Goal: Task Accomplishment & Management: Complete application form

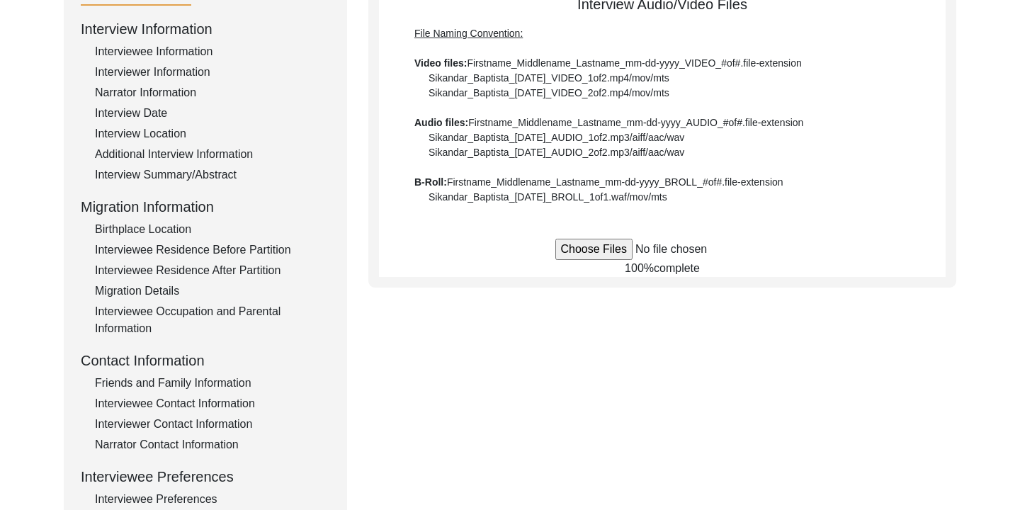
scroll to position [152, 0]
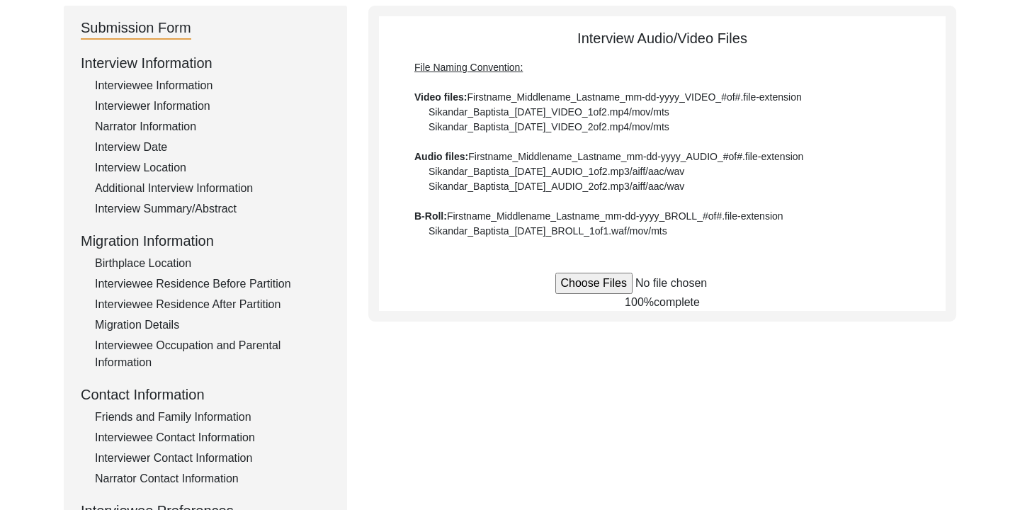
click at [589, 280] on input "file" at bounding box center [662, 283] width 215 height 21
type input "C:\fakepath\Syed_Muhammad_Ali_[DATE]_BROLL_1of1_mov.MOV"
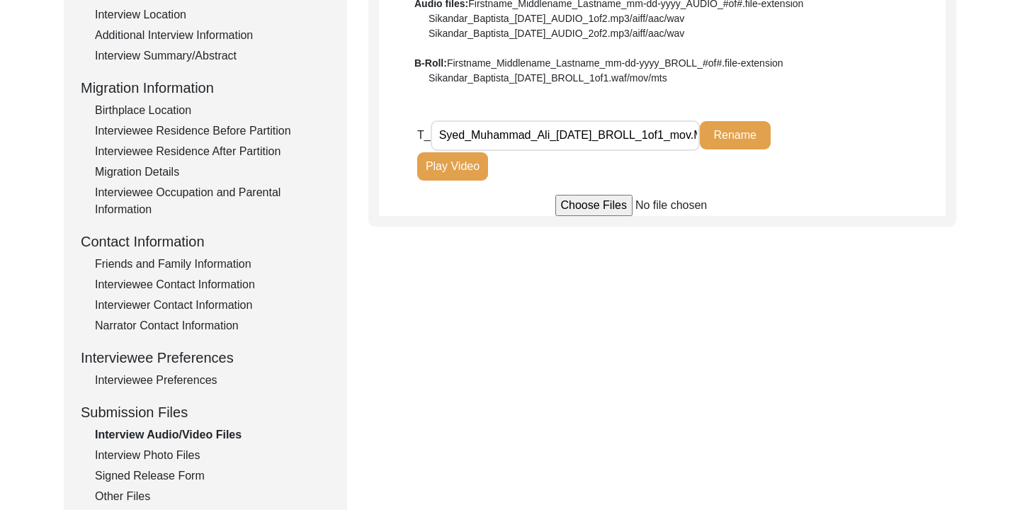
scroll to position [304, 0]
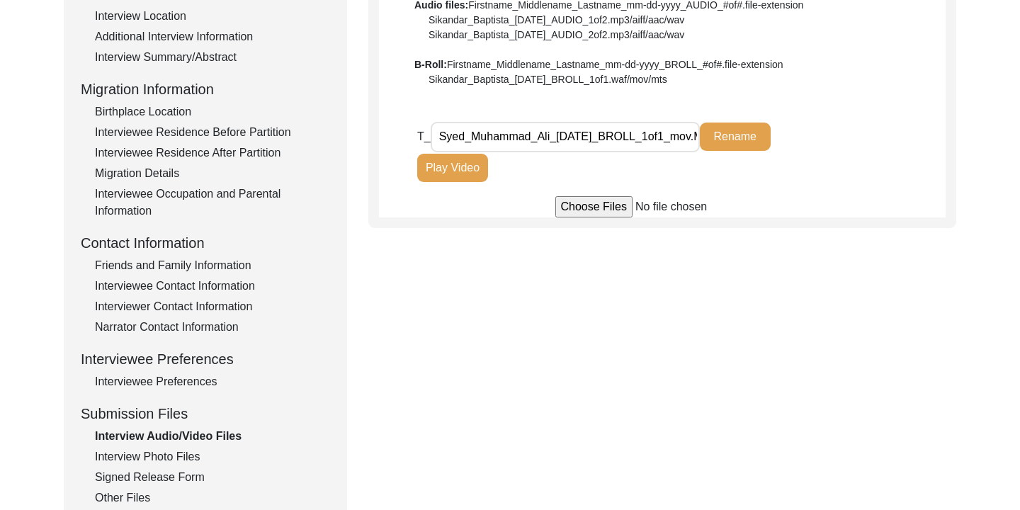
click at [164, 456] on div "Interview Photo Files" at bounding box center [212, 456] width 235 height 17
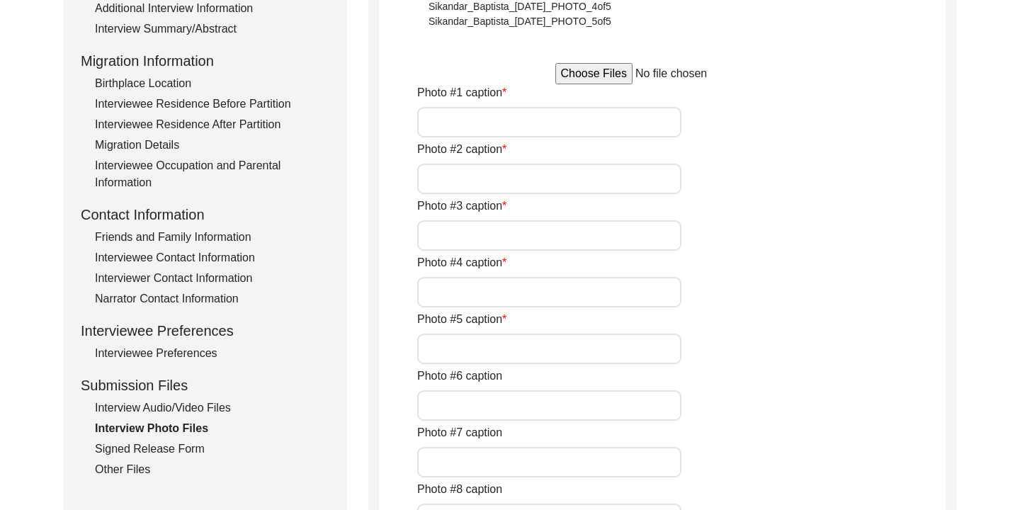
scroll to position [345, 0]
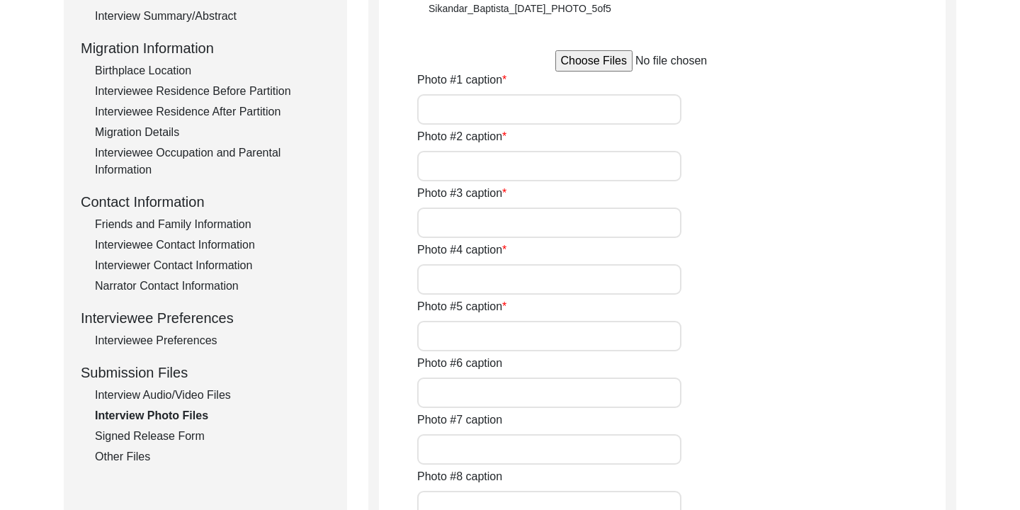
click at [187, 437] on div "Signed Release Form" at bounding box center [212, 436] width 235 height 17
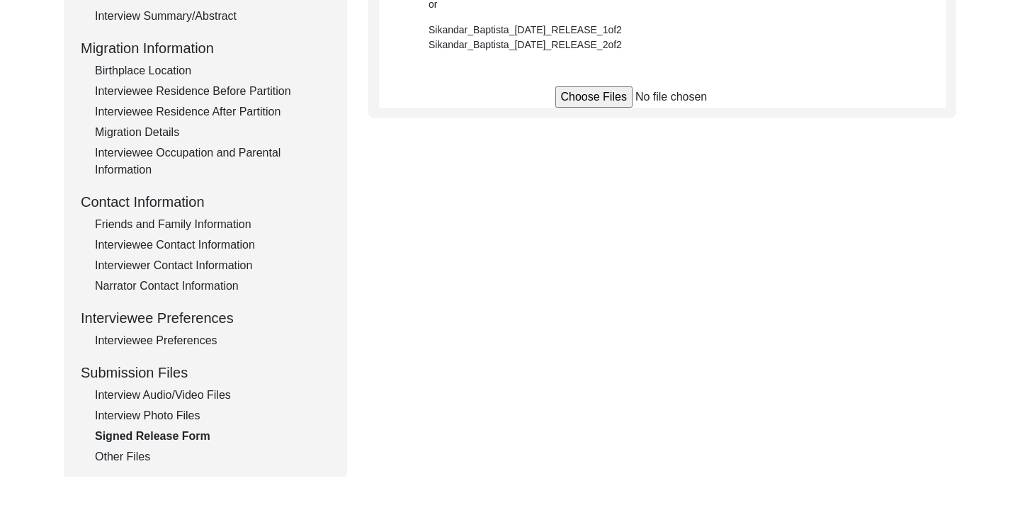
click at [614, 102] on input "file" at bounding box center [662, 96] width 215 height 21
type input "C:\fakepath\Syed_Muhammad_Ali_[DATE]_RELEASE_1of1.pdf"
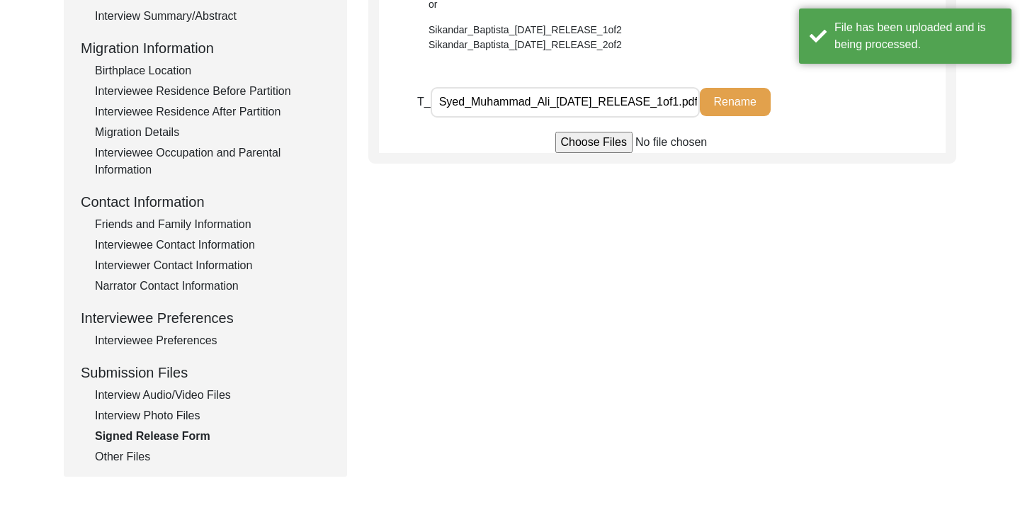
click at [176, 414] on div "Interview Photo Files" at bounding box center [212, 415] width 235 height 17
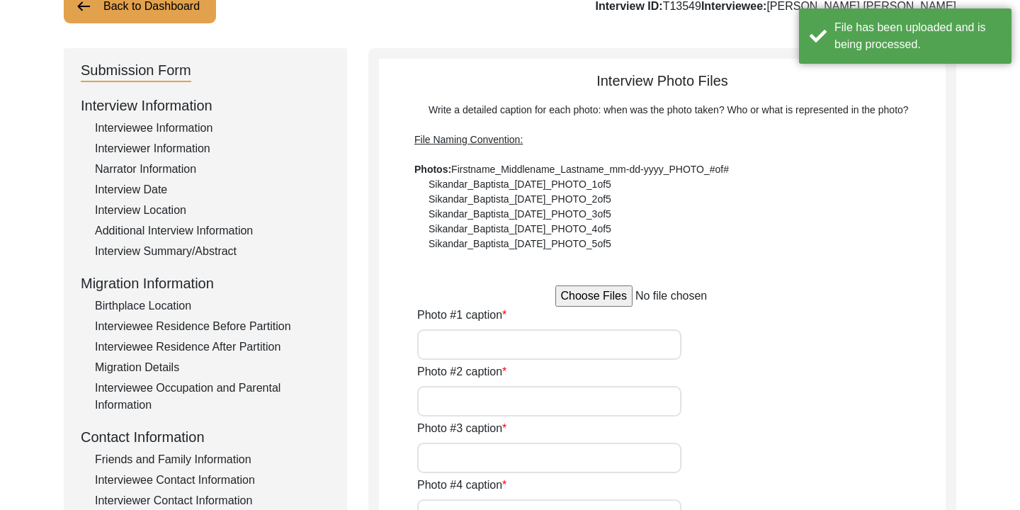
scroll to position [106, 0]
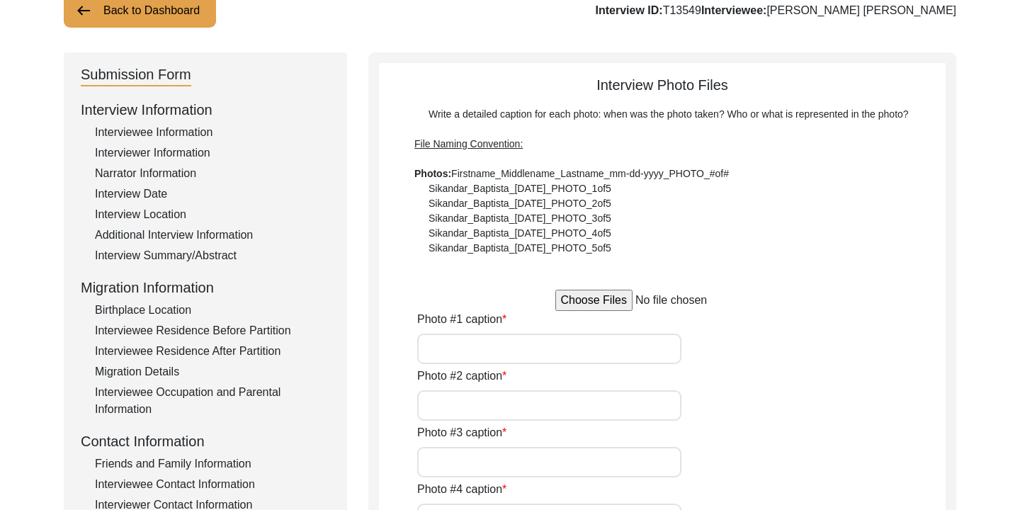
click at [608, 303] on input "file" at bounding box center [662, 300] width 215 height 21
type input "C:\fakepath\Syed_Muhammad_Ali_[DATE]_PHOTO_1of5.jpeg"
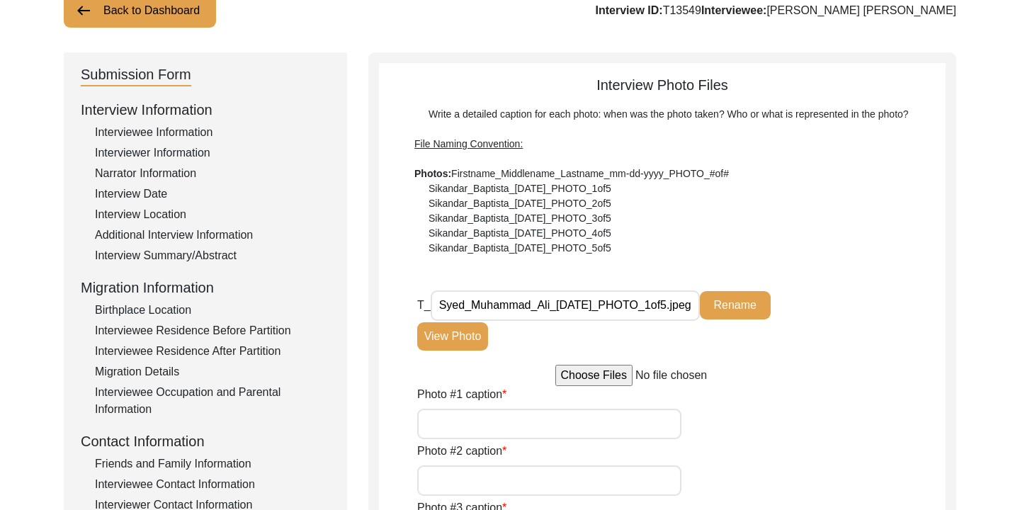
click at [561, 418] on input "Photo #1 caption" at bounding box center [549, 424] width 264 height 30
type input "An old picture of [PERSON_NAME] [PERSON_NAME] taken after his marriage"
click at [713, 431] on div "Photo #1 caption An old picture of [PERSON_NAME] [PERSON_NAME] taken after his …" at bounding box center [681, 412] width 528 height 53
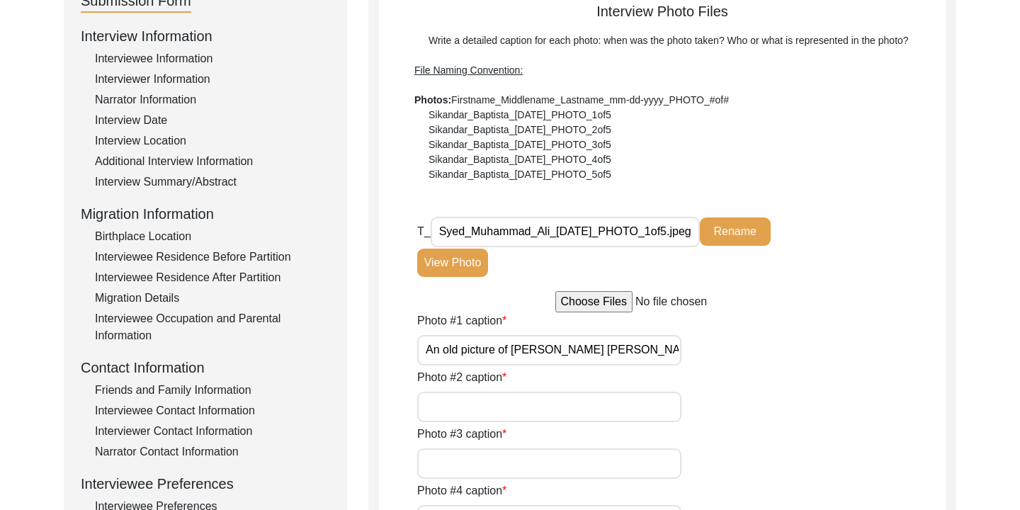
scroll to position [190, 0]
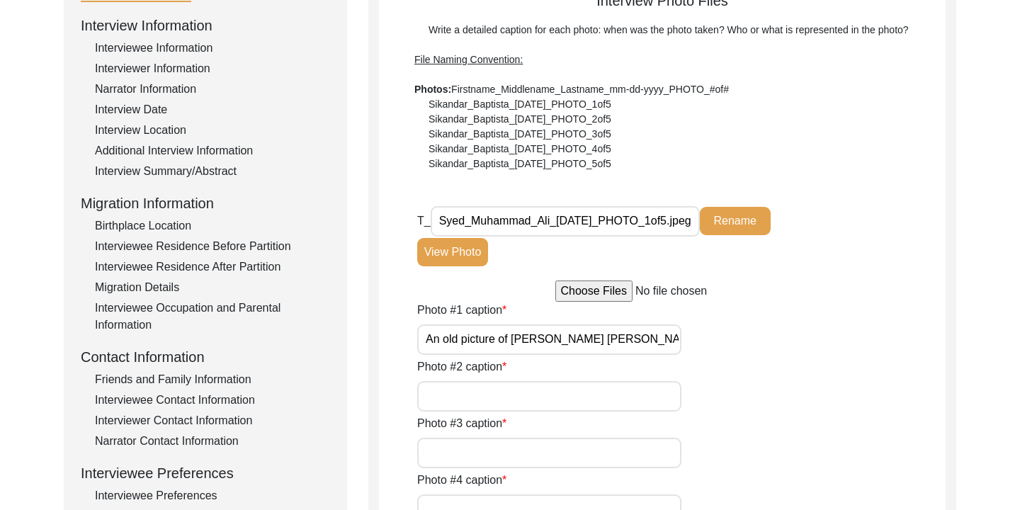
click at [604, 397] on input "Photo #2 caption" at bounding box center [549, 396] width 264 height 30
type input "A document from his workplace"
click at [574, 292] on input "file" at bounding box center [662, 290] width 215 height 21
type input "C:\fakepath\Syed_Muhammad_Ali_[DATE]_PHOTO_2of5.jpeg"
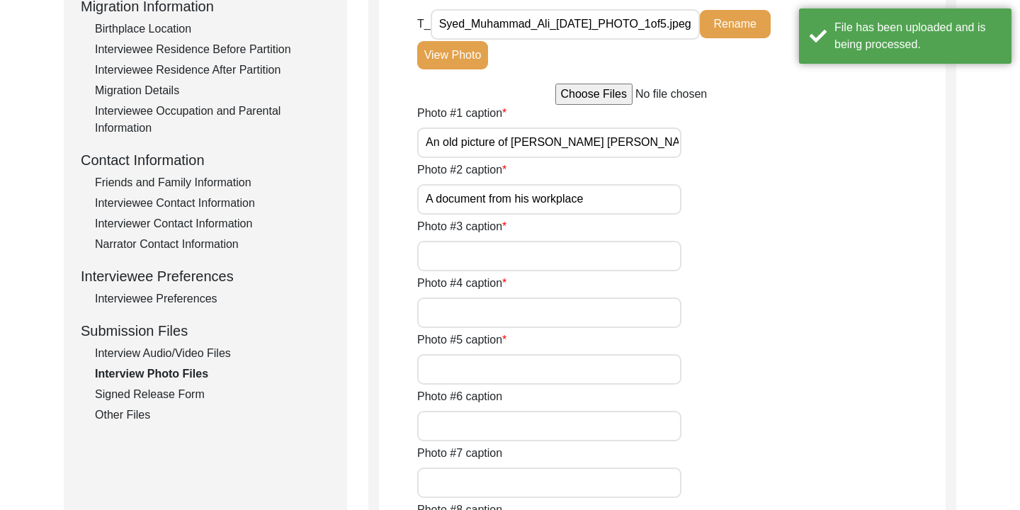
scroll to position [391, 0]
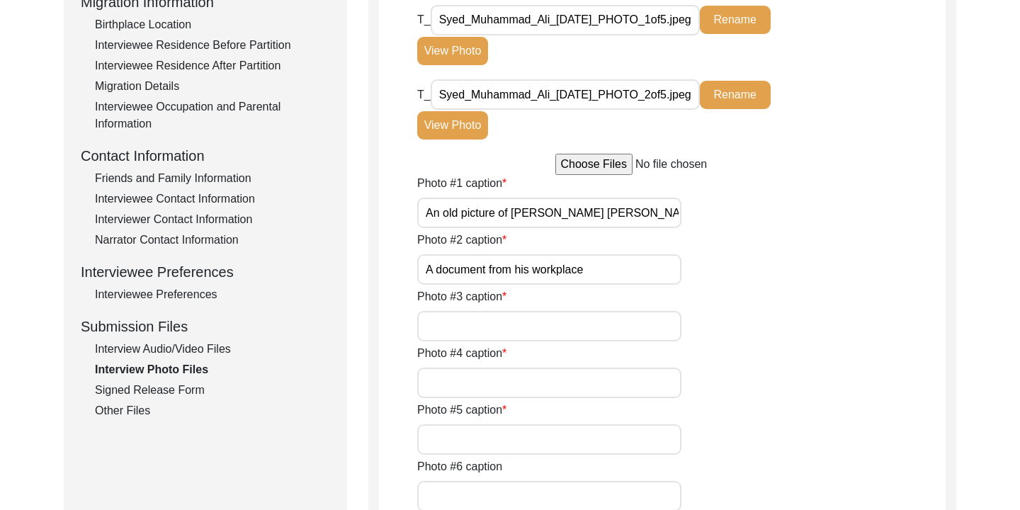
click at [494, 336] on input "Photo #3 caption" at bounding box center [549, 326] width 264 height 30
type input "A family picture"
click at [613, 170] on input "file" at bounding box center [662, 164] width 215 height 21
type input "C:\fakepath\Syed_Muhammad_Ali_[DATE]_PHOTO_3of5.jpeg"
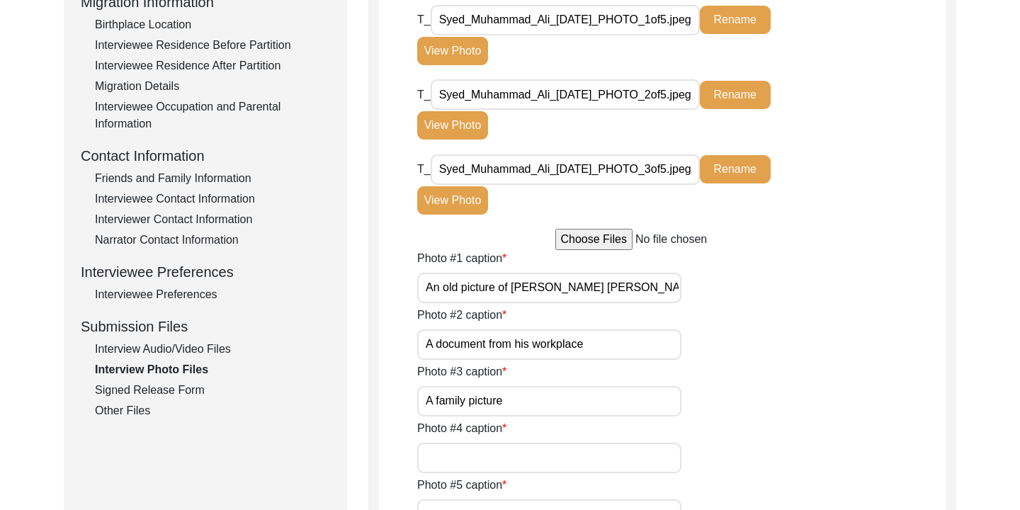
click at [483, 457] on input "Photo #4 caption" at bounding box center [549, 458] width 264 height 30
click at [581, 463] on input "A recent picture with his sons and grandchildren" at bounding box center [549, 458] width 264 height 30
type input "A recent picture with his sons and grandchildren"
click at [722, 431] on div "Photo #4 caption A recent picture with his sons and grandchildren" at bounding box center [681, 446] width 528 height 53
click at [611, 238] on input "file" at bounding box center [662, 239] width 215 height 21
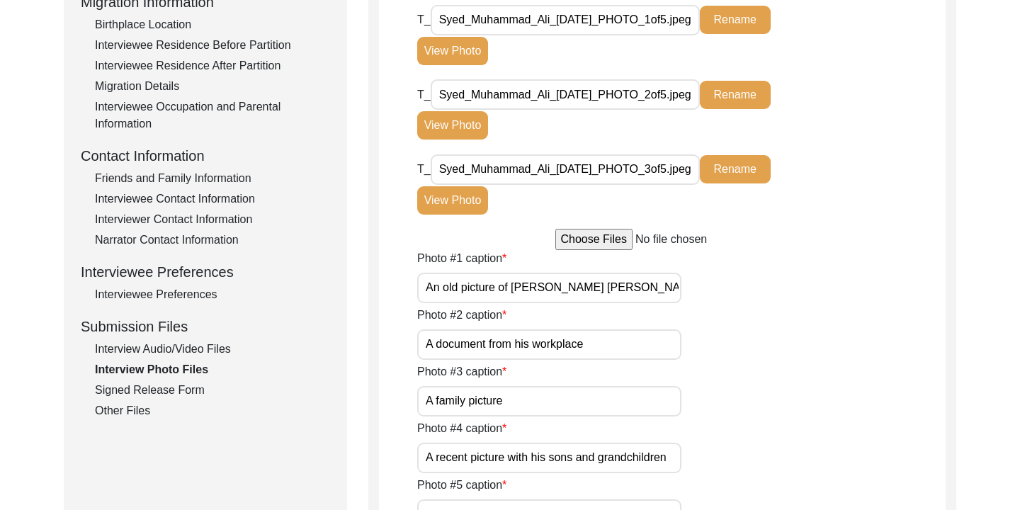
type input "C:\fakepath\Syed_Muhammad_Ali_[DATE]_PHOTO_4of5.jpeg"
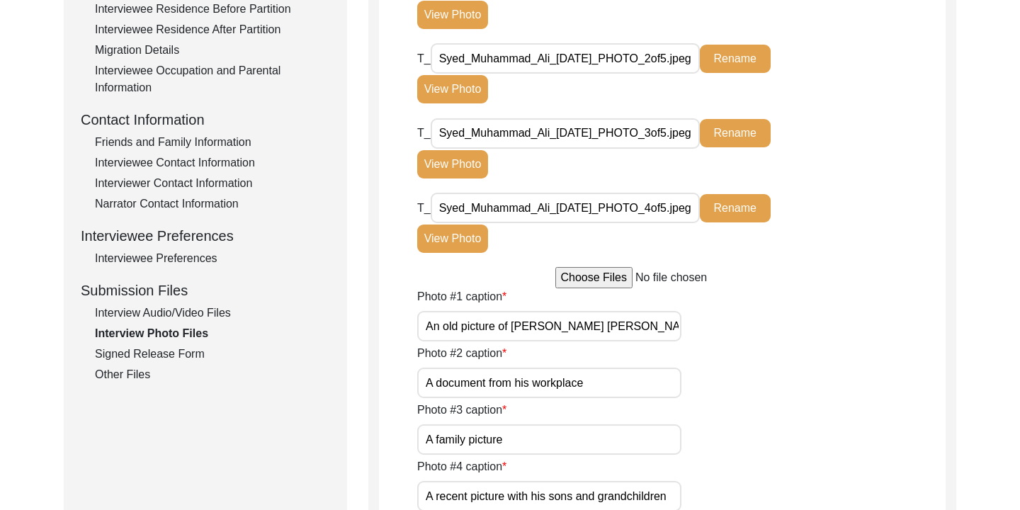
scroll to position [429, 0]
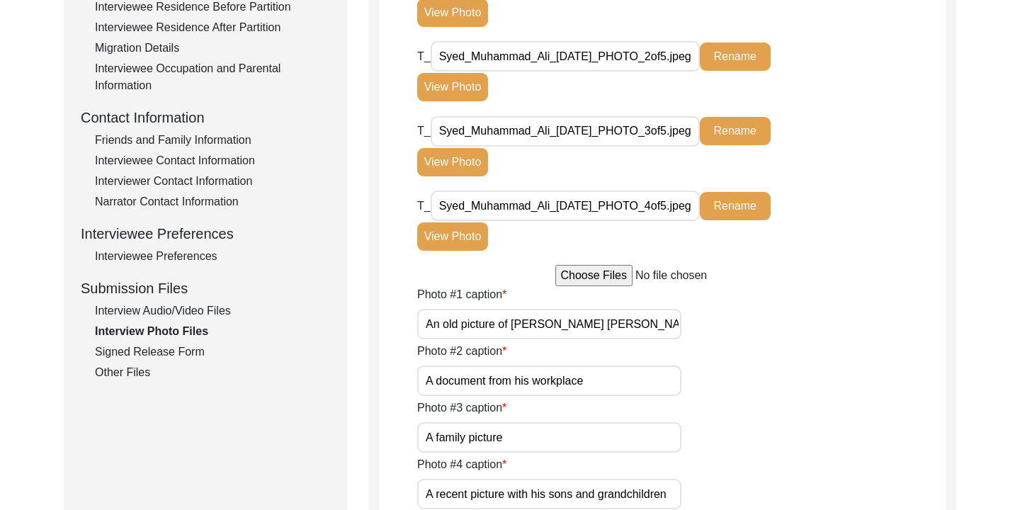
click at [607, 270] on input "file" at bounding box center [662, 275] width 215 height 21
type input "C:\fakepath\Syed_Muhammad_Ali_[DATE]_PHOTO_5of5.jpeg"
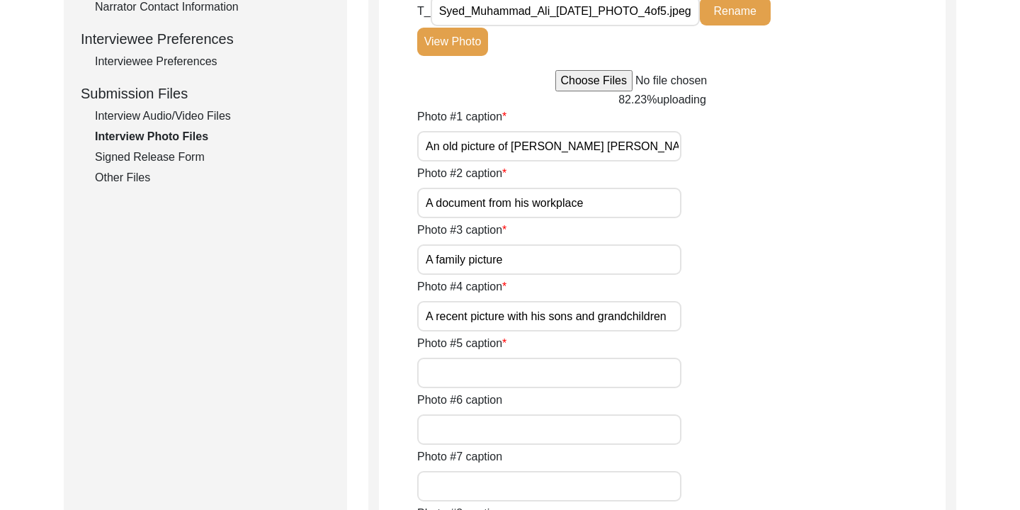
scroll to position [644, 0]
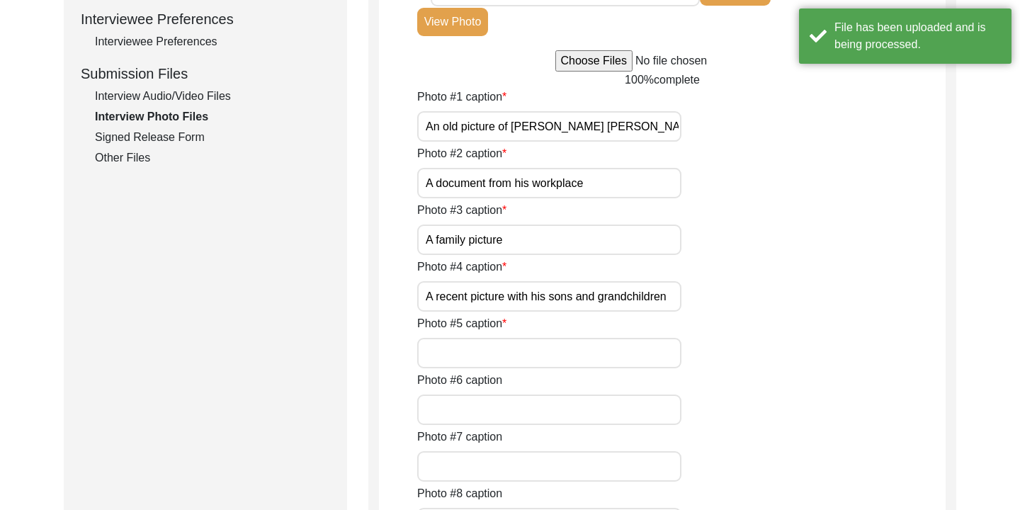
click at [486, 348] on input "Photo #5 caption" at bounding box center [549, 353] width 264 height 30
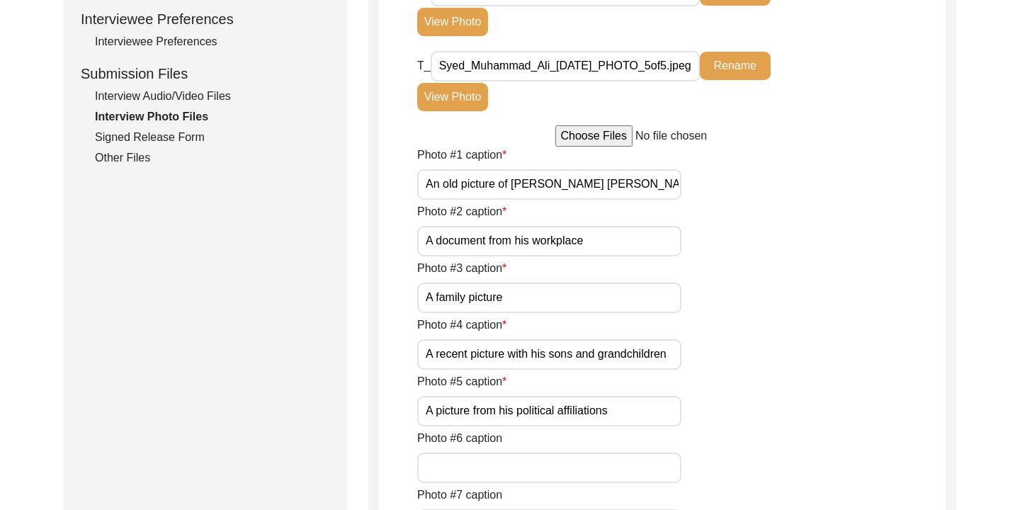
type input "A picture from his political affiliations"
click at [712, 353] on div "Photo #4 caption A recent picture with his sons and grandchildren" at bounding box center [681, 343] width 528 height 53
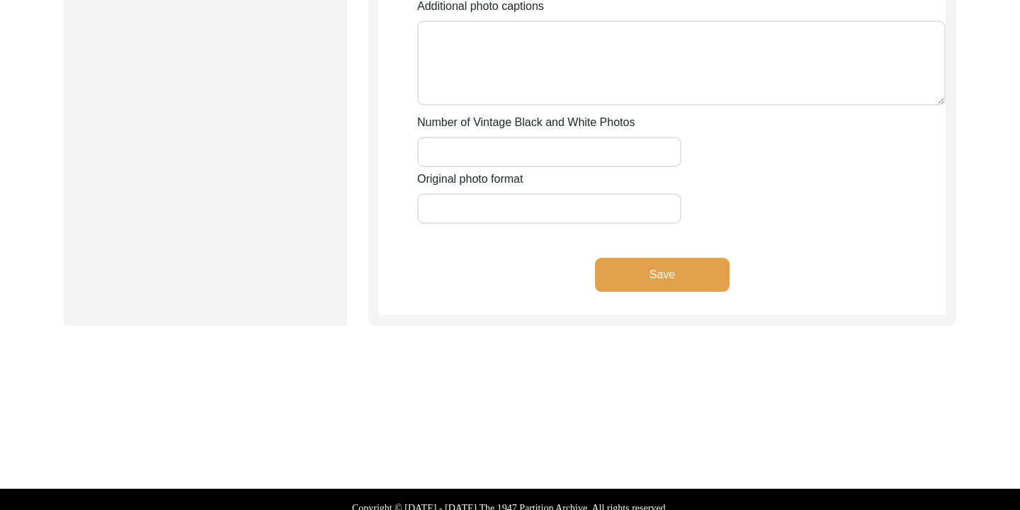
scroll to position [1481, 0]
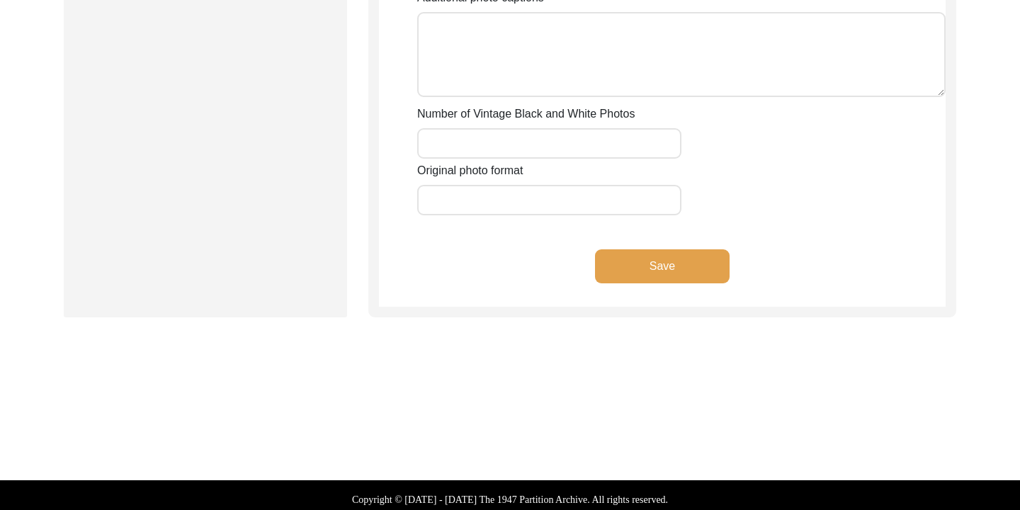
click at [679, 268] on button "Save" at bounding box center [662, 266] width 135 height 34
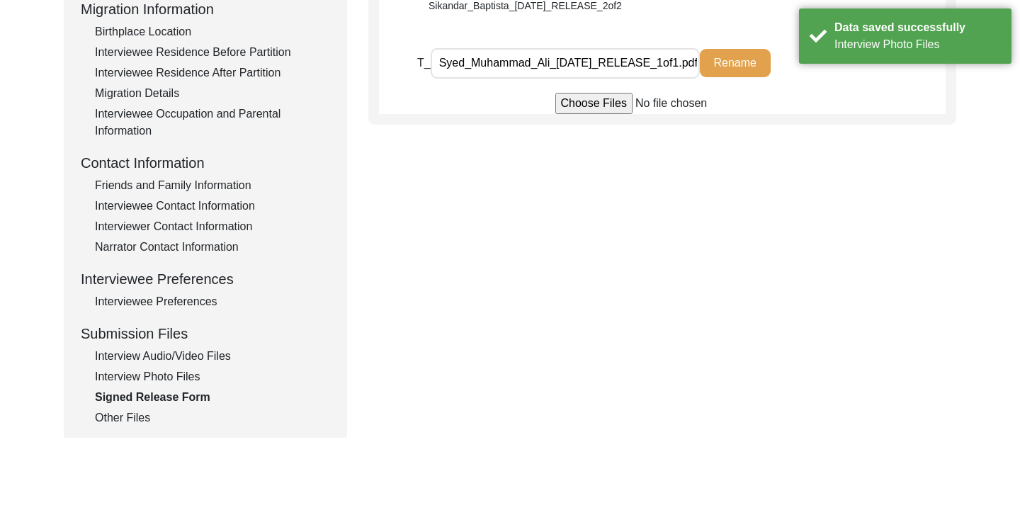
scroll to position [514, 0]
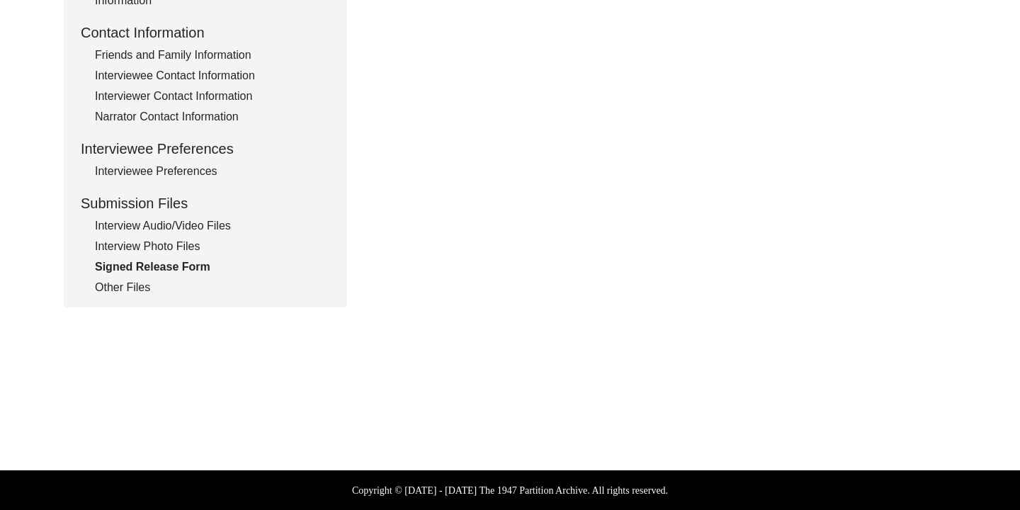
click at [171, 250] on div "Interview Photo Files" at bounding box center [212, 246] width 235 height 17
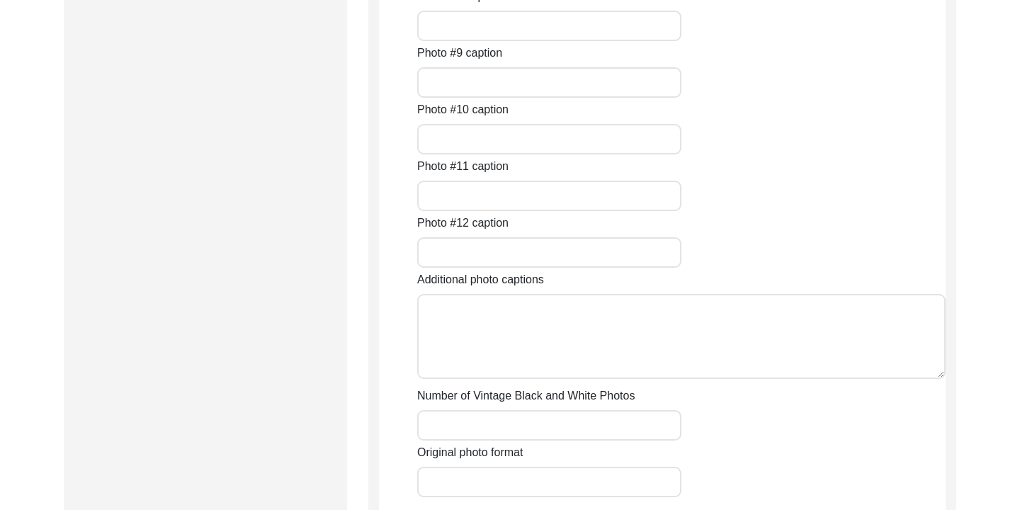
type input "An old picture of [PERSON_NAME] [PERSON_NAME] taken after his marriage"
type input "A document from his workplace"
type input "A family picture"
type input "A recent picture with his sons and grandchildren"
type input "A picture from his political affiliations"
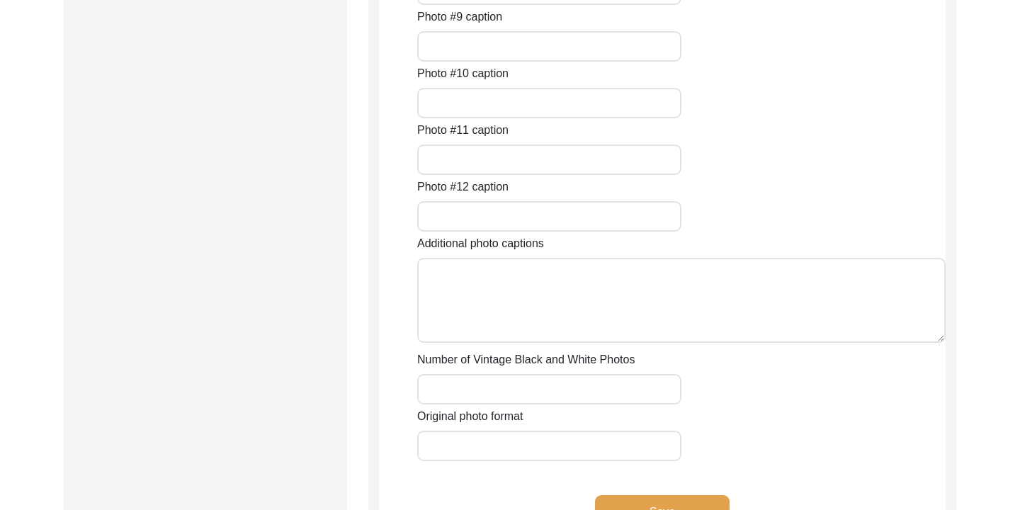
scroll to position [1236, 0]
click at [478, 386] on input "Number of Vintage Black and White Photos" at bounding box center [549, 388] width 264 height 30
type input "1"
click at [707, 434] on div "Original photo format" at bounding box center [681, 433] width 528 height 53
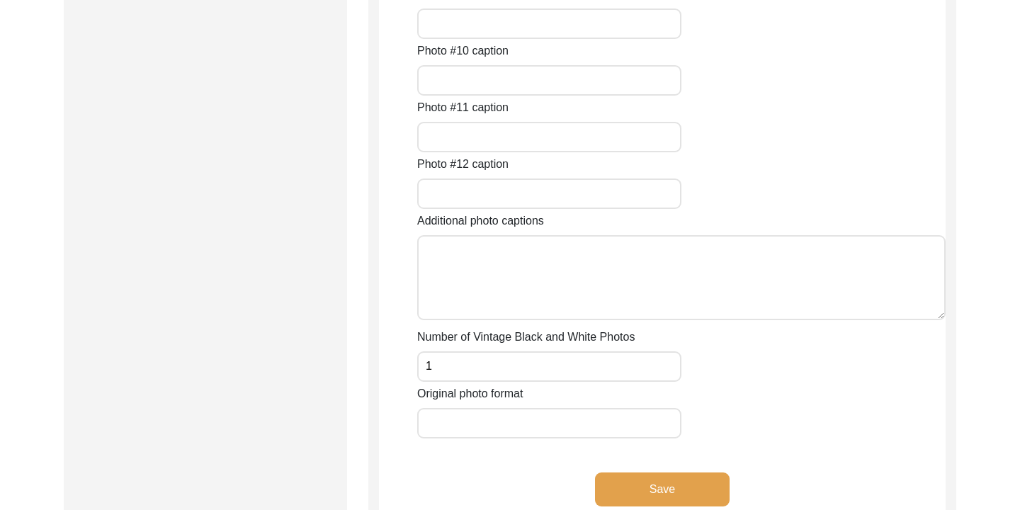
click at [670, 481] on button "Save" at bounding box center [662, 489] width 135 height 34
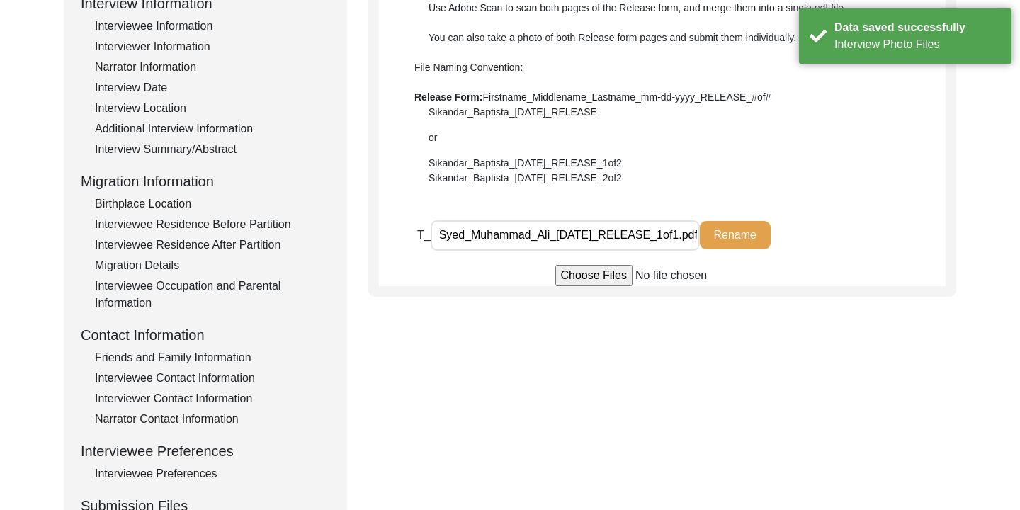
scroll to position [244, 0]
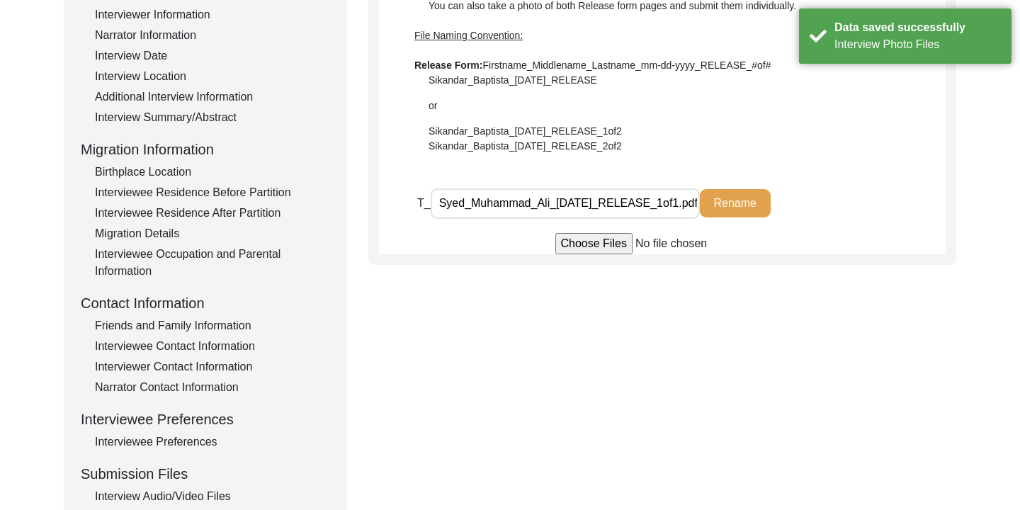
click at [169, 496] on div "Interview Audio/Video Files" at bounding box center [212, 496] width 235 height 17
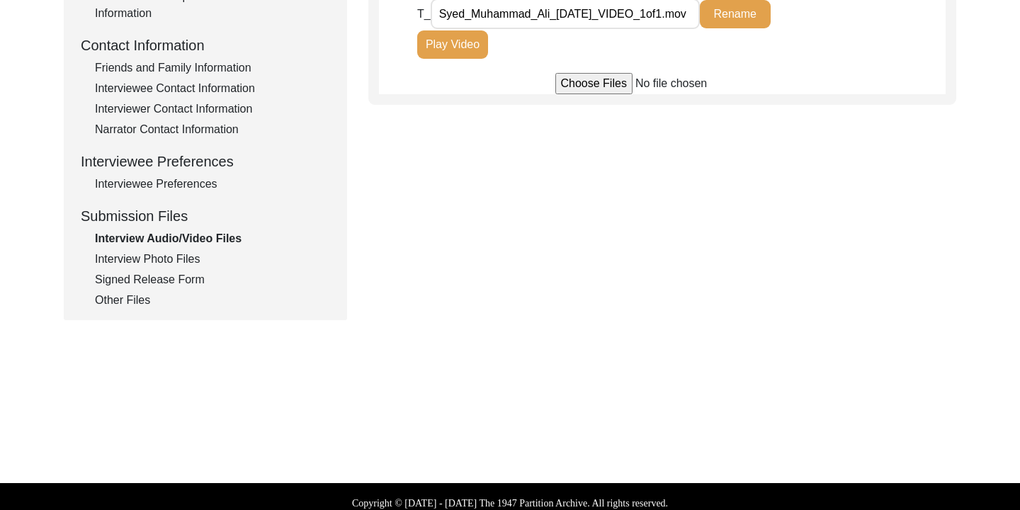
scroll to position [514, 0]
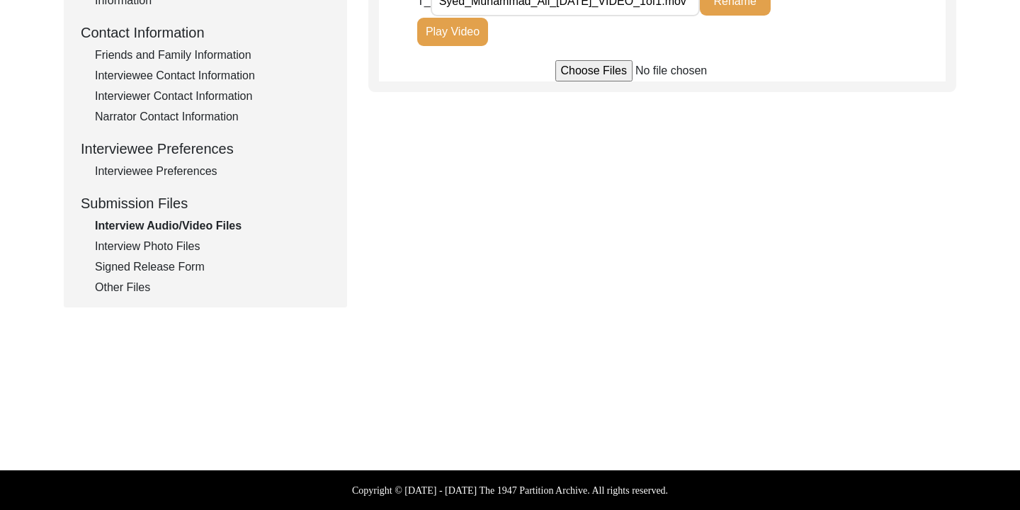
click at [191, 266] on div "Signed Release Form" at bounding box center [212, 266] width 235 height 17
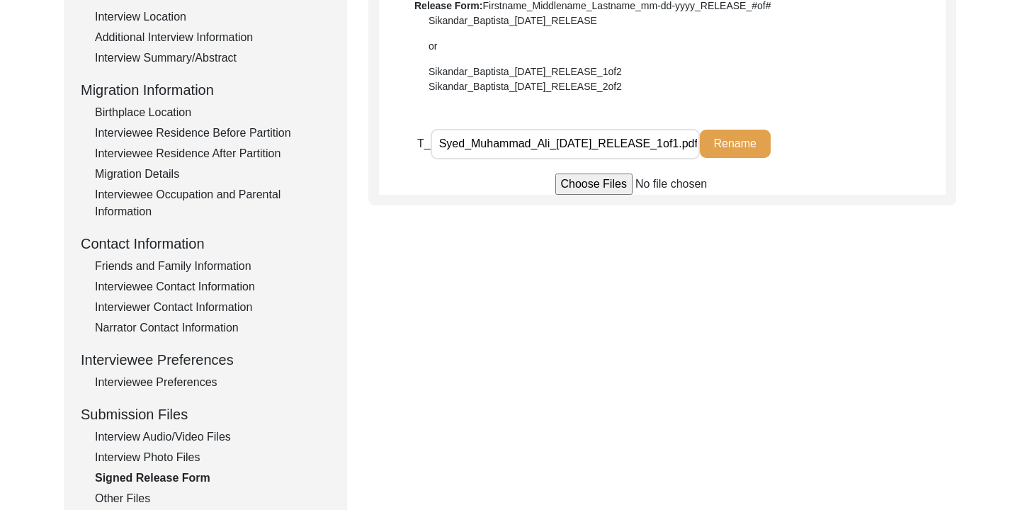
scroll to position [355, 0]
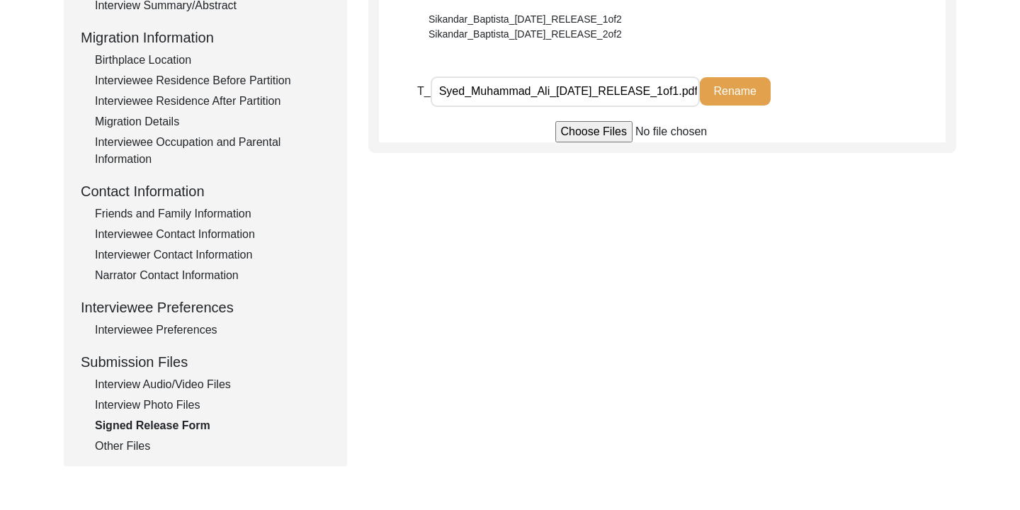
click at [190, 408] on div "Interview Photo Files" at bounding box center [212, 405] width 235 height 17
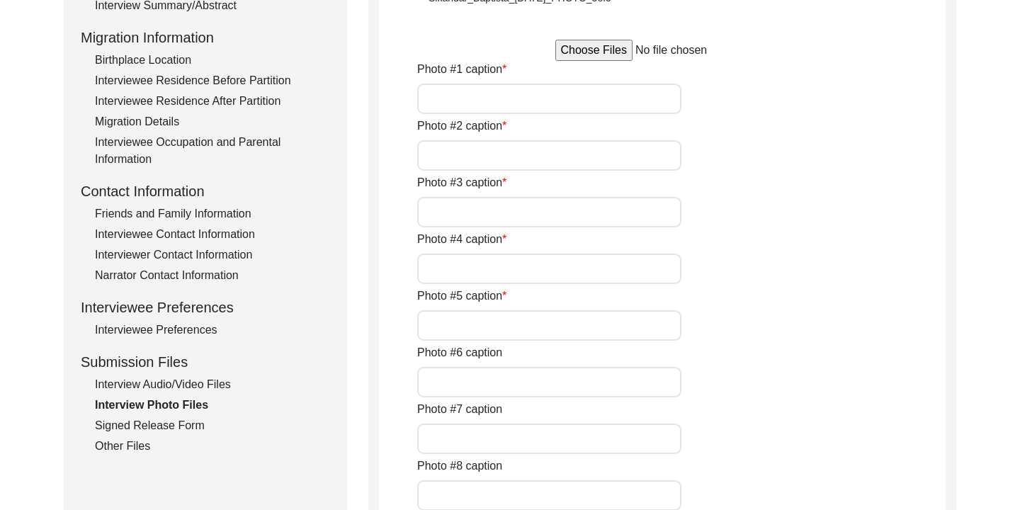
type input "An old picture of [PERSON_NAME] [PERSON_NAME] taken after his marriage"
type input "A document from his workplace"
type input "A family picture"
type input "A recent picture with his sons and grandchildren"
type input "A picture from his political affiliations"
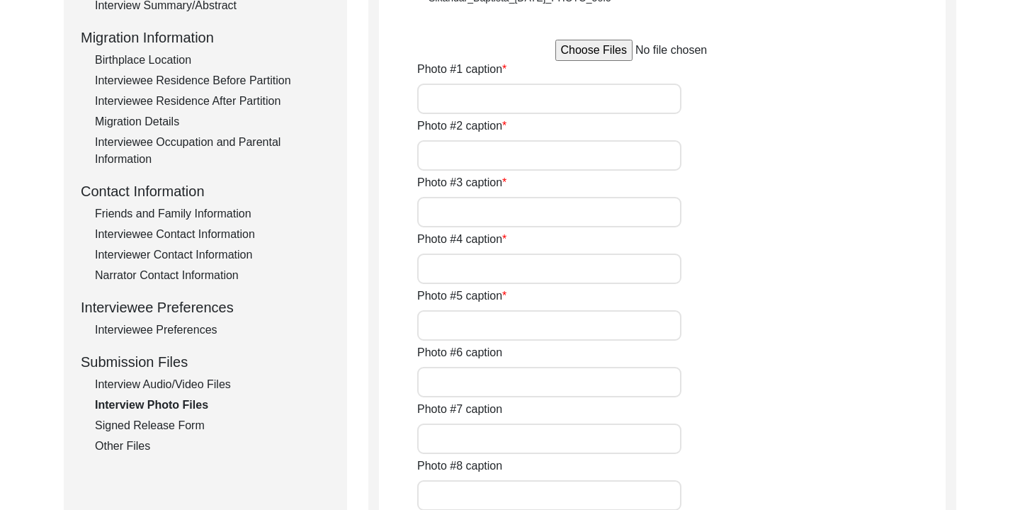
type input "1"
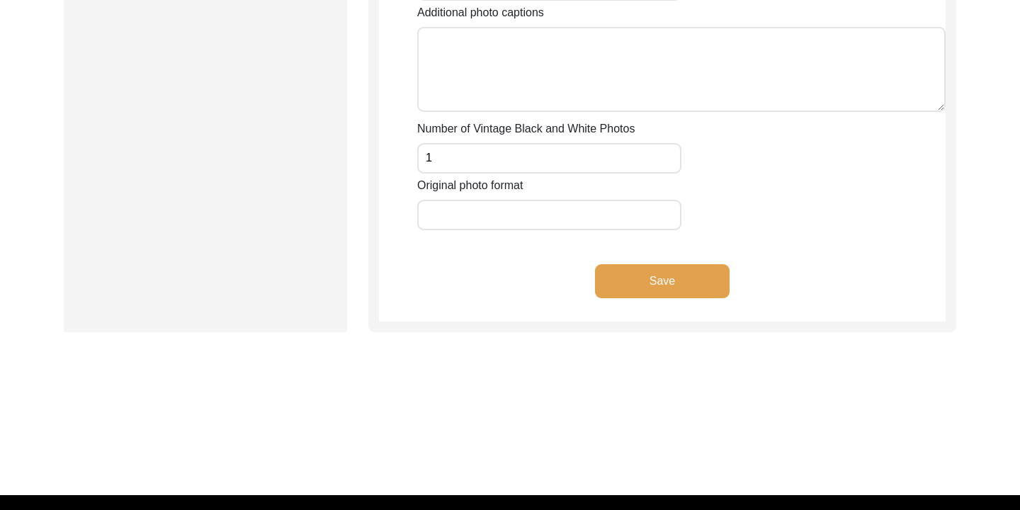
scroll to position [1491, 0]
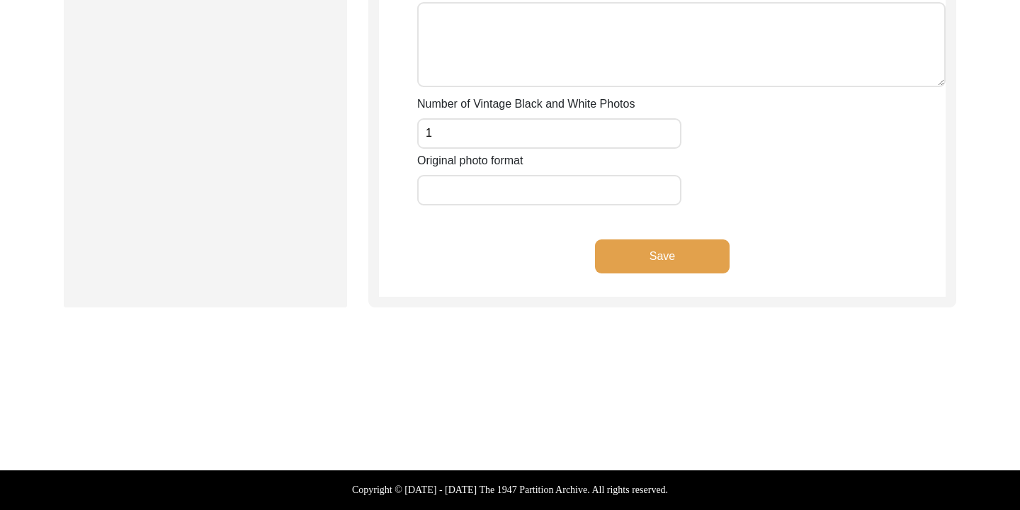
click at [608, 252] on button "Save" at bounding box center [662, 256] width 135 height 34
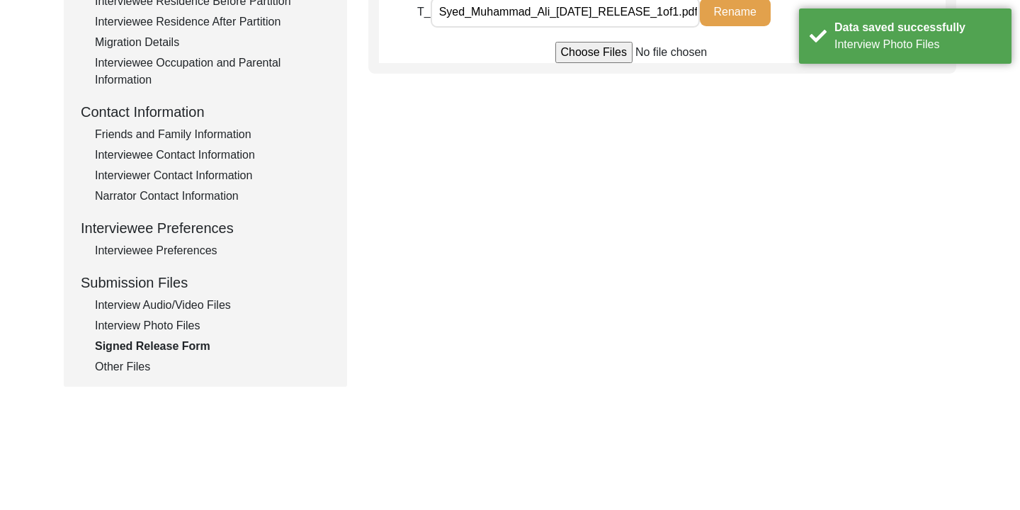
scroll to position [438, 0]
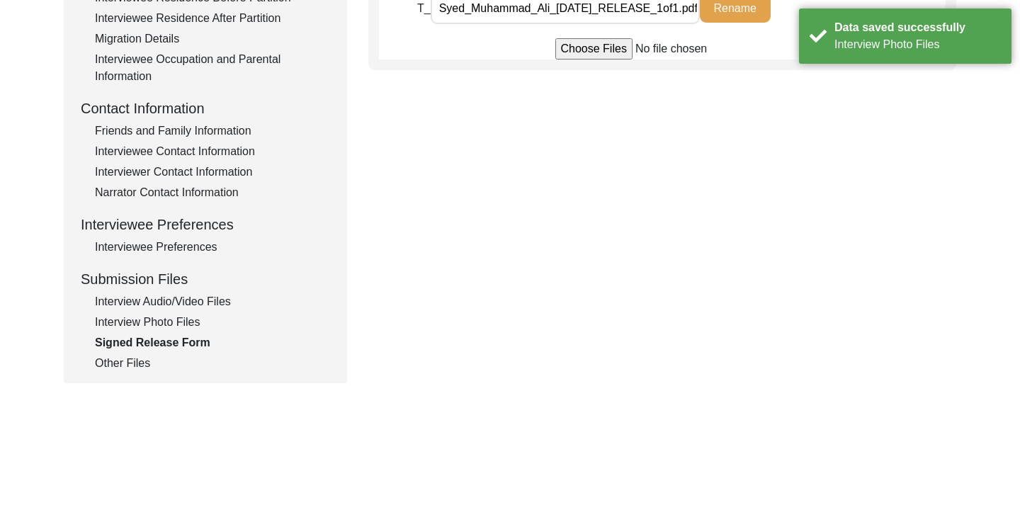
click at [142, 357] on div "Other Files" at bounding box center [212, 363] width 235 height 17
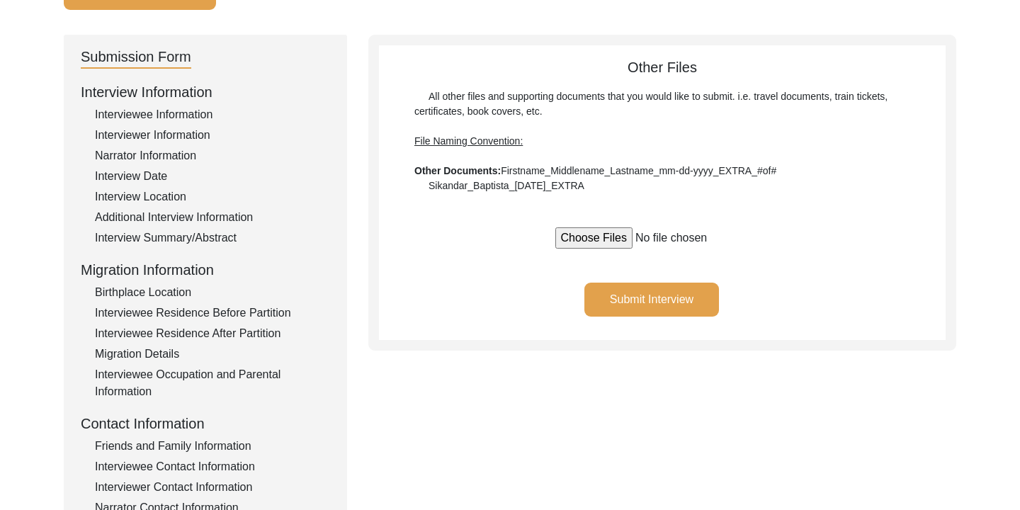
scroll to position [118, 0]
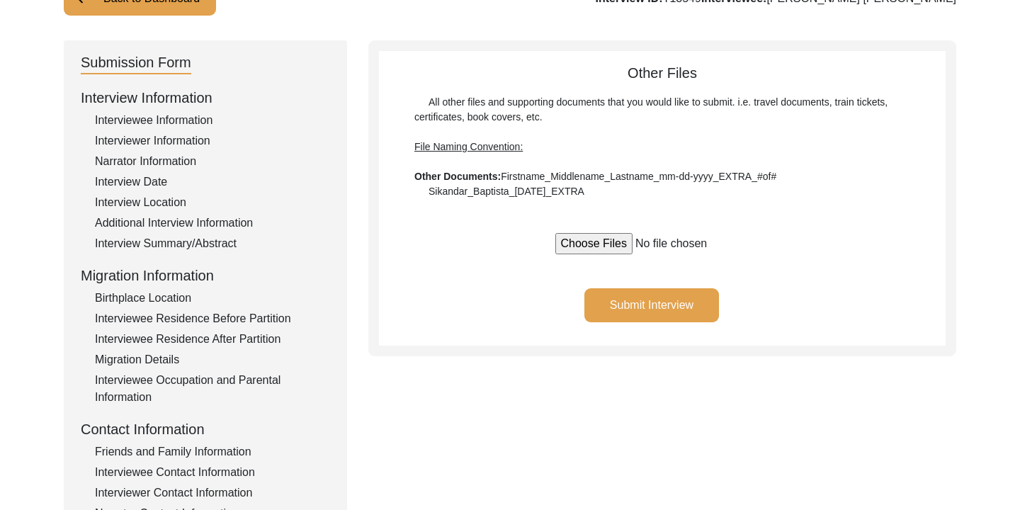
click at [670, 307] on button "Submit Interview" at bounding box center [651, 305] width 135 height 34
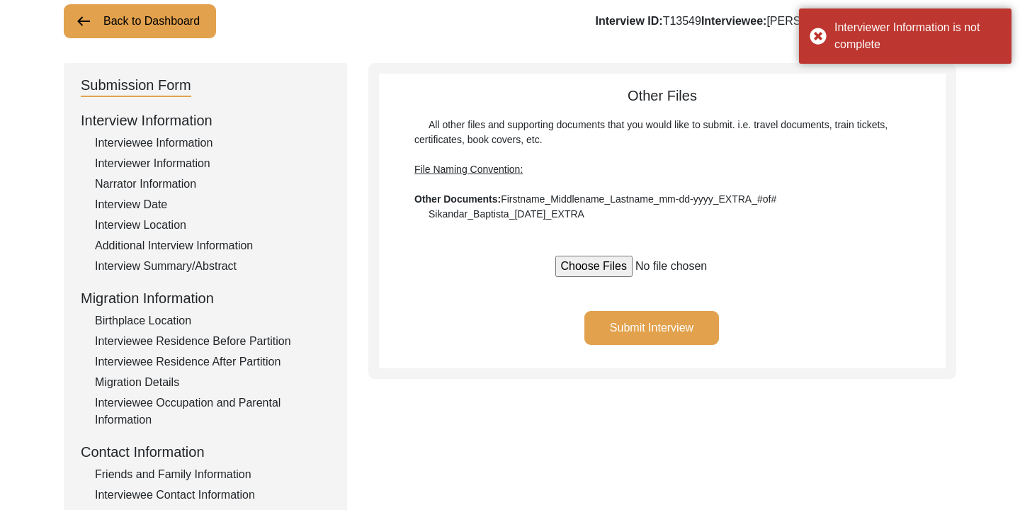
scroll to position [93, 0]
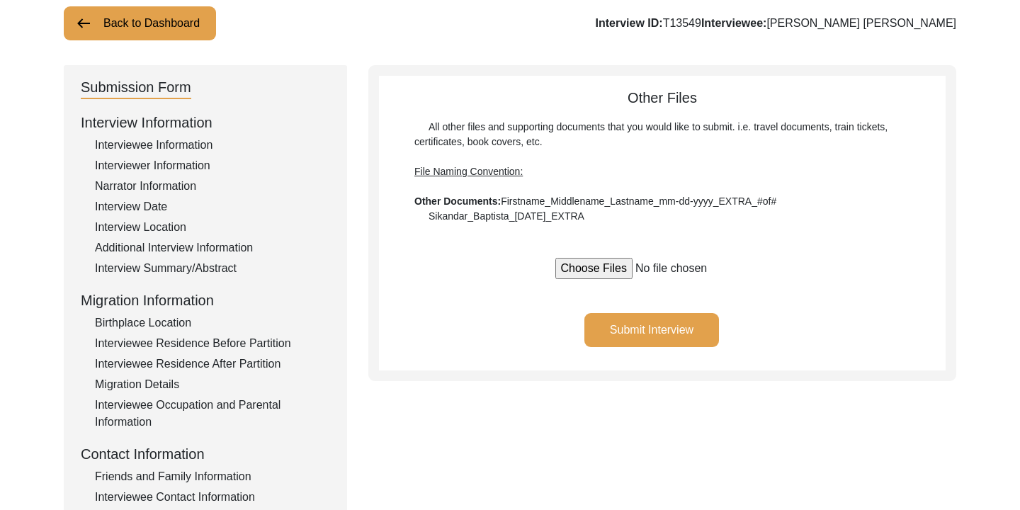
click at [195, 140] on div "Interviewee Information" at bounding box center [212, 145] width 235 height 17
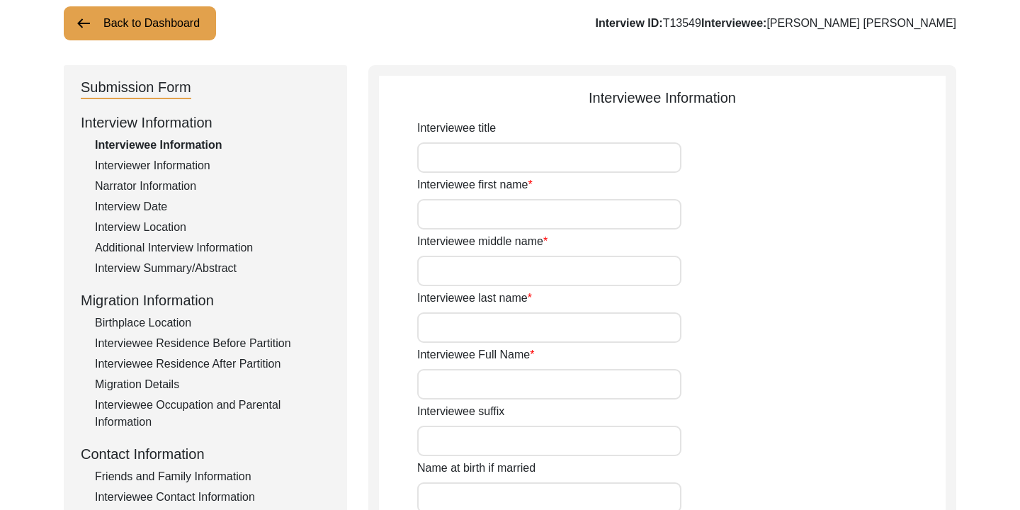
type input "[PERSON_NAME]"
type input "[PERSON_NAME] [PERSON_NAME]"
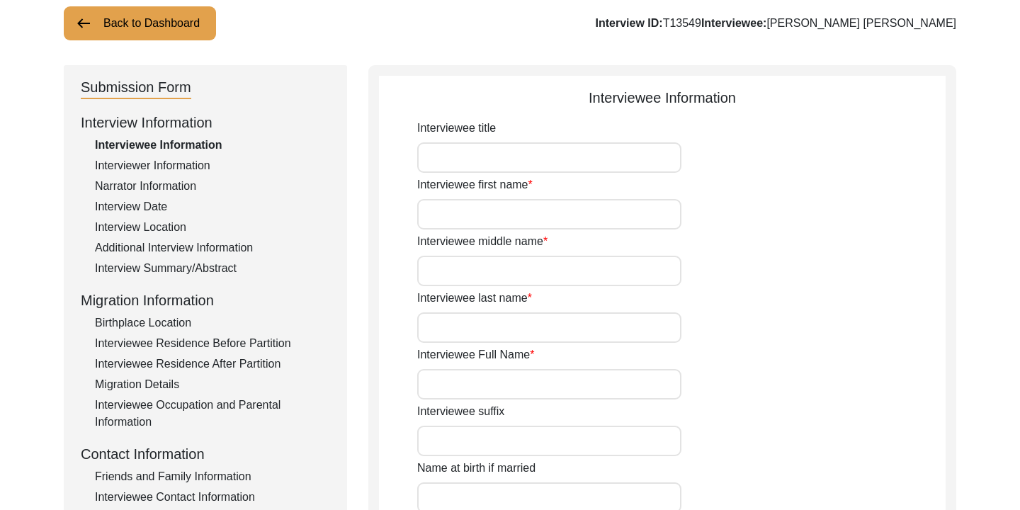
type input "[PERSON_NAME] [PERSON_NAME]"
type input "[DATE]"
type input "71"
type input "[DEMOGRAPHIC_DATA]"
type input "Bangla"
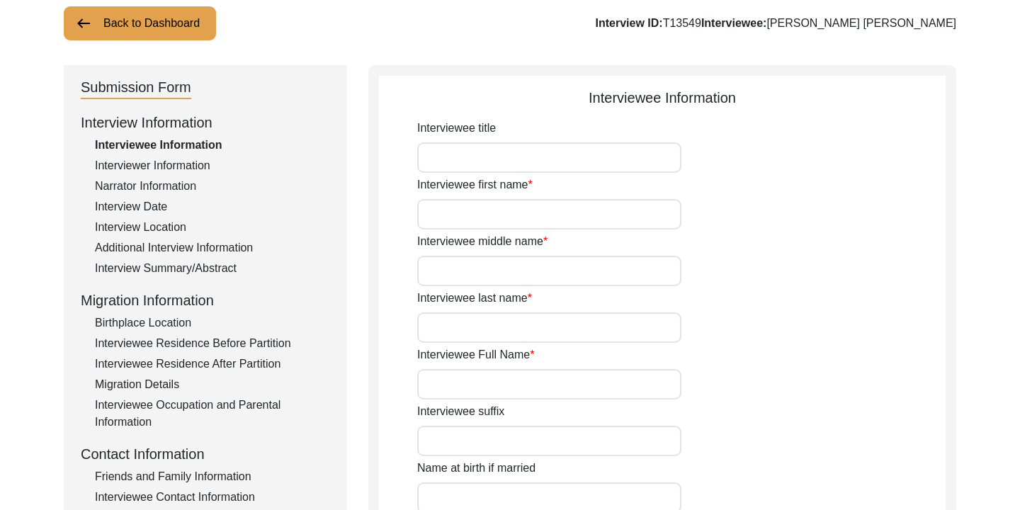
type input "Chittagonian Dialect"
type input "[DEMOGRAPHIC_DATA]"
type input "South Asian"
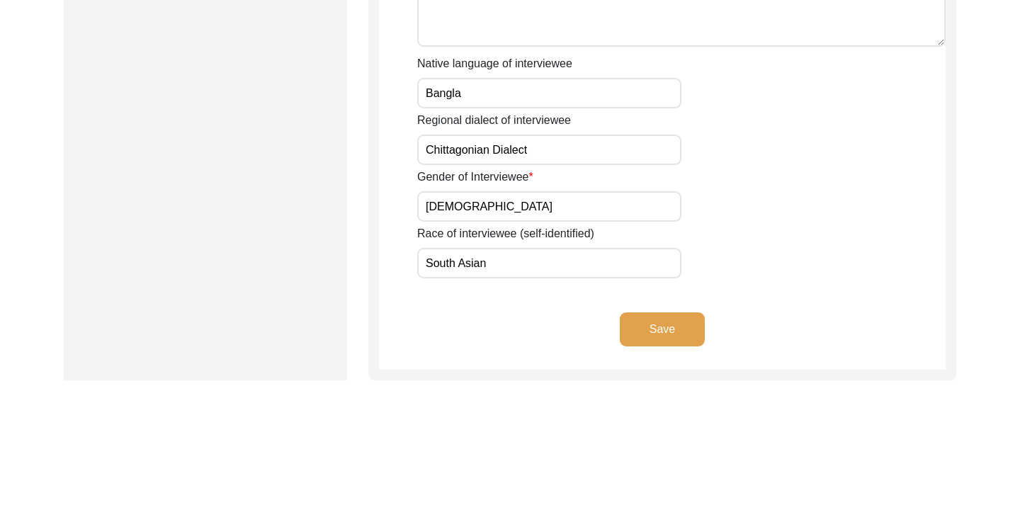
scroll to position [1013, 0]
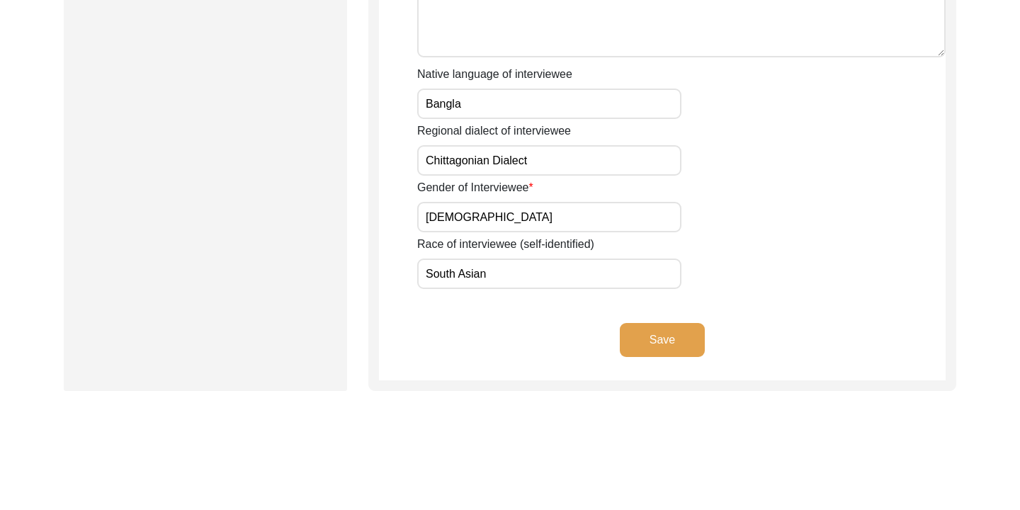
click at [652, 336] on button "Save" at bounding box center [662, 340] width 85 height 34
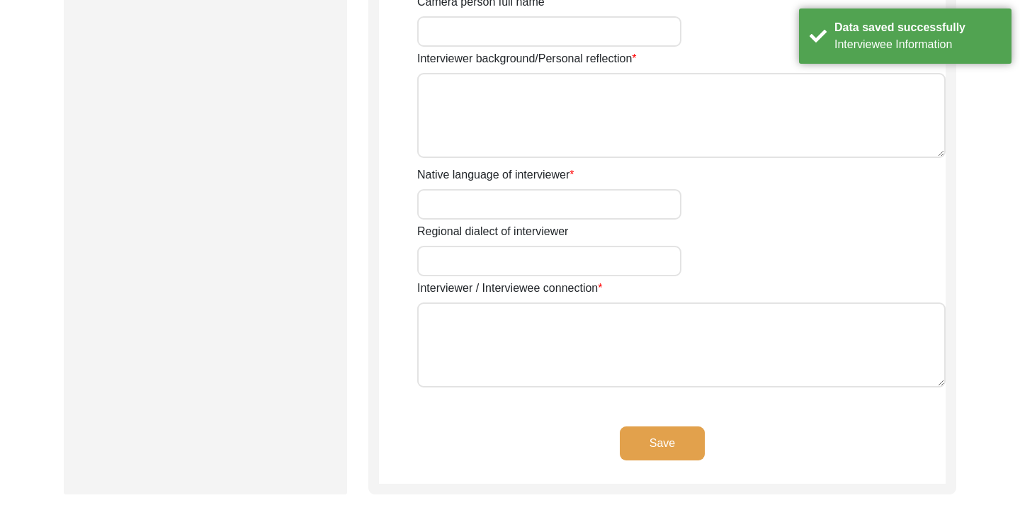
type input "[PERSON_NAME]"
type input "Nabila"
type input "[PERSON_NAME] [PERSON_NAME]"
type input "[DEMOGRAPHIC_DATA]"
type input "[DATE]"
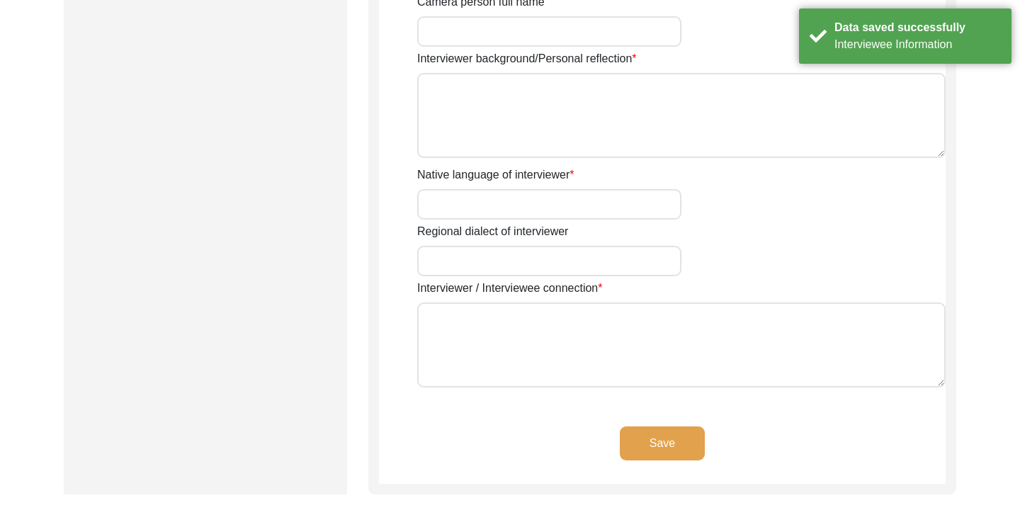
type input "Athurar [PERSON_NAME], 4212, [GEOGRAPHIC_DATA], [GEOGRAPHIC_DATA]"
type input "Student"
type input "Bangla"
type input "Chittagonian Dialect"
type textarea "The interviewee is my uncle. He is the husband of my maternal aunt, [PERSON_NAM…"
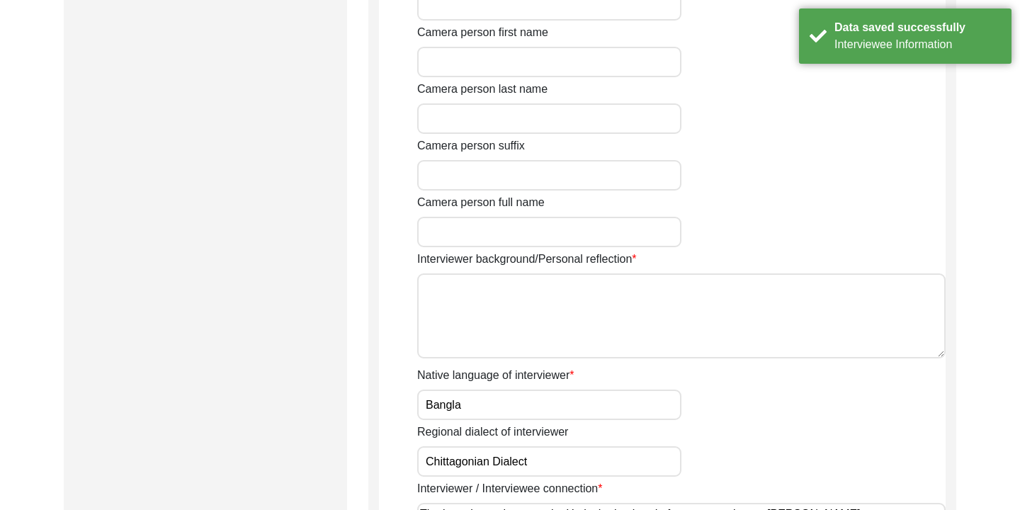
scroll to position [811, 0]
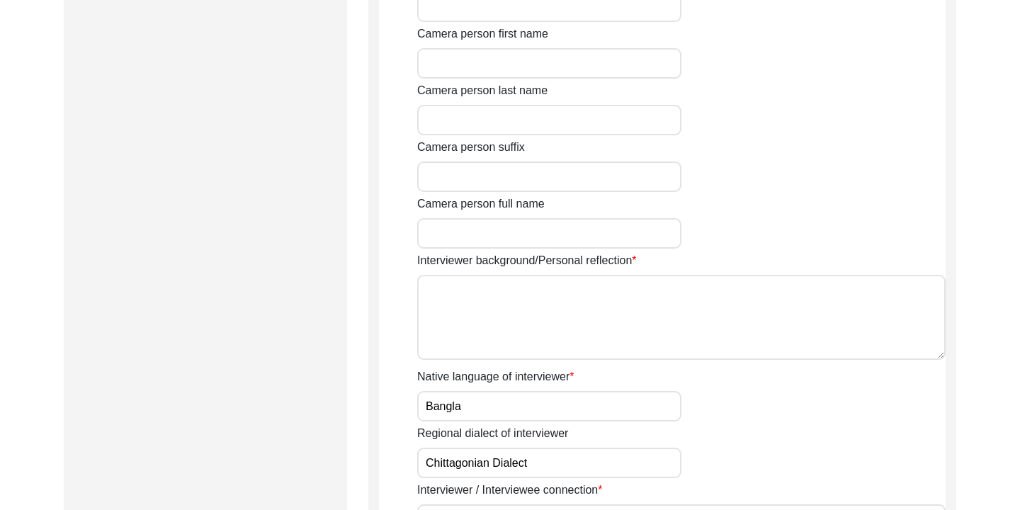
click at [489, 307] on textarea "Interviewer background/Personal reflection" at bounding box center [681, 317] width 528 height 85
type textarea "A"
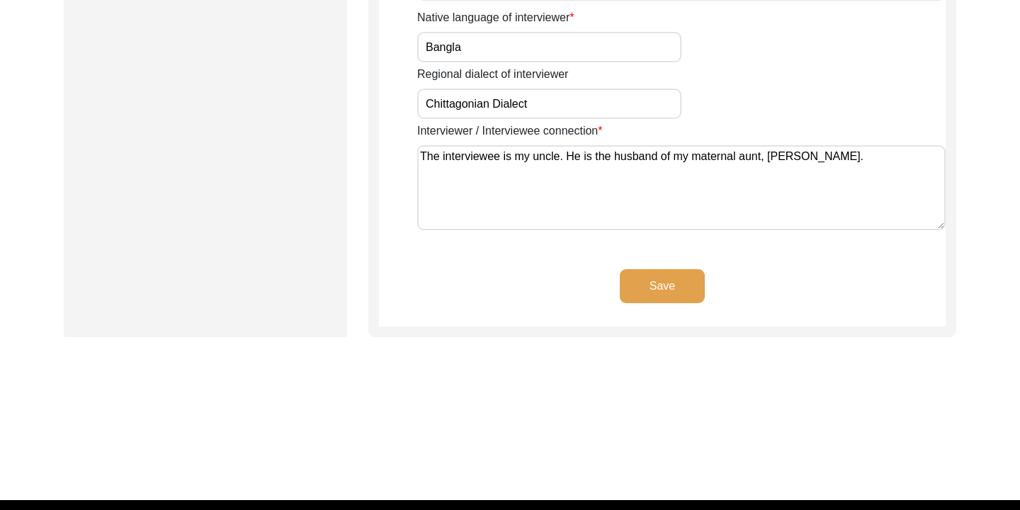
scroll to position [1166, 0]
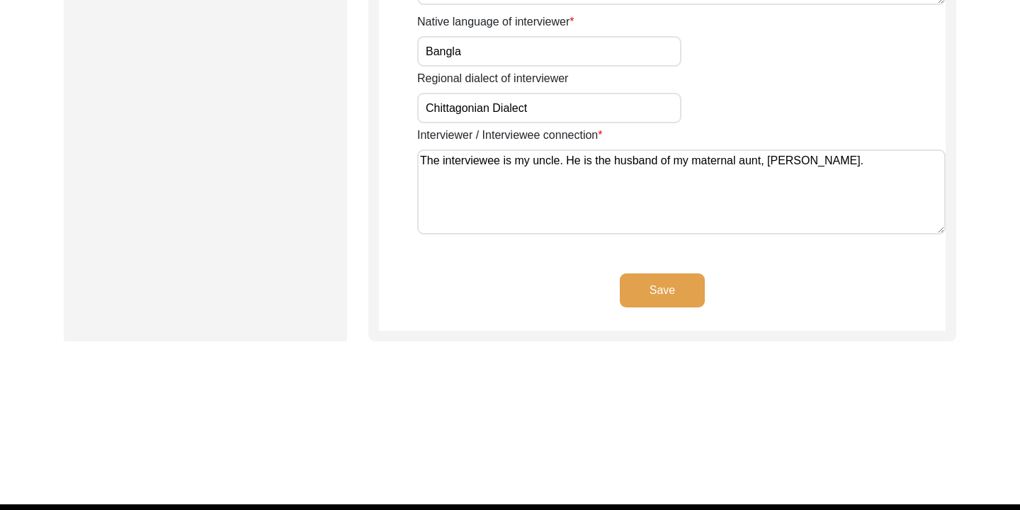
type textarea "[PERSON_NAME] [PERSON_NAME] is an oral historian and story scholar with the 194…"
click at [644, 294] on button "Save" at bounding box center [662, 290] width 85 height 34
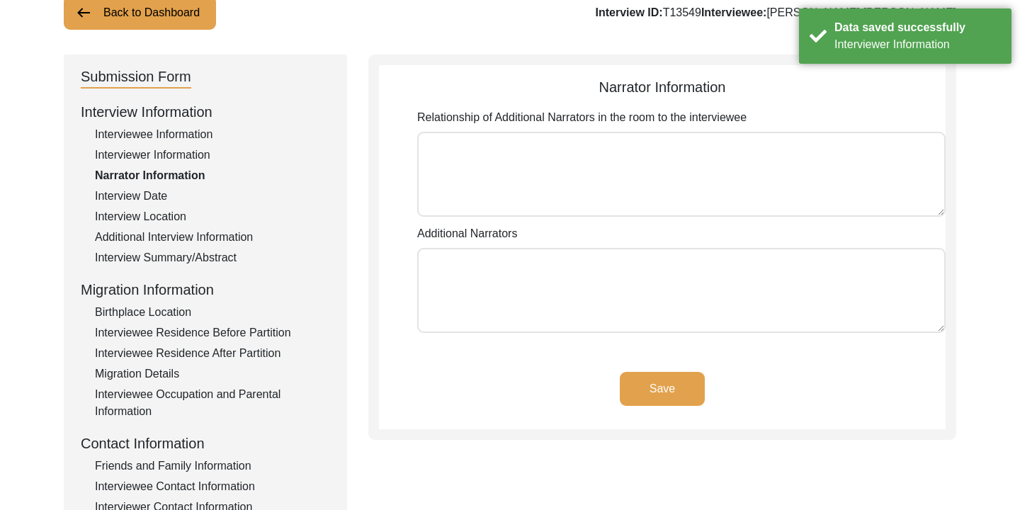
scroll to position [103, 0]
click at [659, 386] on button "Save" at bounding box center [662, 389] width 85 height 34
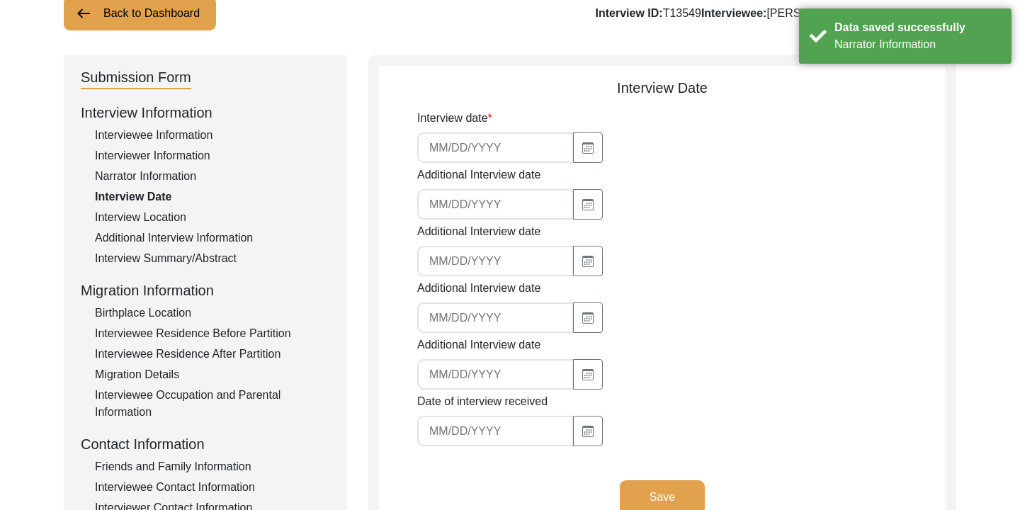
scroll to position [137, 0]
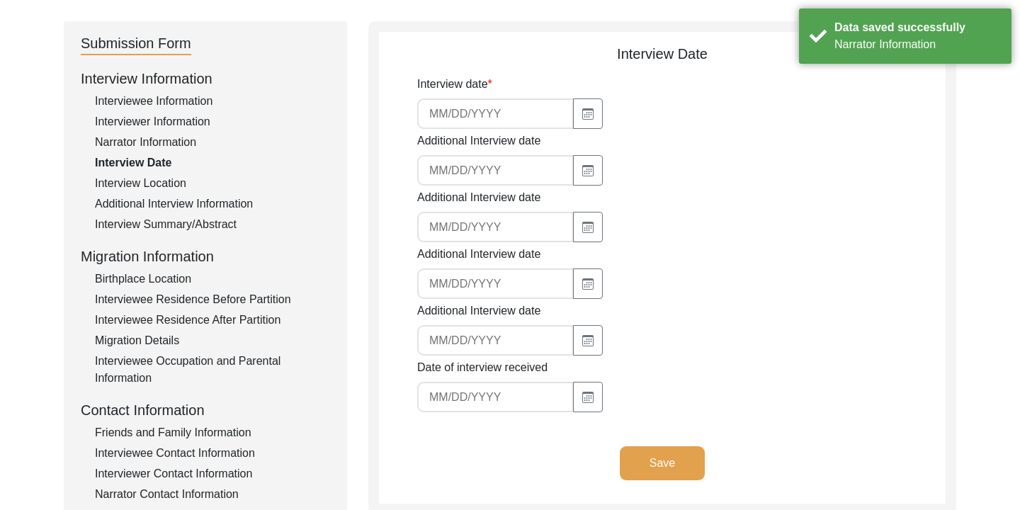
click at [448, 121] on input at bounding box center [495, 113] width 157 height 30
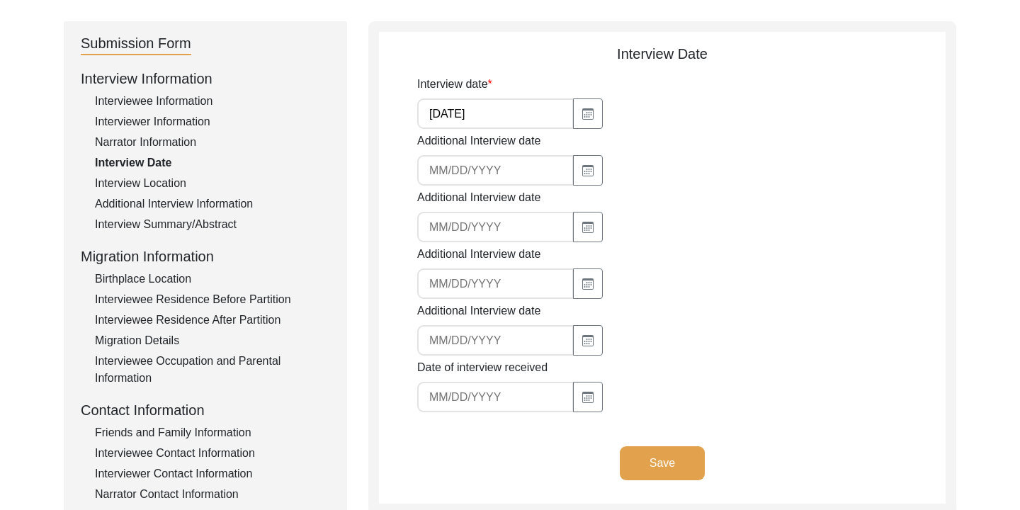
type input "[DATE]"
click at [621, 204] on div "Additional Interview date" at bounding box center [681, 215] width 528 height 53
click at [673, 465] on button "Save" at bounding box center [662, 463] width 85 height 34
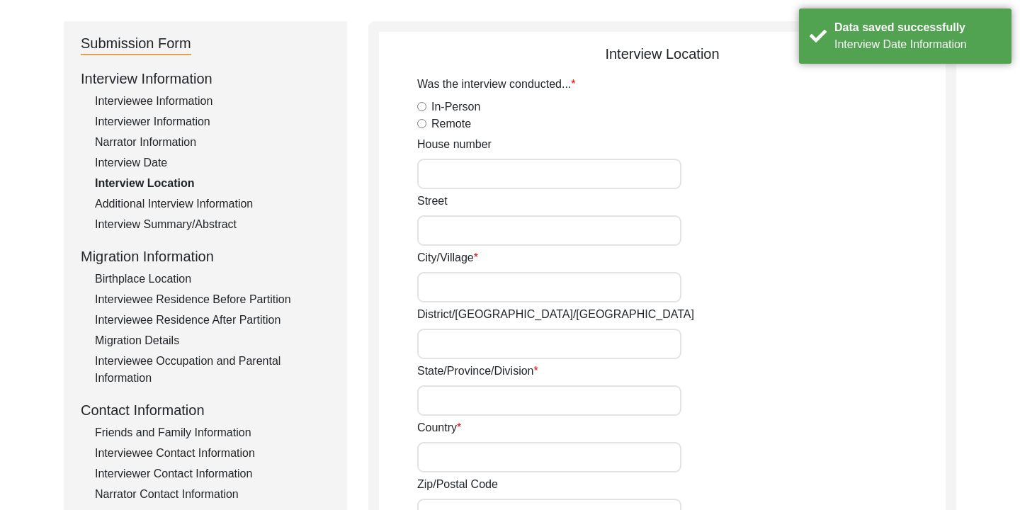
click at [189, 205] on div "Additional Interview Information" at bounding box center [212, 203] width 235 height 17
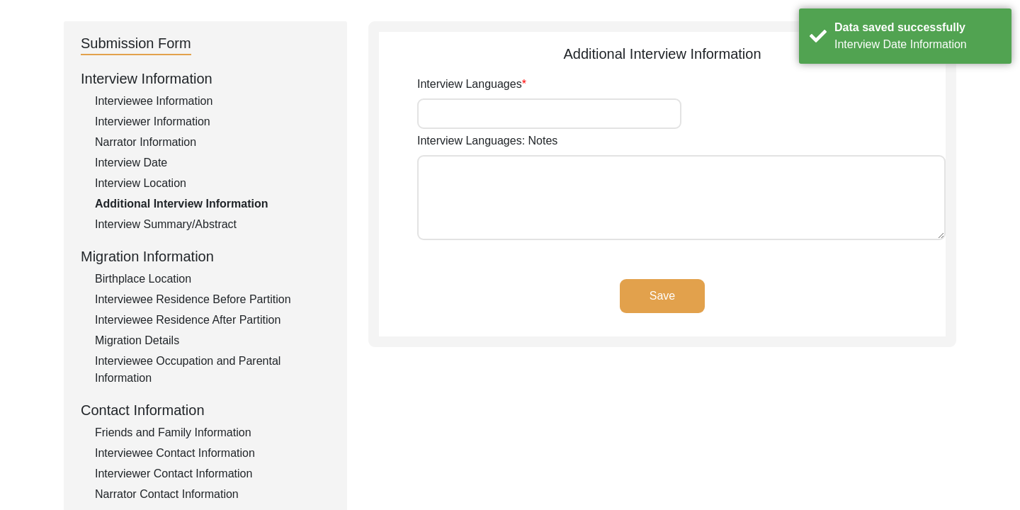
click at [173, 185] on div "Interview Location" at bounding box center [212, 183] width 235 height 17
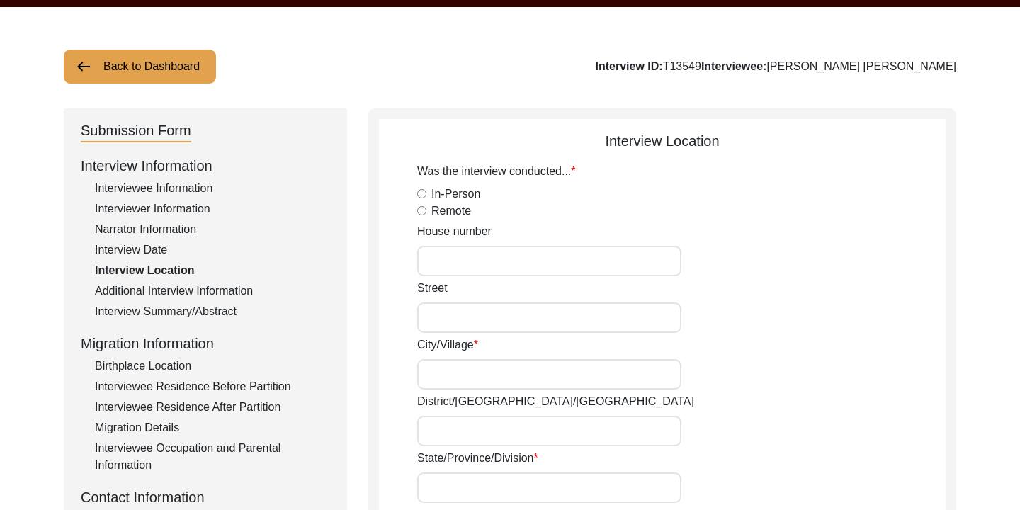
scroll to position [55, 0]
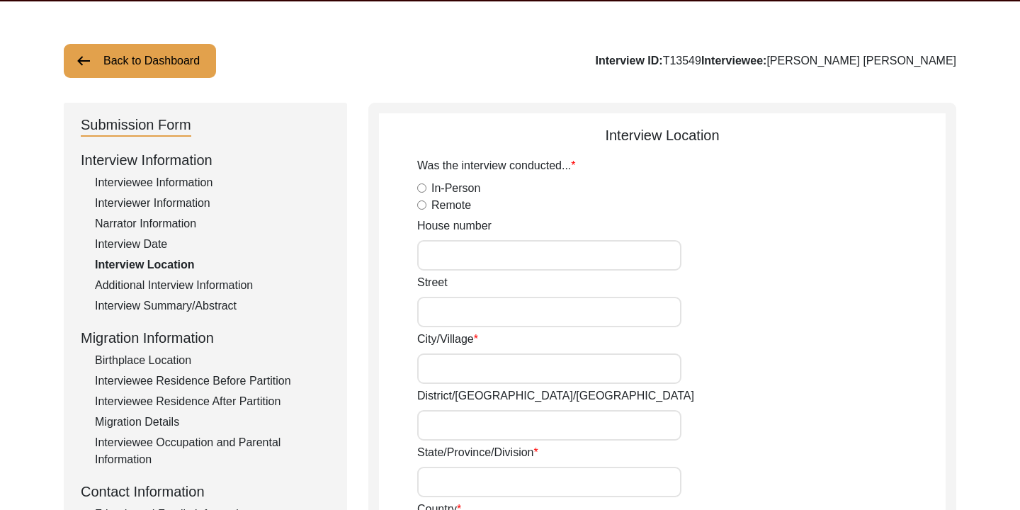
click at [191, 179] on div "Interviewee Information" at bounding box center [212, 182] width 235 height 17
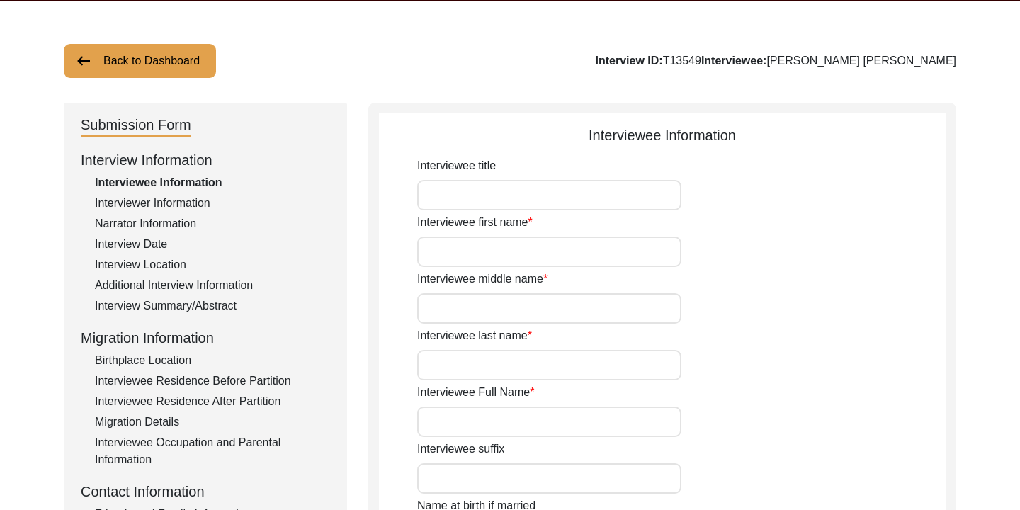
type input "[PERSON_NAME]"
type input "[PERSON_NAME] [PERSON_NAME]"
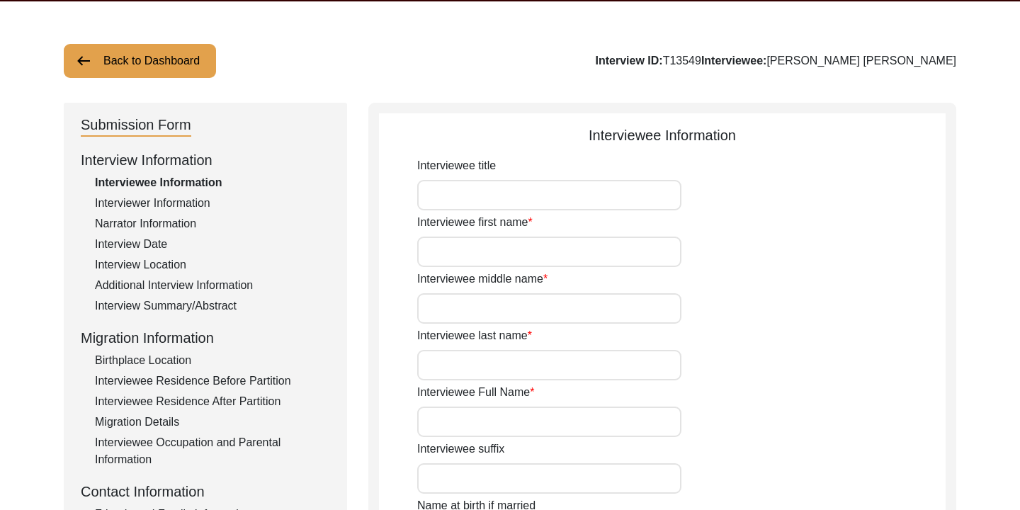
type input "[PERSON_NAME] [PERSON_NAME]"
type input "[DATE]"
type input "71"
type input "[DEMOGRAPHIC_DATA]"
type input "Bangla"
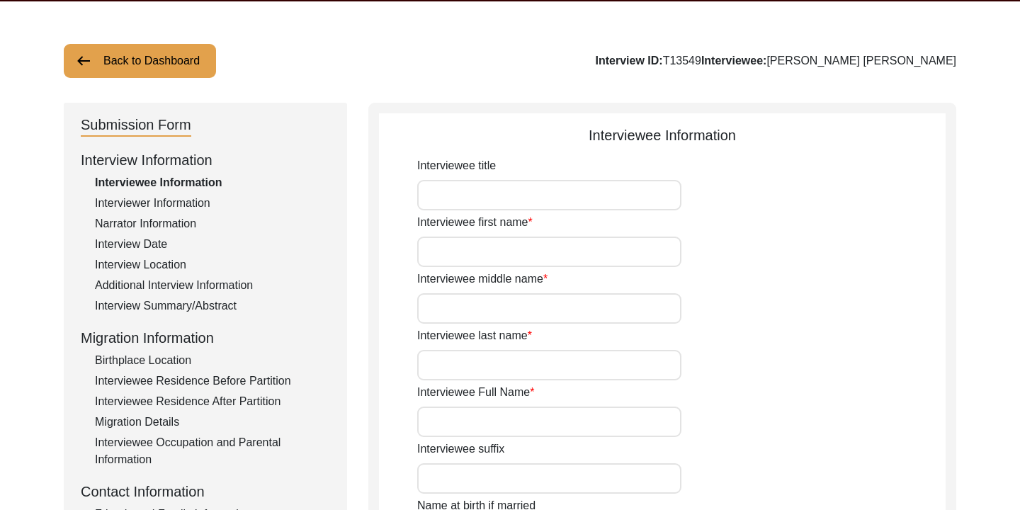
type input "Chittagonian Dialect"
type input "[DEMOGRAPHIC_DATA]"
type input "South Asian"
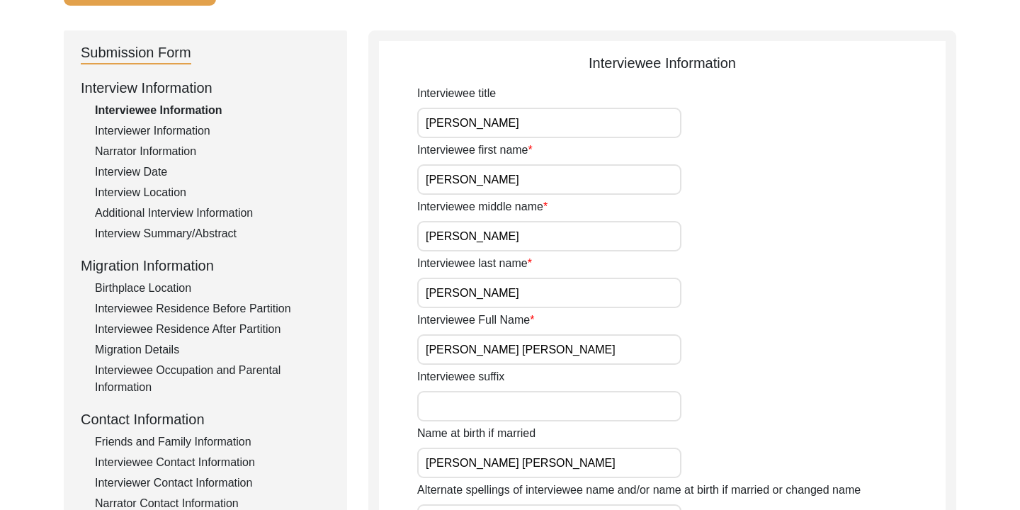
scroll to position [128, 0]
click at [199, 214] on div "Additional Interview Information" at bounding box center [212, 212] width 235 height 17
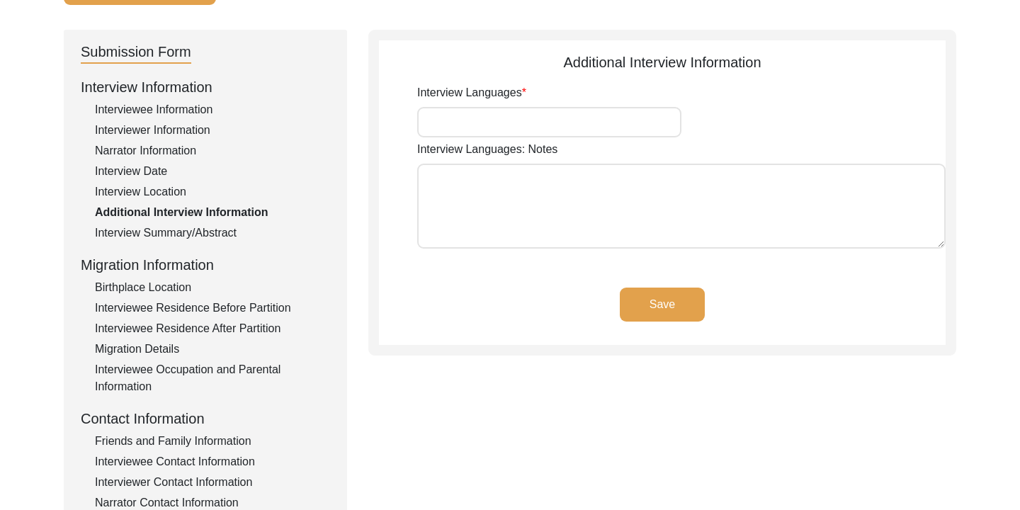
click at [182, 228] on div "Interview Summary/Abstract" at bounding box center [212, 232] width 235 height 17
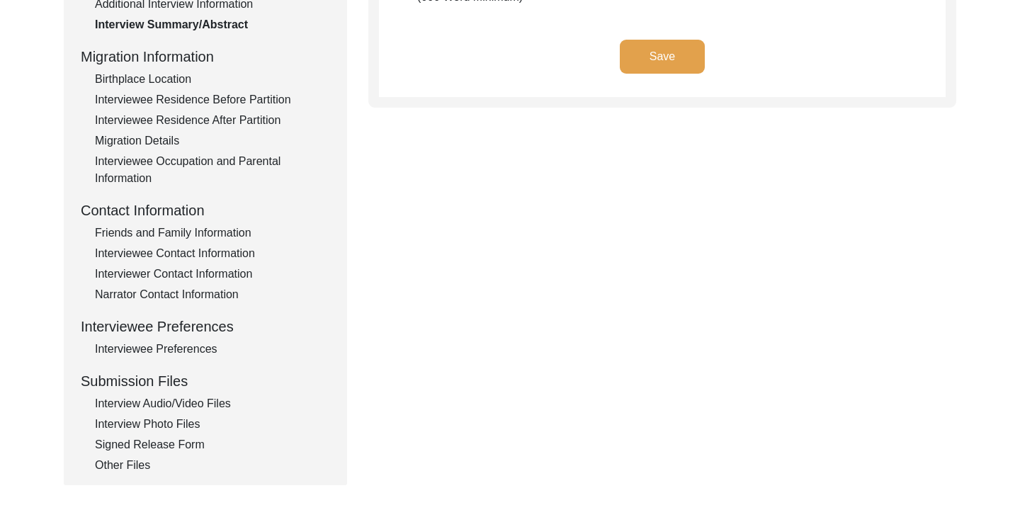
scroll to position [477, 0]
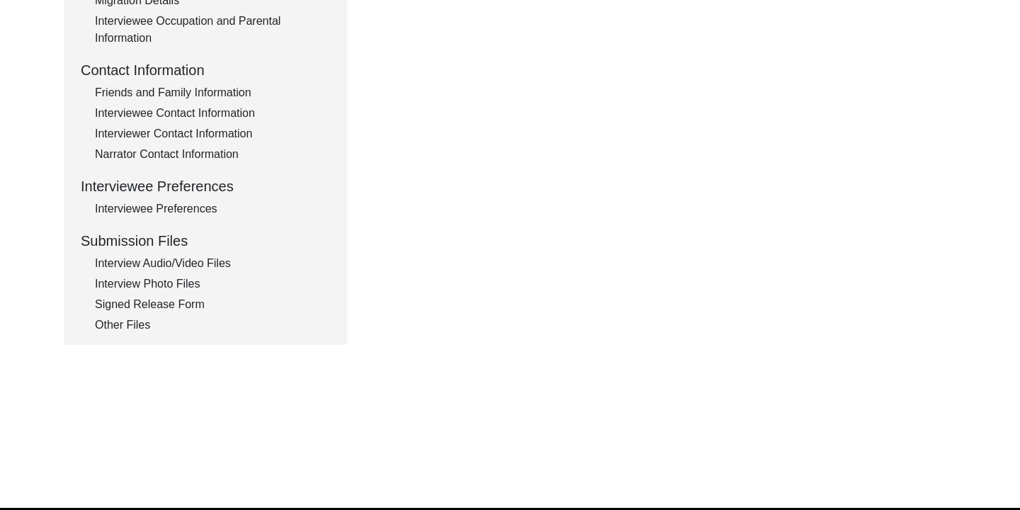
click at [200, 262] on div "Interview Audio/Video Files" at bounding box center [212, 263] width 235 height 17
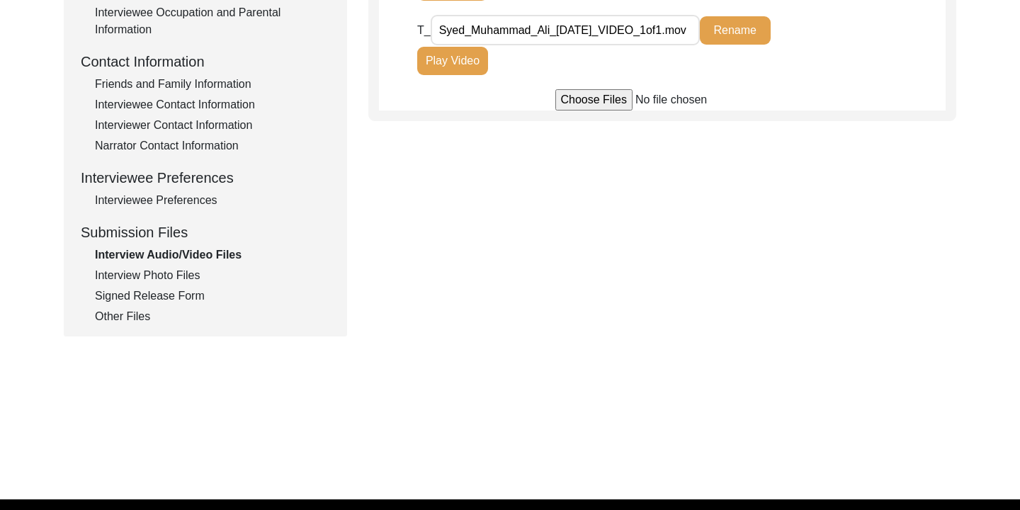
scroll to position [491, 0]
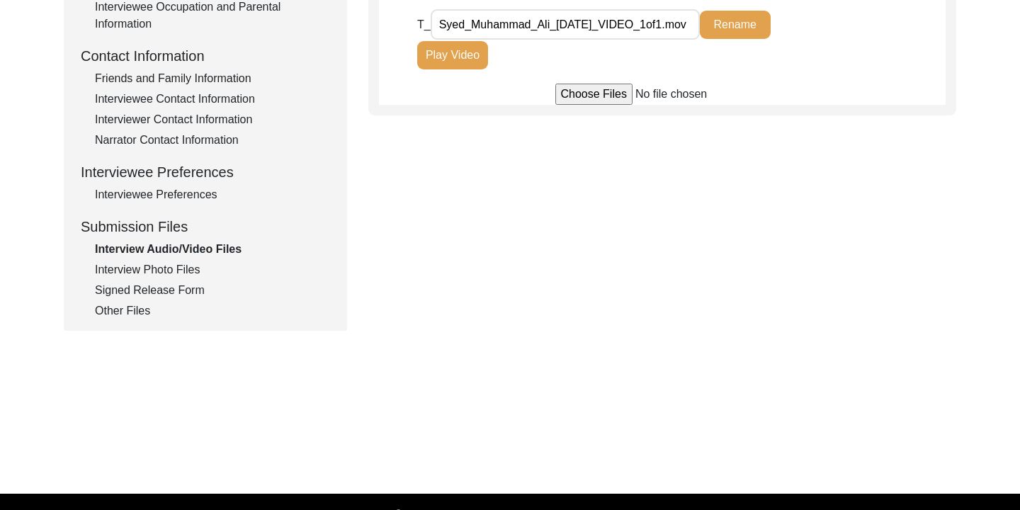
click at [175, 271] on div "Interview Photo Files" at bounding box center [212, 269] width 235 height 17
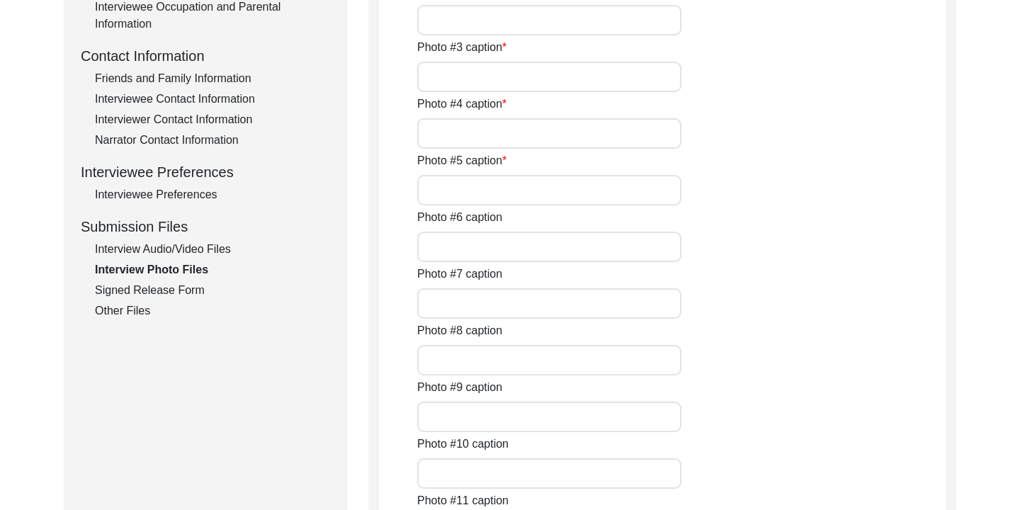
type input "An old picture of [PERSON_NAME] [PERSON_NAME] taken after his marriage"
type input "A document from his workplace"
type input "A family picture"
type input "A recent picture with his sons and grandchildren"
type input "A picture from his political affiliations"
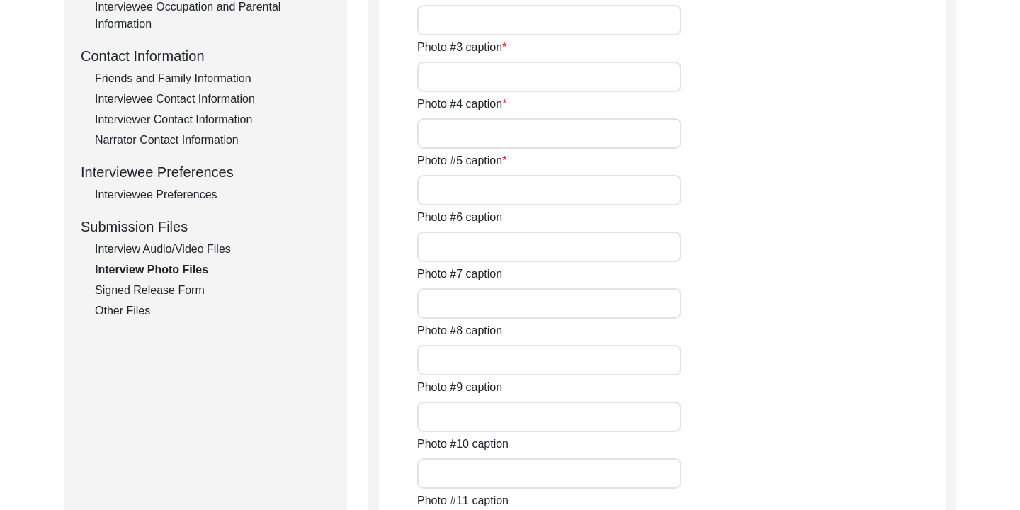
type input "1"
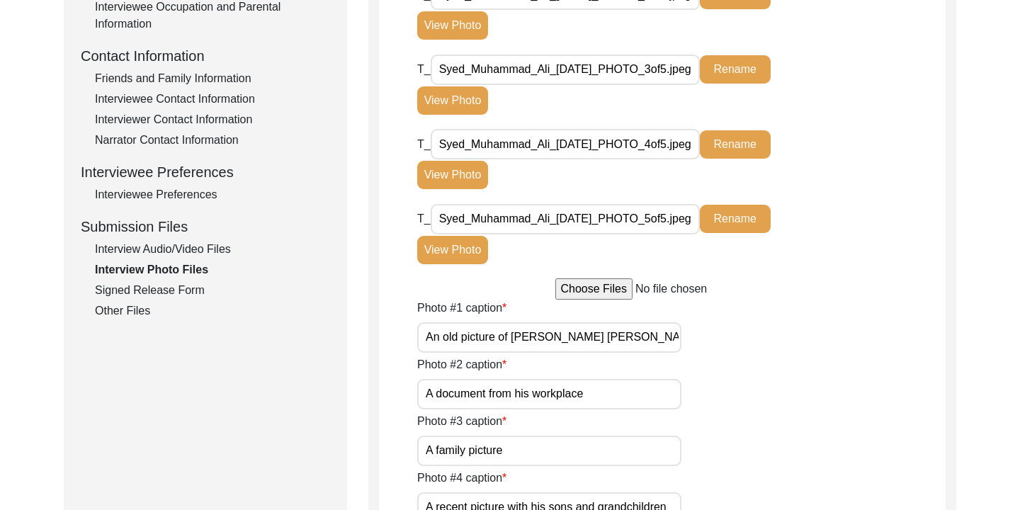
click at [177, 189] on div "Interviewee Preferences" at bounding box center [212, 194] width 235 height 17
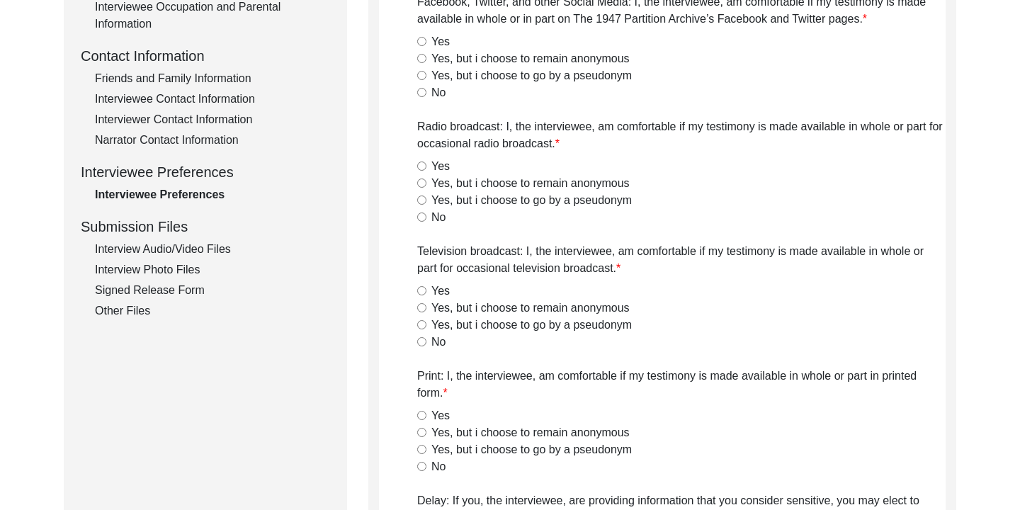
radio input "true"
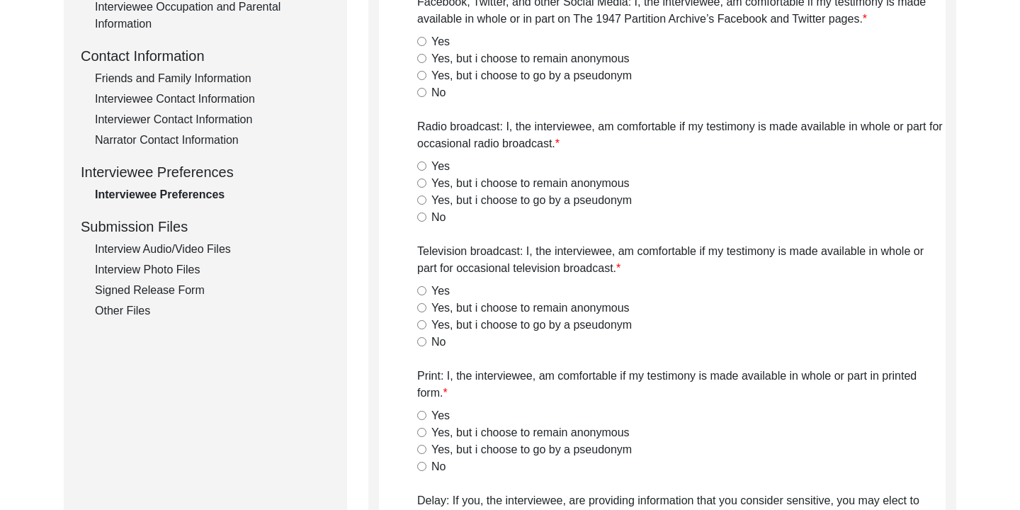
radio input "true"
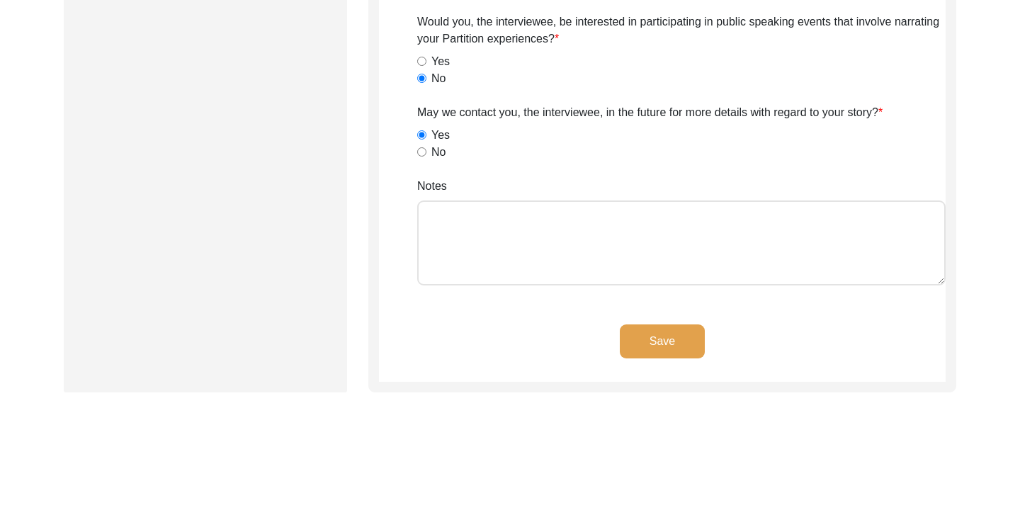
scroll to position [1078, 0]
click at [661, 338] on button "Save" at bounding box center [662, 341] width 85 height 34
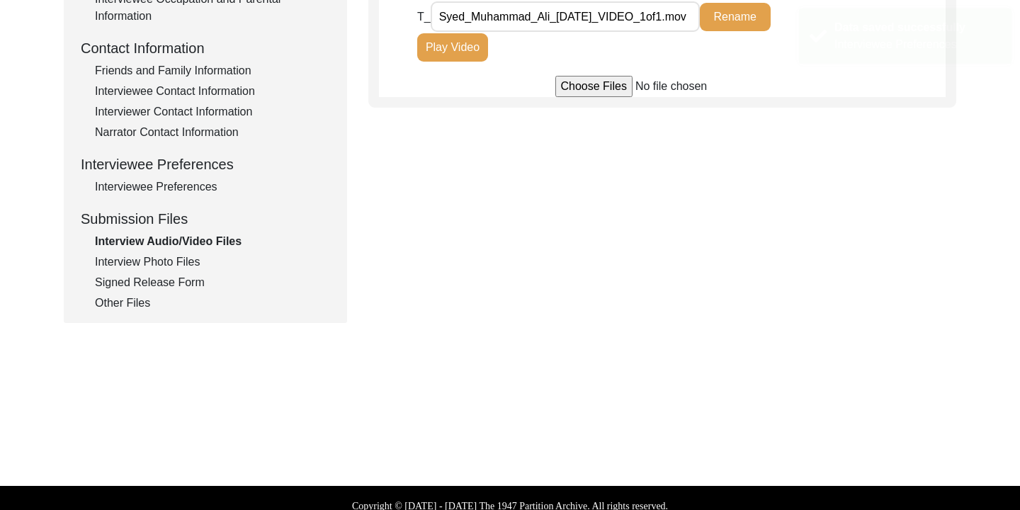
scroll to position [477, 0]
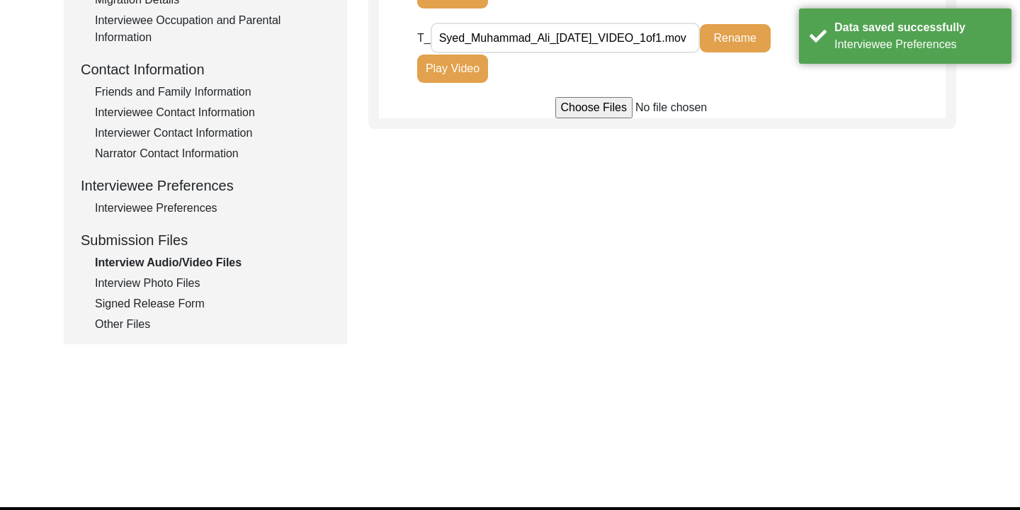
click at [215, 152] on div "Narrator Contact Information" at bounding box center [212, 153] width 235 height 17
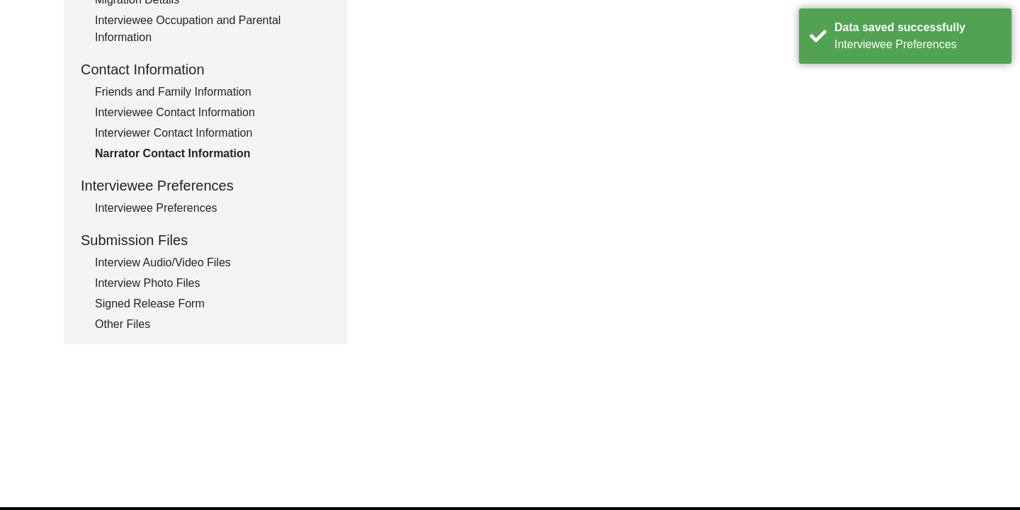
type textarea "none"
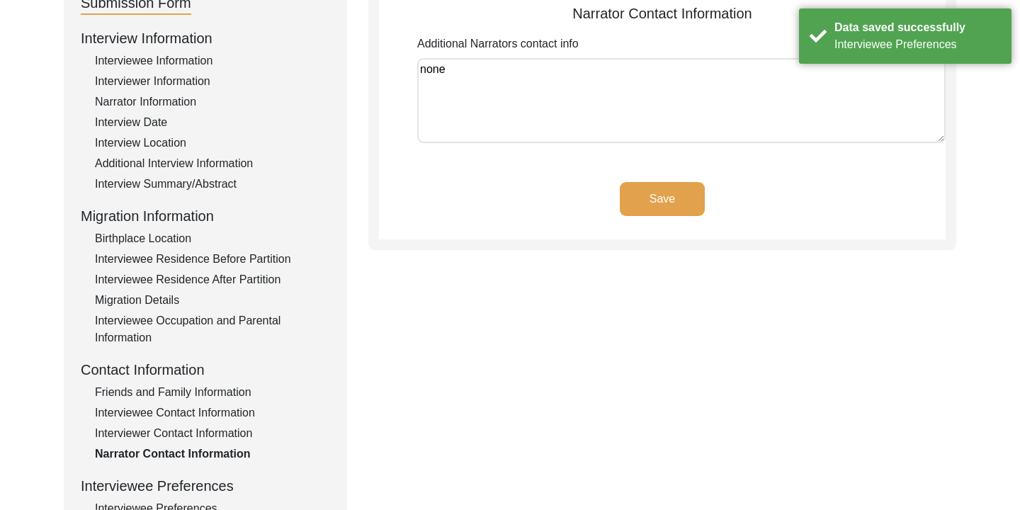
scroll to position [207, 0]
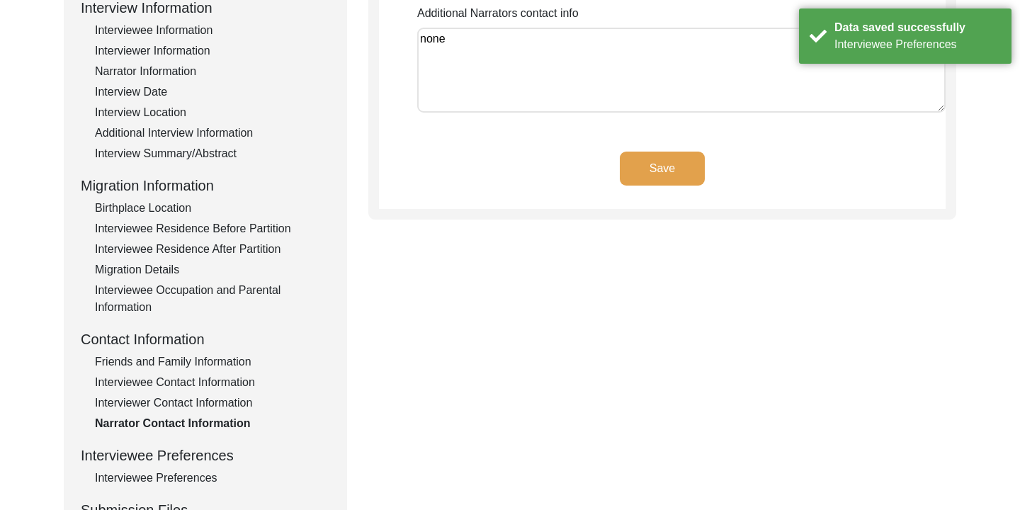
click at [683, 175] on button "Save" at bounding box center [662, 169] width 85 height 34
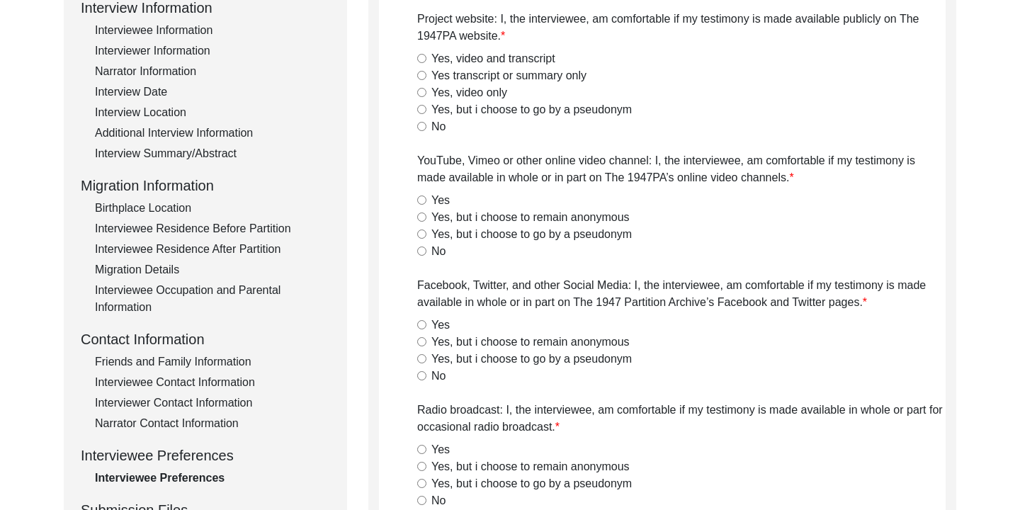
radio input "true"
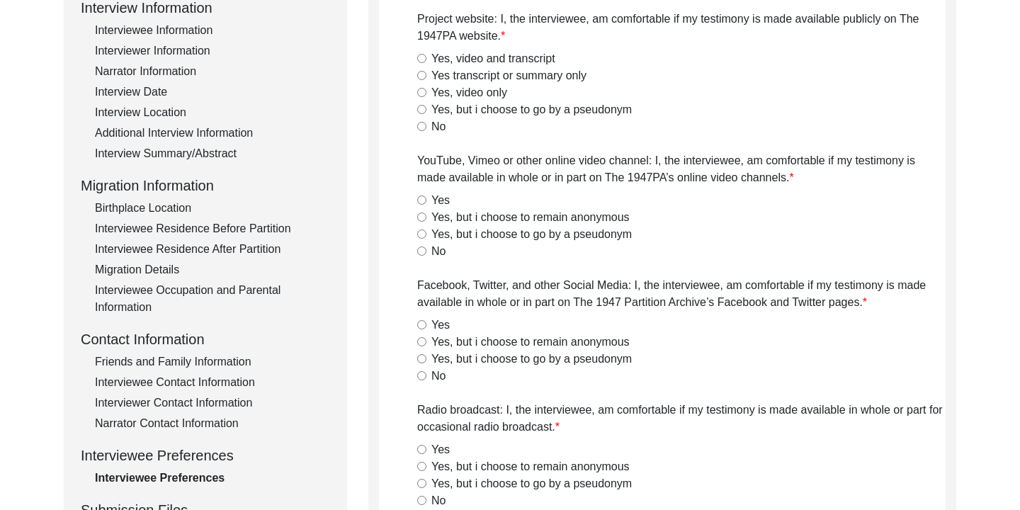
radio input "true"
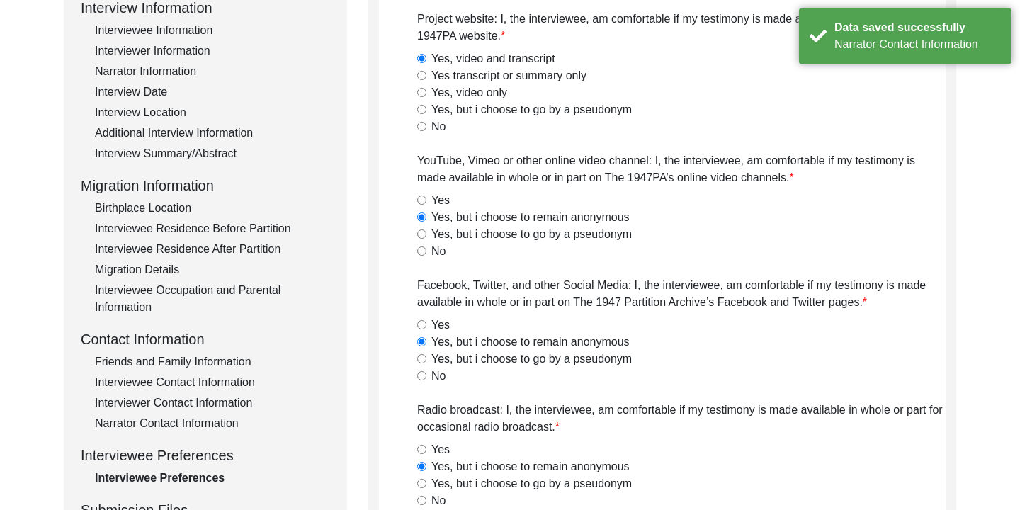
click at [234, 357] on div "Friends and Family Information" at bounding box center [212, 361] width 235 height 17
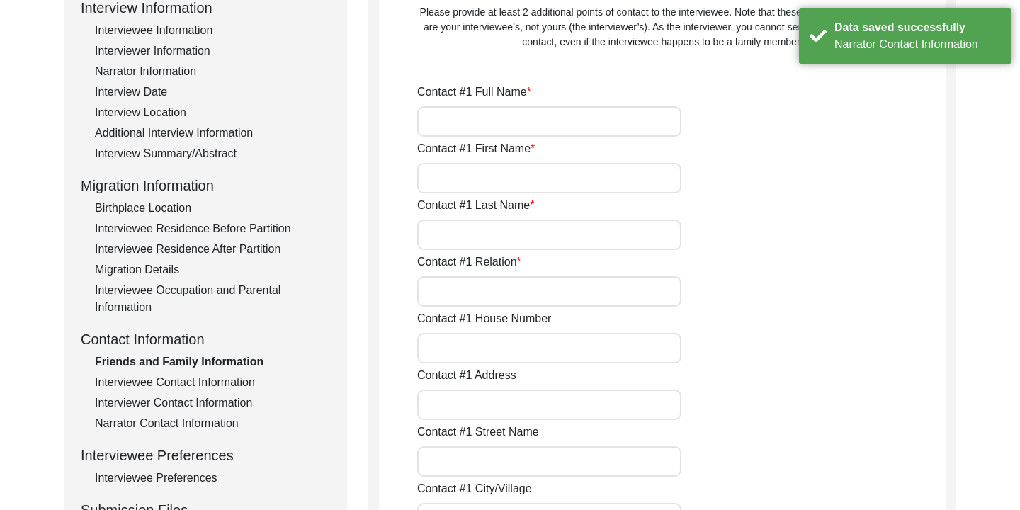
type input "[PERSON_NAME] Ishreka [PERSON_NAME]"
type input "[PERSON_NAME]"
type input "Elder Daughter"
type input "304"
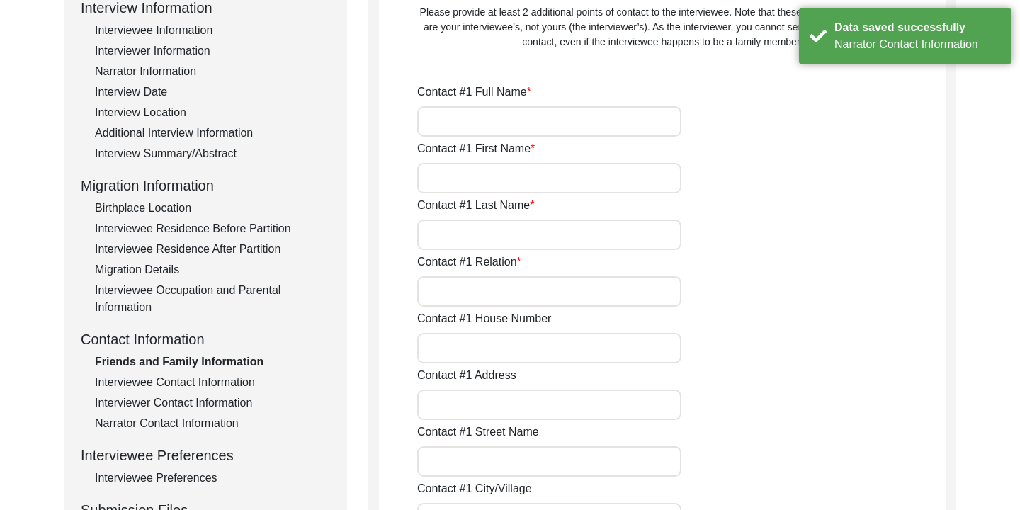
type input "[PERSON_NAME], Bahaddarhat, Chattogram"
type input "[GEOGRAPHIC_DATA]"
type input "Chattogram"
type input "Chattogram Division"
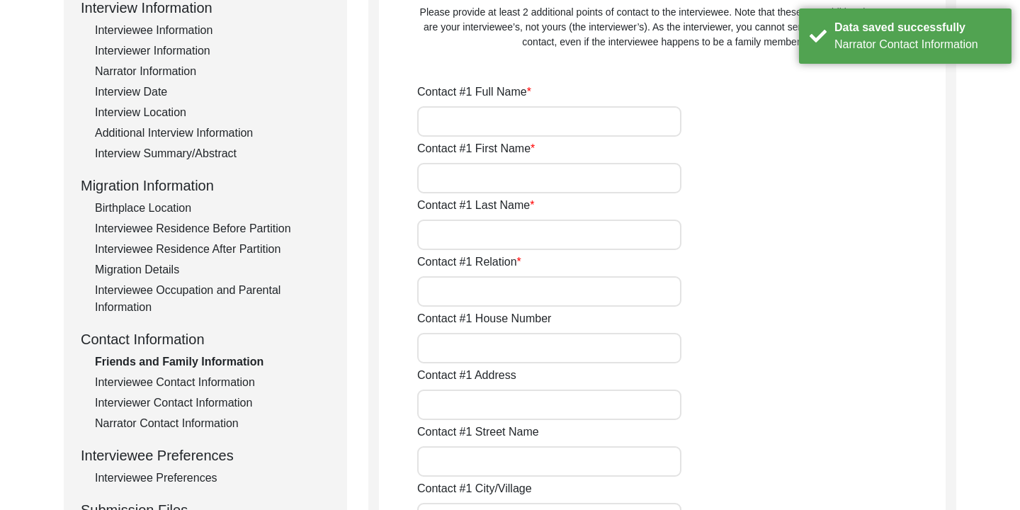
type input "4000"
type input "[GEOGRAPHIC_DATA]"
type input "[STREET_ADDRESS][PERSON_NAME]"
type input "[PHONE_NUMBER]"
type input "[EMAIL_ADDRESS][DOMAIN_NAME]"
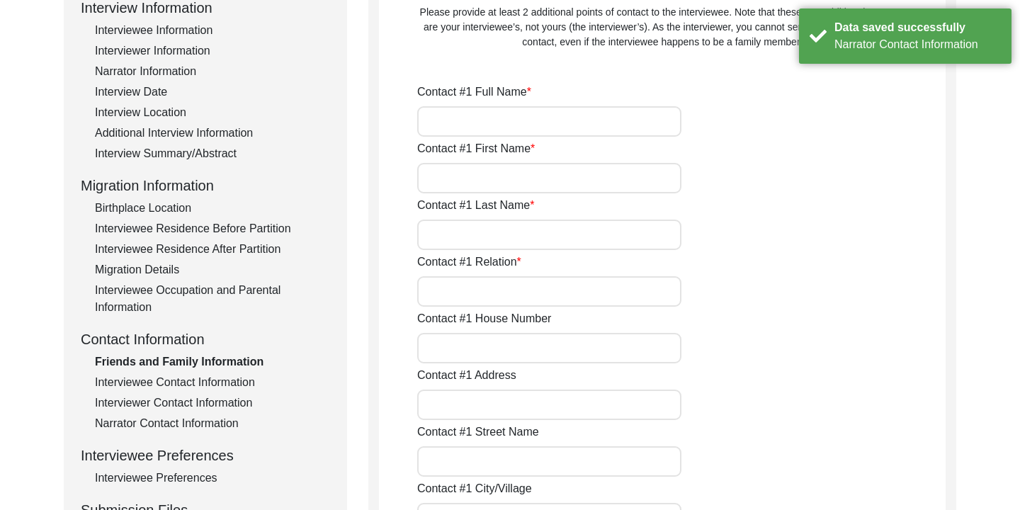
type input "[PERSON_NAME] Mashreka [PERSON_NAME]"
type input "[MEDICAL_DATA][PERSON_NAME]"
type input "[PERSON_NAME]"
type input "Second Daughter"
type input "47"
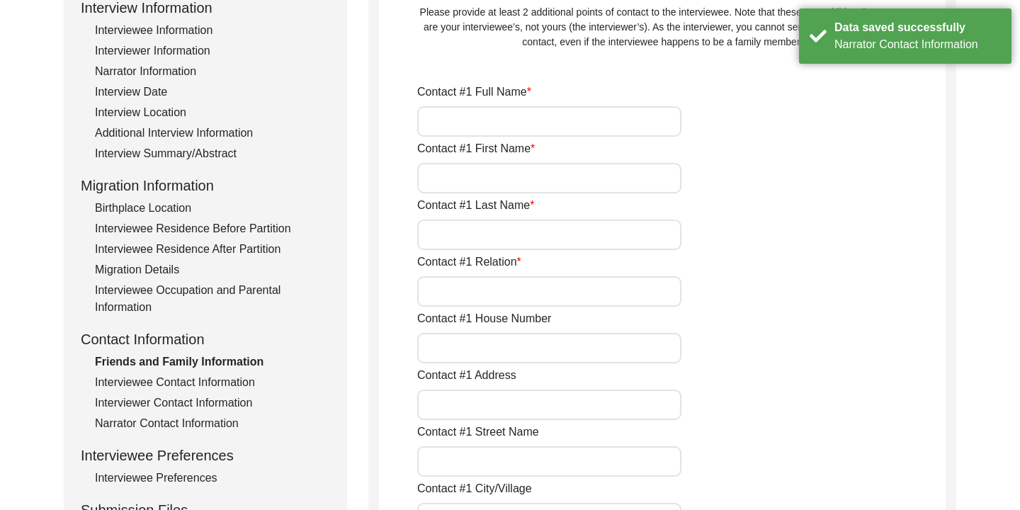
type input "[PERSON_NAME], [PERSON_NAME], [STREET_ADDRESS]"
type input "[PERSON_NAME] Haat"
type input "[PERSON_NAME], Raojan"
type input "Chattogram"
type input "Chattogram Division"
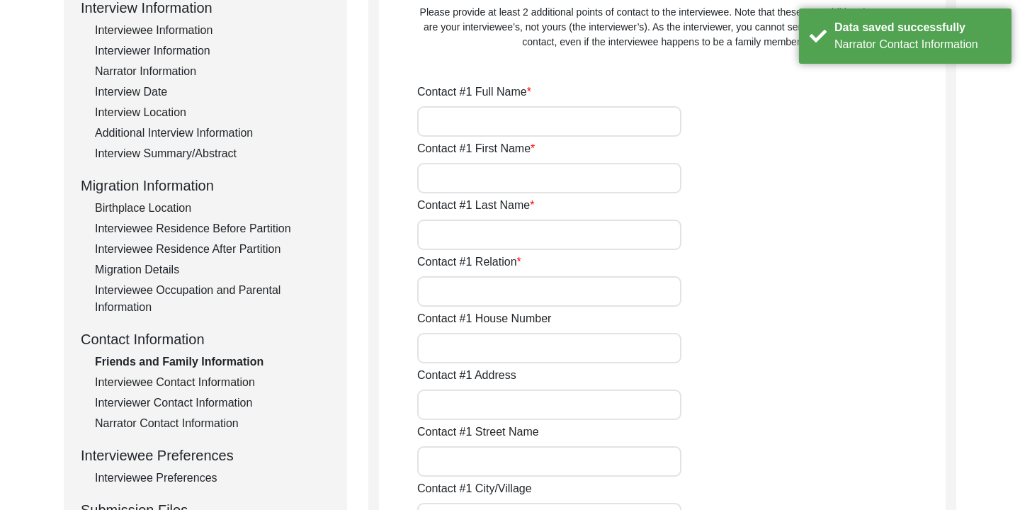
type input "9250"
type input "[GEOGRAPHIC_DATA]"
type input "[PHONE_NUMBER]"
type input "[EMAIL_ADDRESS][DOMAIN_NAME]"
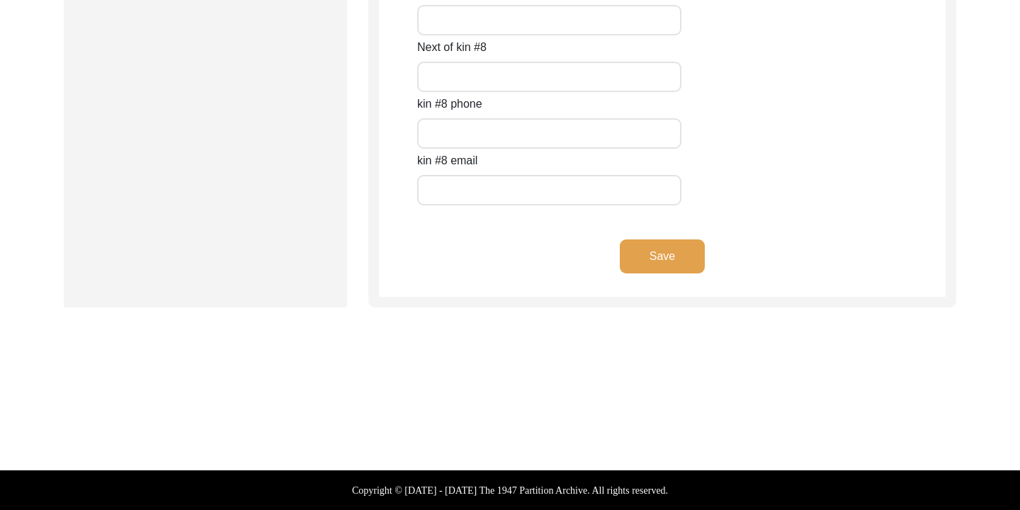
click at [649, 261] on button "Save" at bounding box center [662, 256] width 85 height 34
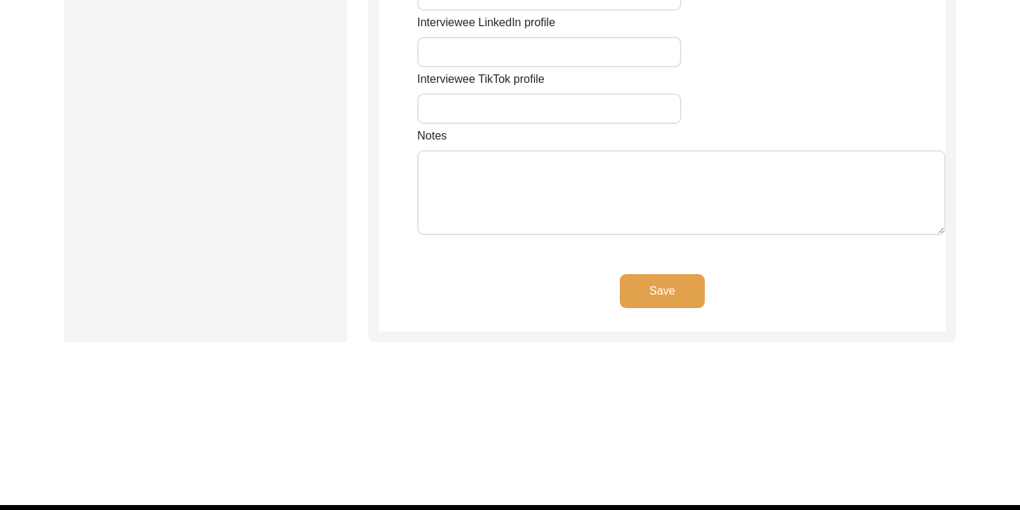
type input "701"
type input "[GEOGRAPHIC_DATA] Society, Block A, Road 2"
type input "Athurar [PERSON_NAME], [GEOGRAPHIC_DATA], 4212, Chattogram"
type input "Chattogram"
type input "Chattogram Division"
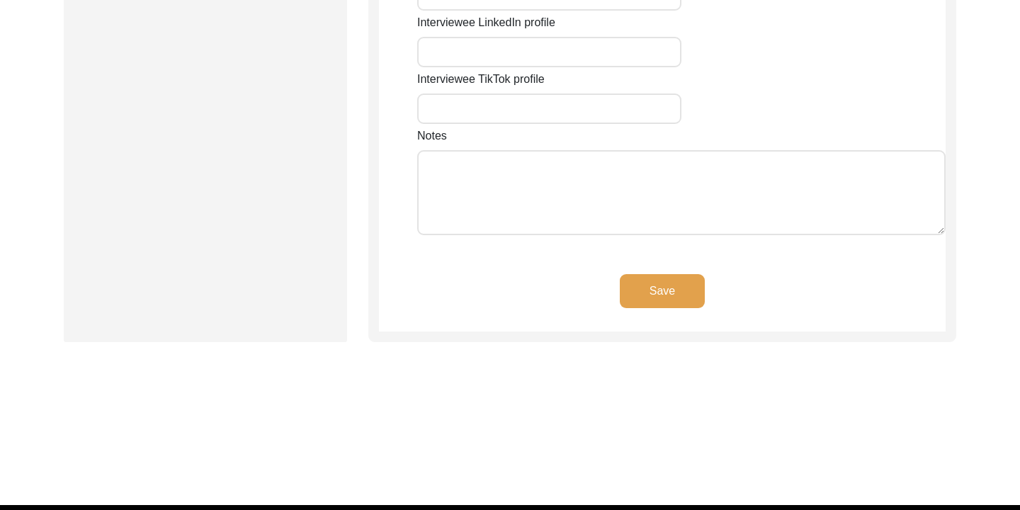
type input "4212"
type input "[GEOGRAPHIC_DATA]"
type input "[STREET_ADDRESS][PERSON_NAME]"
type input "22.371234"
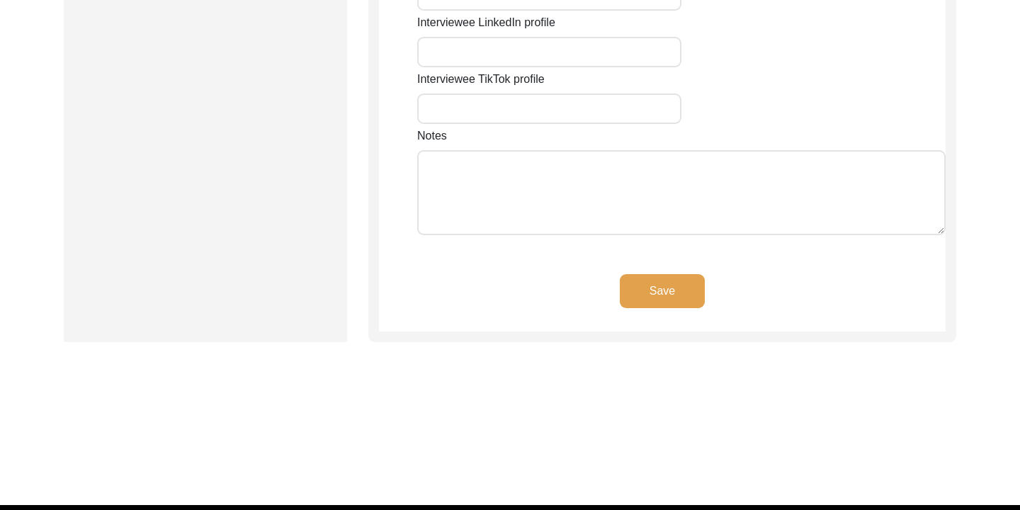
type input "91.816261"
type input "[PHONE_NUMBER]"
type input "[EMAIL_ADDRESS][DOMAIN_NAME]"
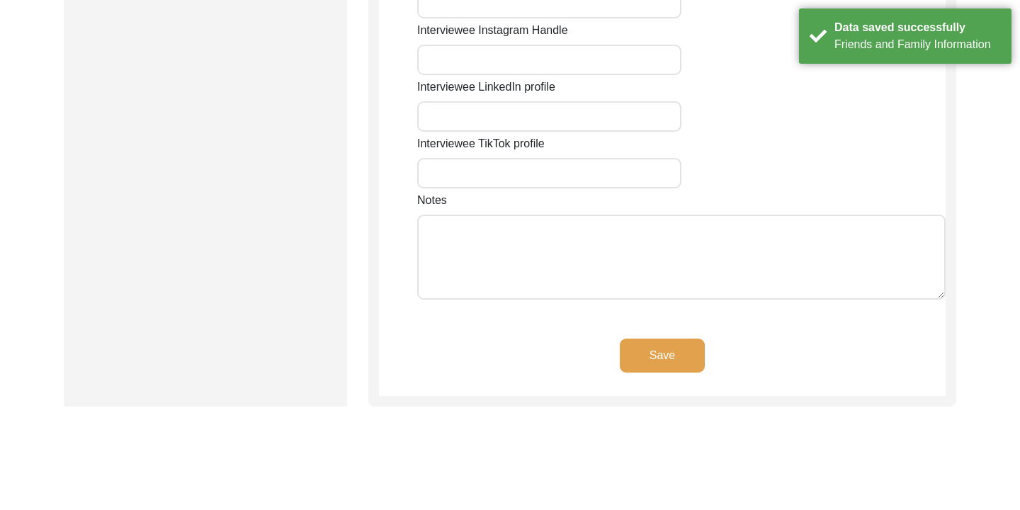
scroll to position [1232, 0]
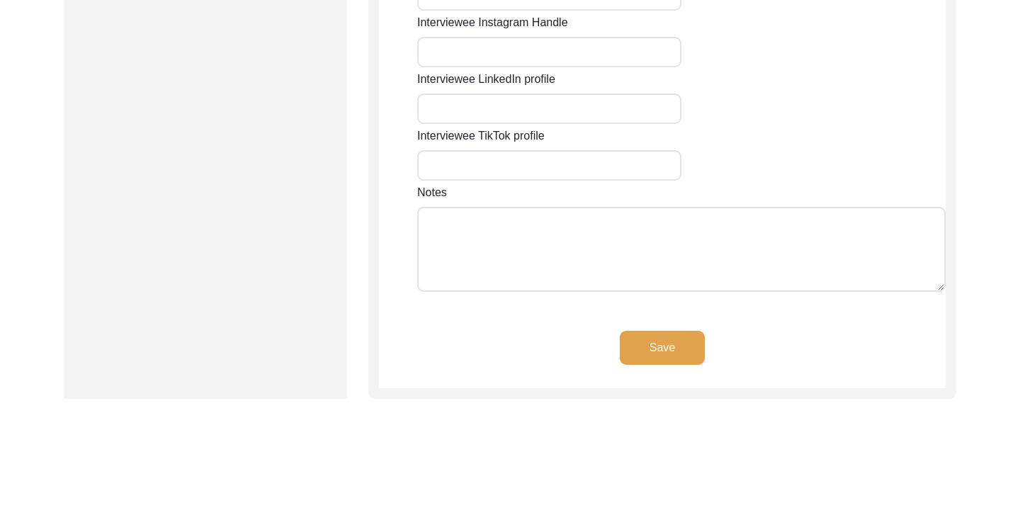
click at [670, 331] on button "Save" at bounding box center [662, 348] width 85 height 34
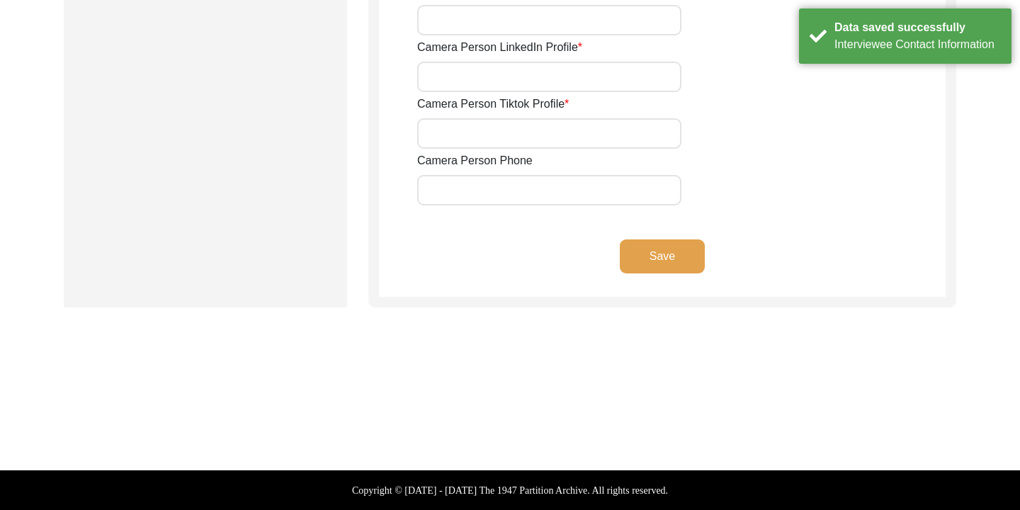
type input "[PHONE_NUMBER]"
type input "[EMAIL_ADDRESS][DOMAIN_NAME]"
type input "[URL][DOMAIN_NAME]"
type input "none"
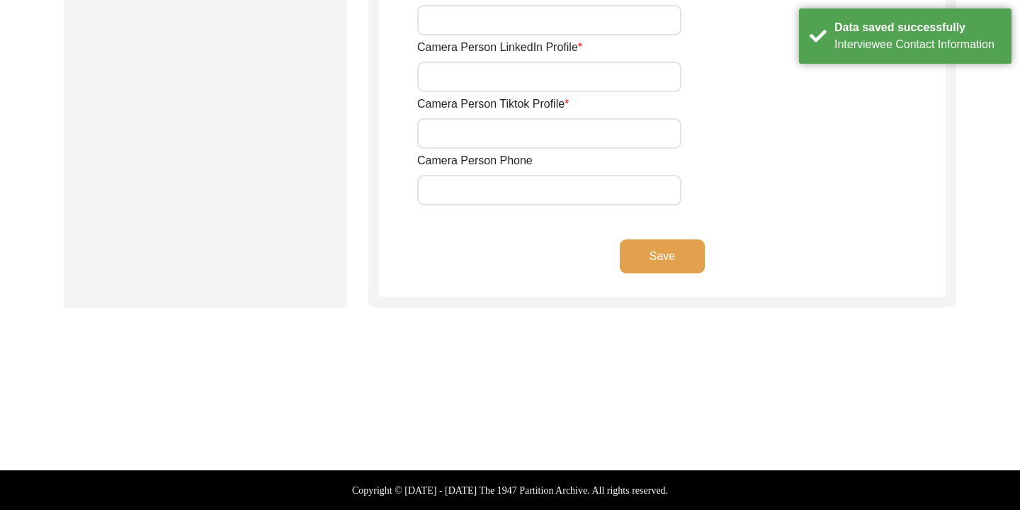
type input "[URL][DOMAIN_NAME][PERSON_NAME]"
type input "none"
type input "[EMAIL_ADDRESS][DOMAIN_NAME]"
type input "[URL][DOMAIN_NAME]"
type input "none"
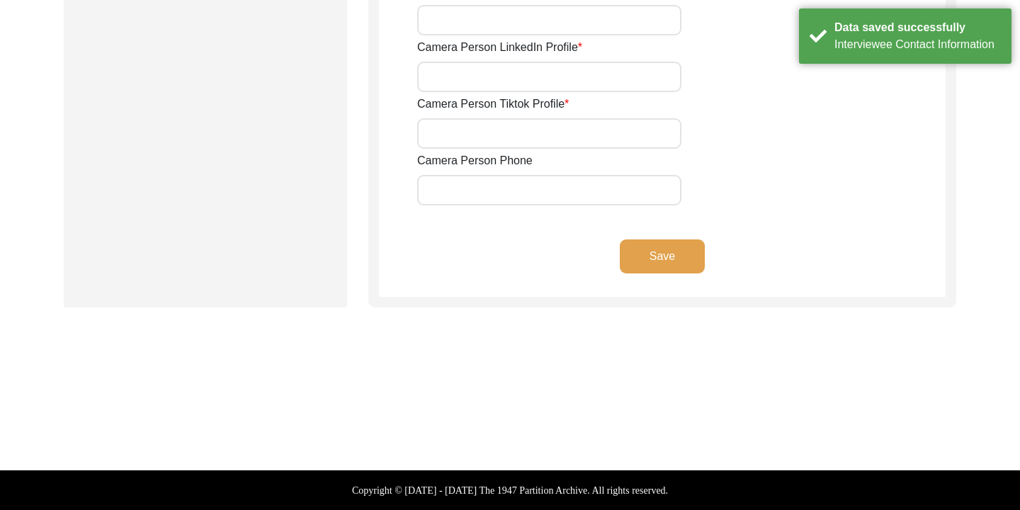
type input "none"
type input "[URL][DOMAIN_NAME][PERSON_NAME]"
type input "none"
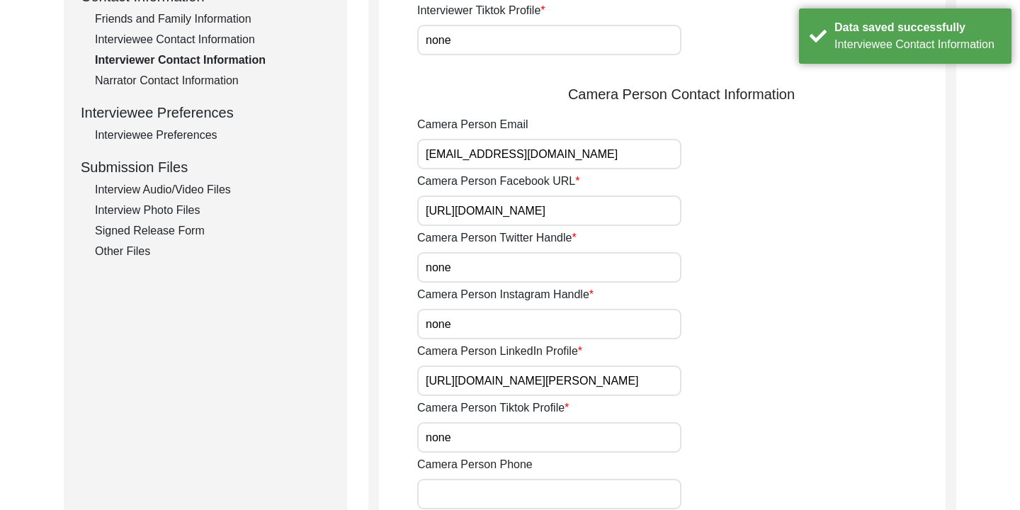
scroll to position [612, 0]
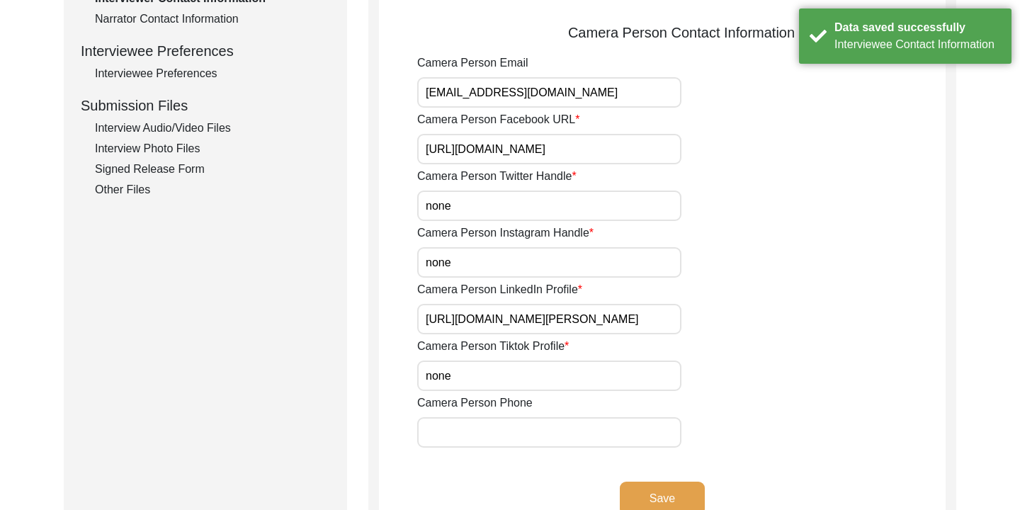
click at [649, 484] on button "Save" at bounding box center [662, 499] width 85 height 34
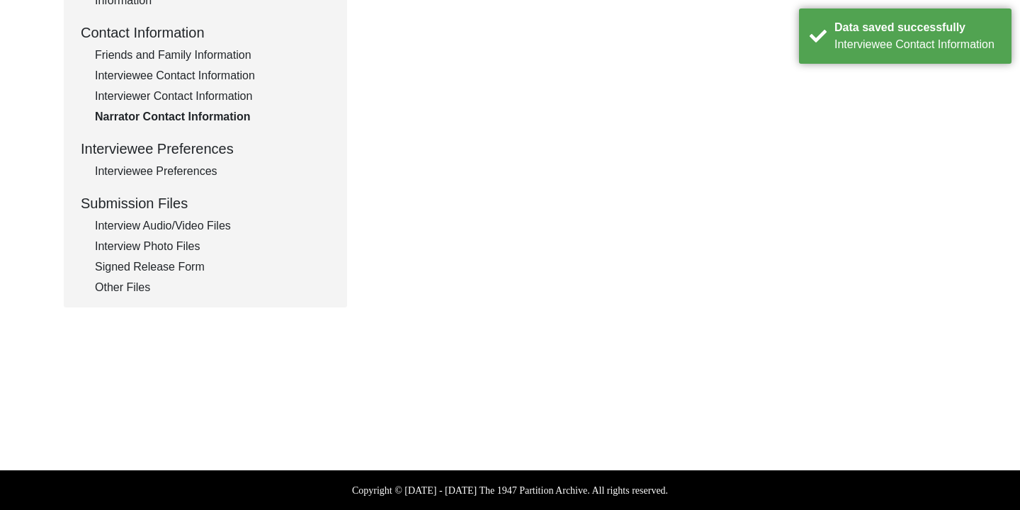
scroll to position [514, 0]
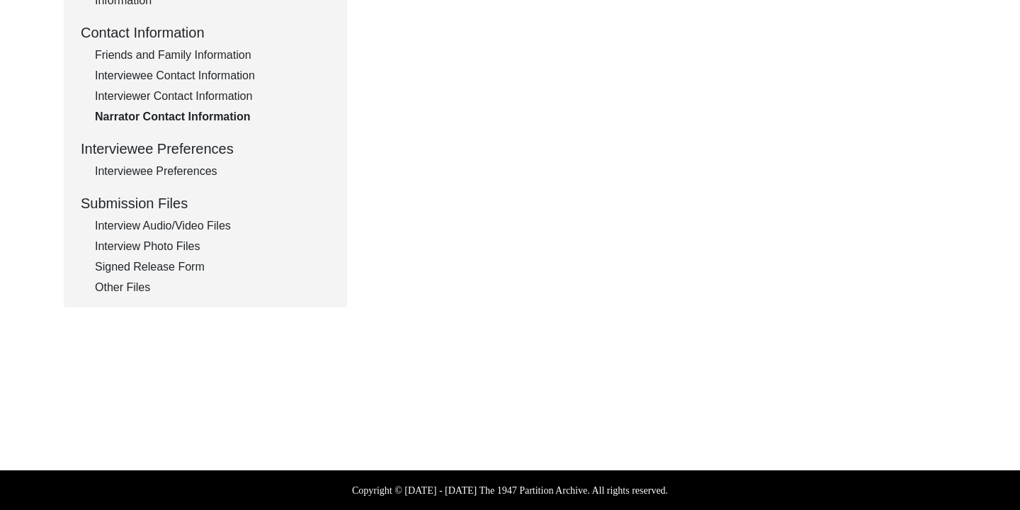
type textarea "none"
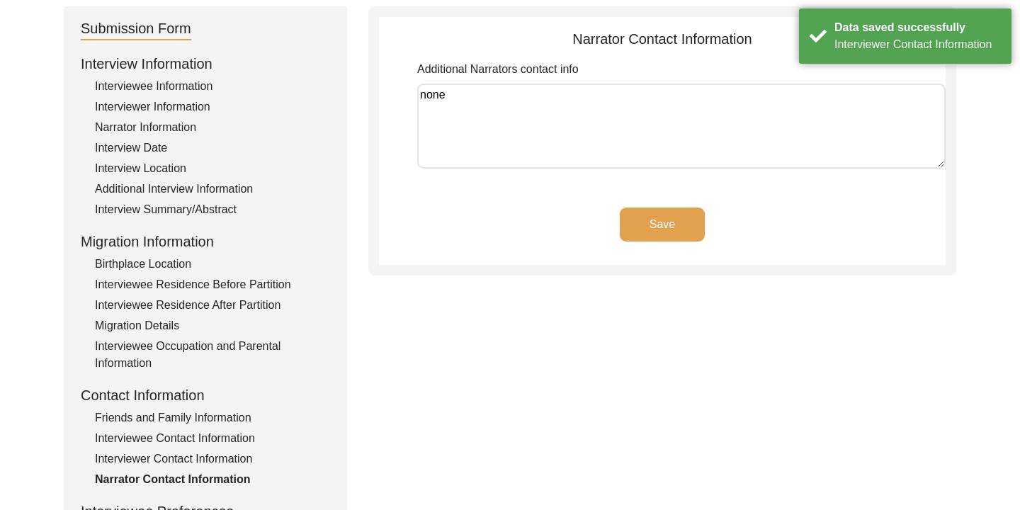
scroll to position [159, 0]
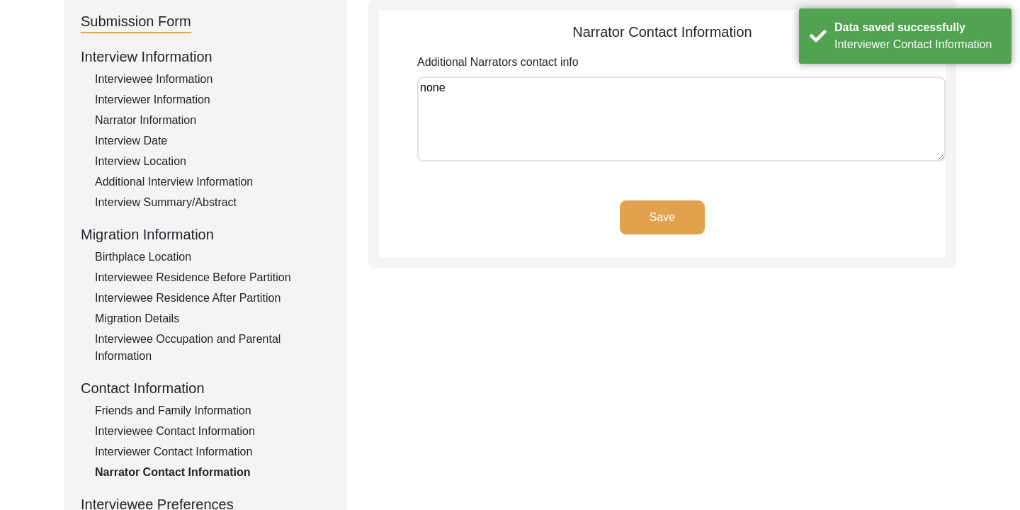
click at [637, 228] on button "Save" at bounding box center [662, 217] width 85 height 34
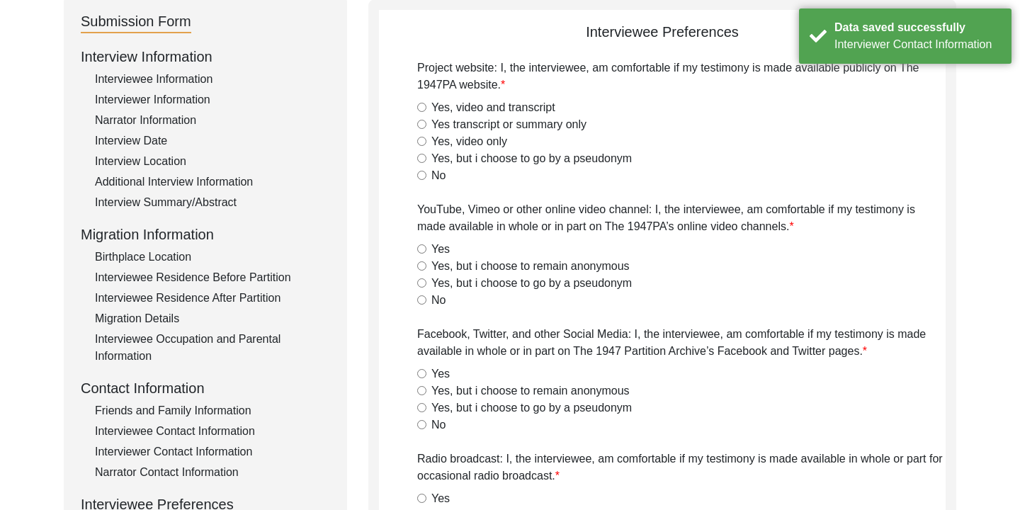
radio input "true"
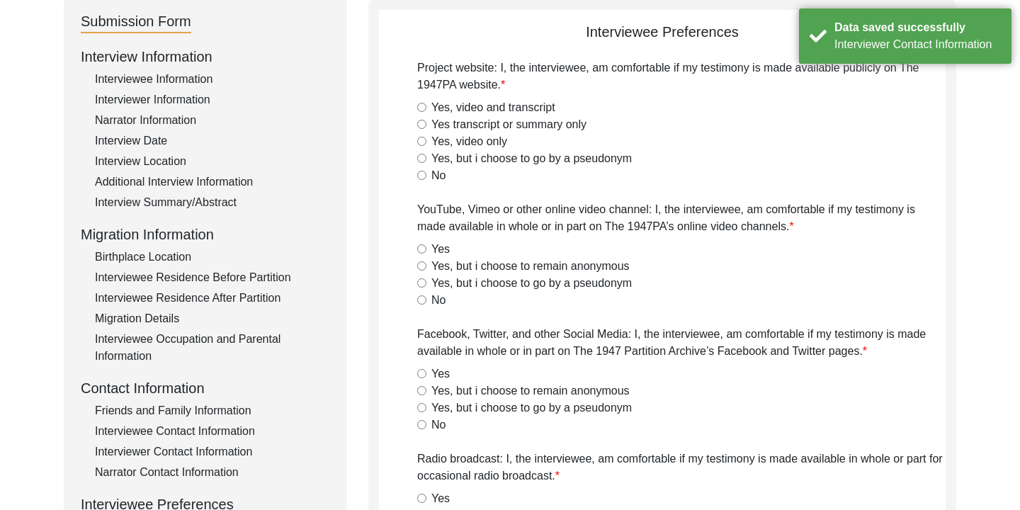
radio input "true"
click at [180, 256] on div "Birthplace Location" at bounding box center [212, 257] width 235 height 17
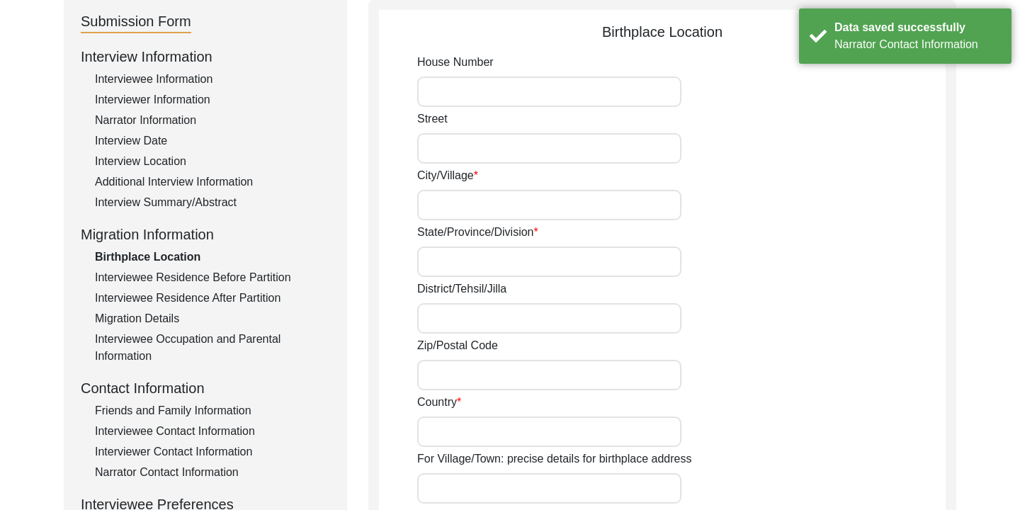
type input "530"
type input "[PERSON_NAME]"
type input "[PERSON_NAME], [PERSON_NAME], [PERSON_NAME]"
type input "Chattogram"
type input "[GEOGRAPHIC_DATA]"
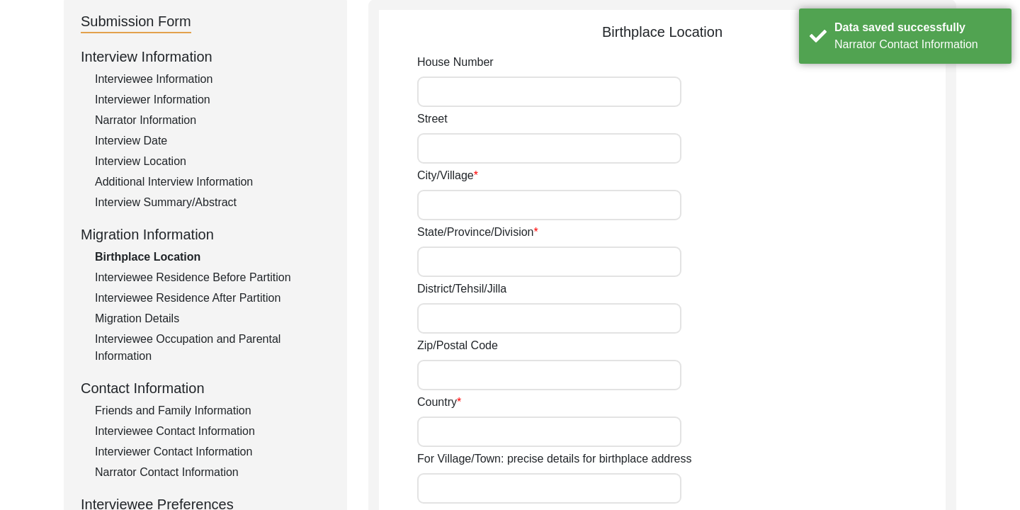
type input "4336"
type input "[GEOGRAPHIC_DATA]"
type input "[STREET_ADDRESS][PERSON_NAME][PERSON_NAME][PERSON_NAME]"
type input "22.371122"
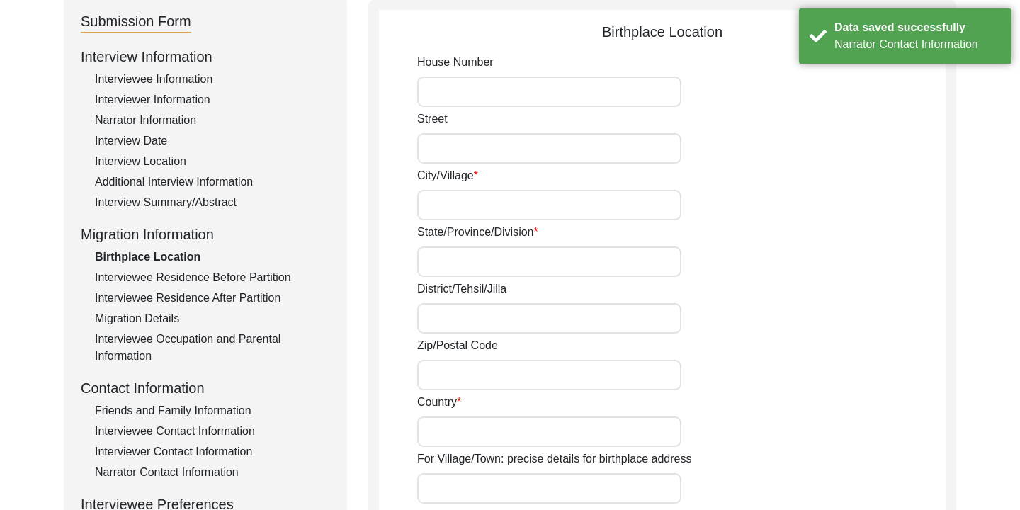
type input "91.833458"
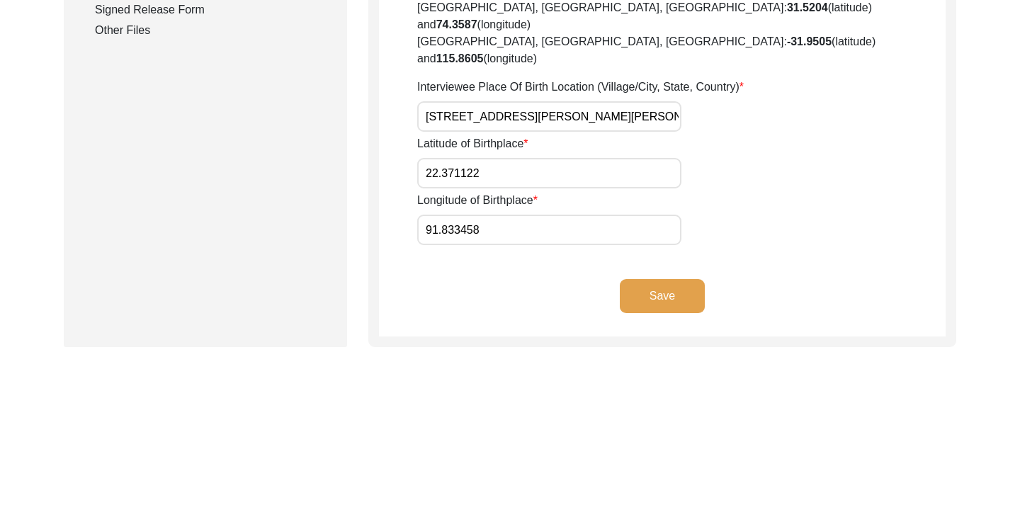
scroll to position [773, 0]
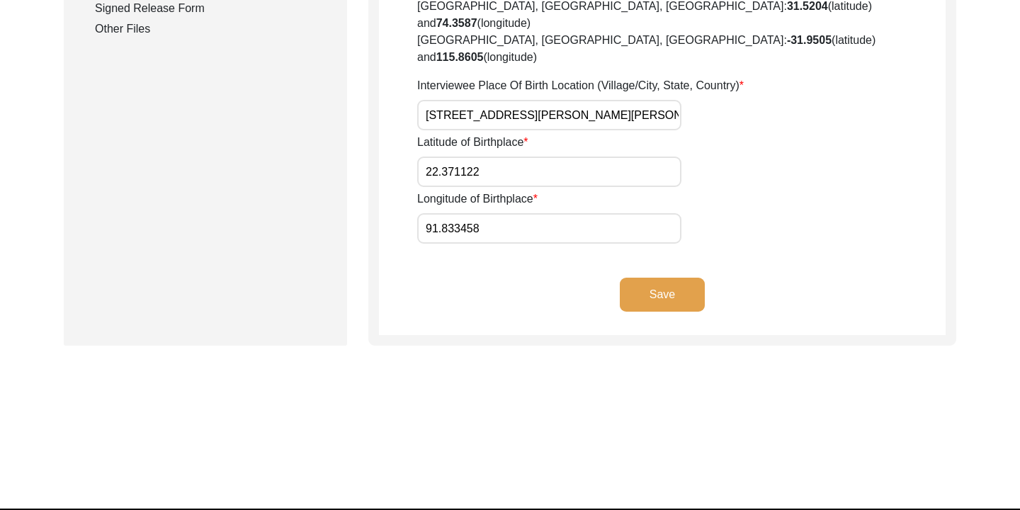
click at [638, 278] on button "Save" at bounding box center [662, 295] width 85 height 34
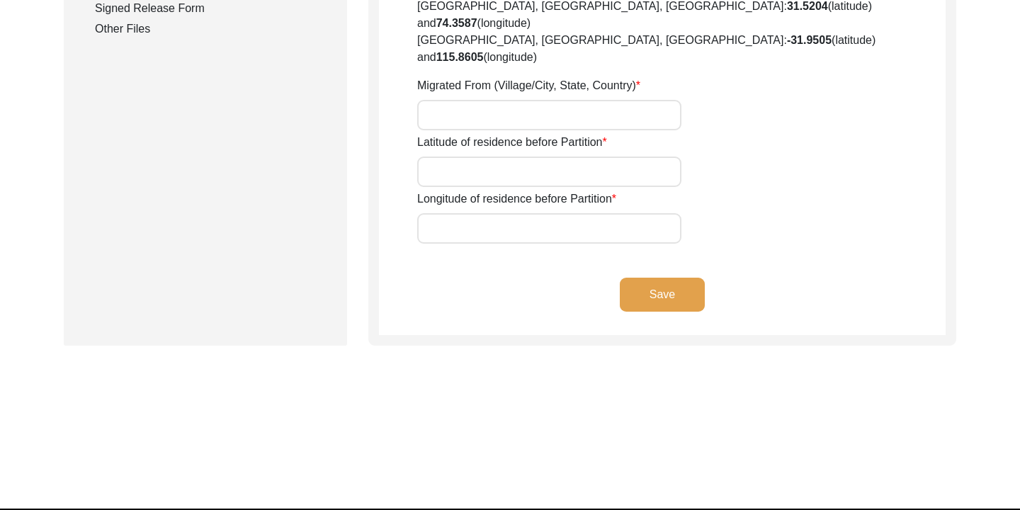
type input "530"
type input "[PERSON_NAME]"
type input "[PERSON_NAME], [PERSON_NAME], [PERSON_NAME]"
type input "Chattogram"
type input "[GEOGRAPHIC_DATA]"
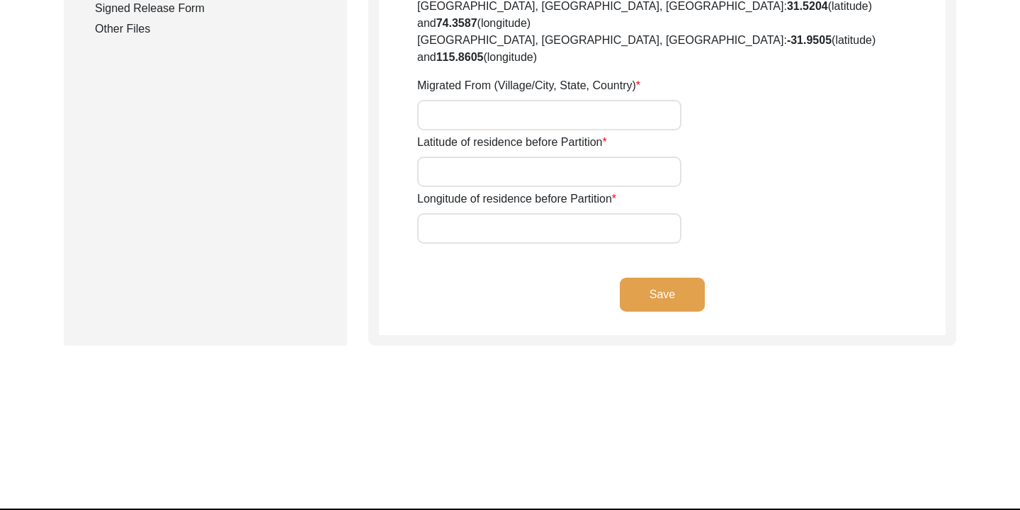
type input "4336"
type input "[GEOGRAPHIC_DATA] (Current [GEOGRAPHIC_DATA])"
type input "[STREET_ADDRESS][PERSON_NAME][PERSON_NAME][PERSON_NAME]"
type input "22.371122"
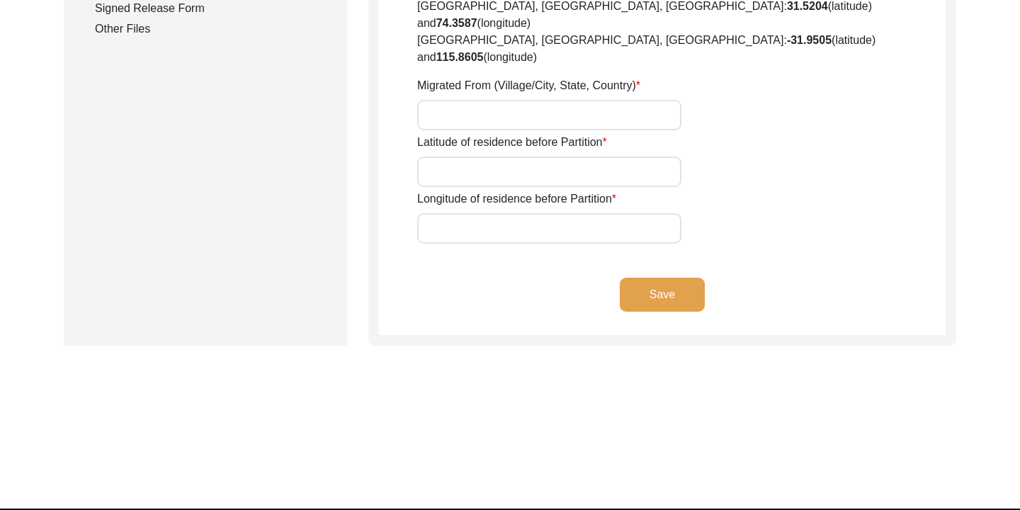
type input "91.833458"
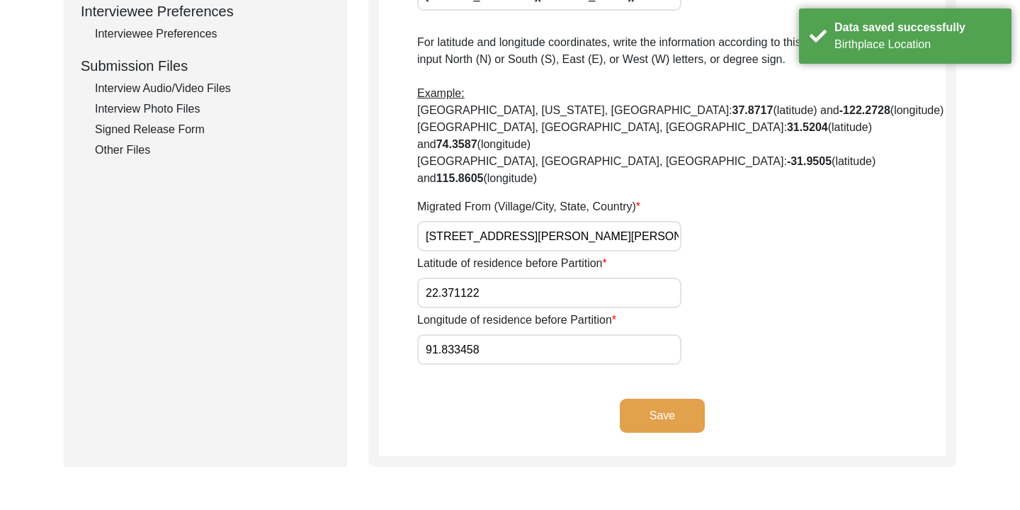
scroll to position [673, 0]
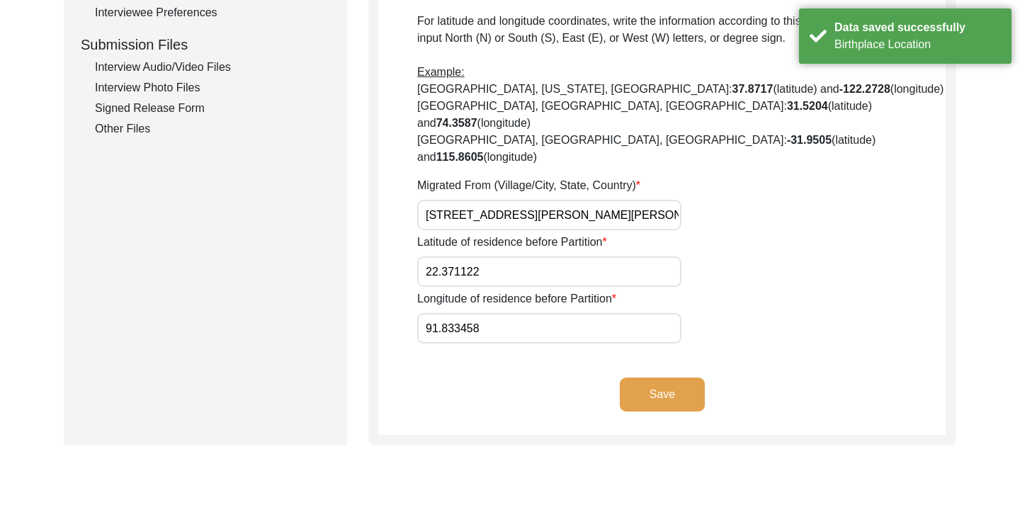
click at [648, 377] on button "Save" at bounding box center [662, 394] width 85 height 34
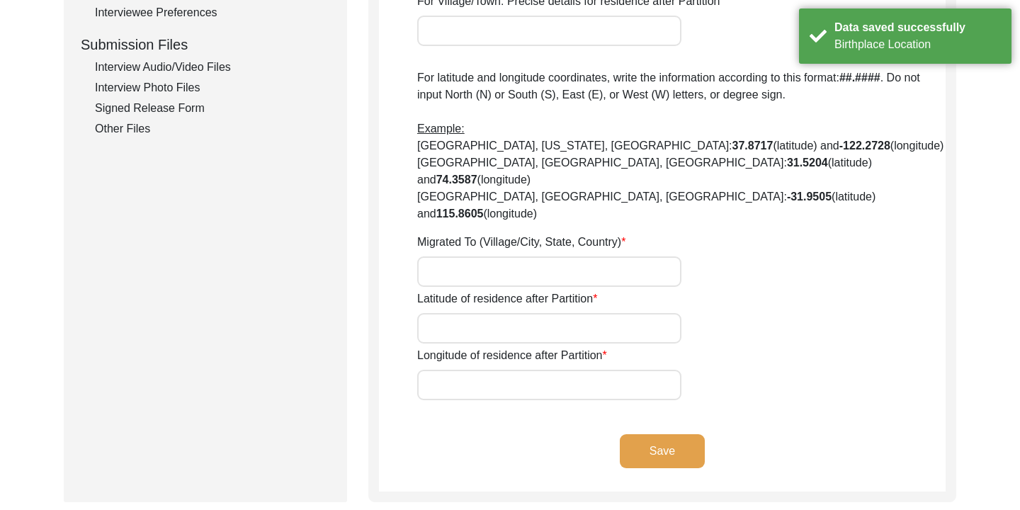
type input "No"
type input "[STREET_ADDRESS][PERSON_NAME][PERSON_NAME][PERSON_NAME]"
type input "22.371122"
type input "91.833458"
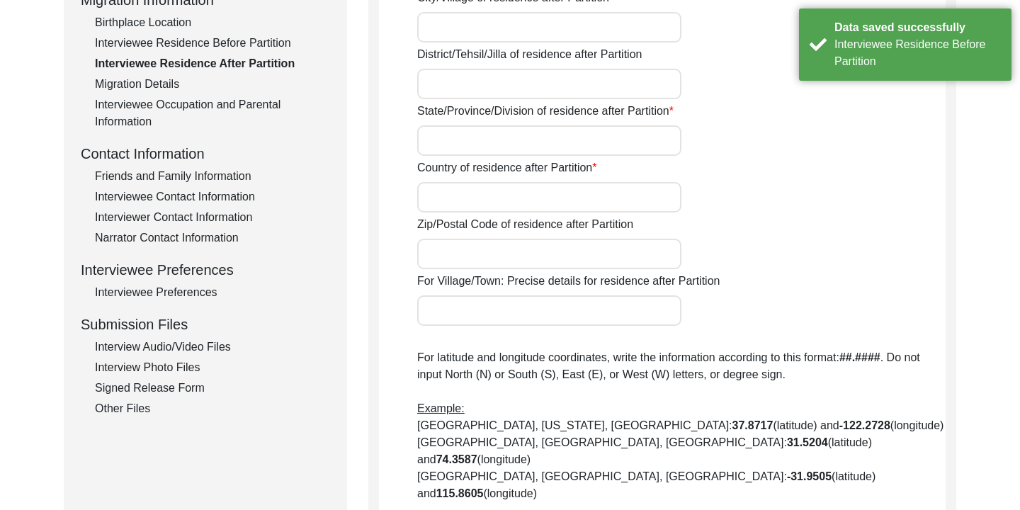
scroll to position [387, 0]
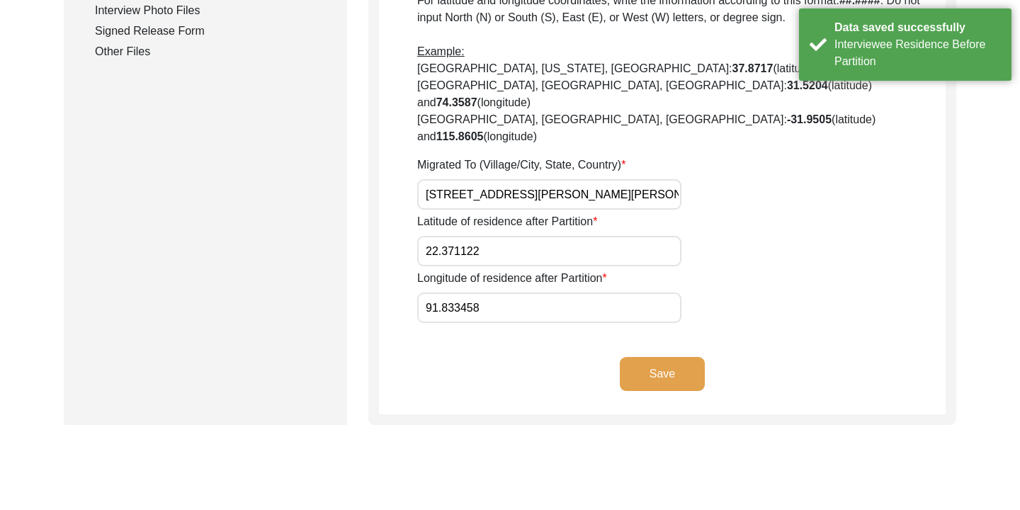
click at [661, 357] on button "Save" at bounding box center [662, 374] width 85 height 34
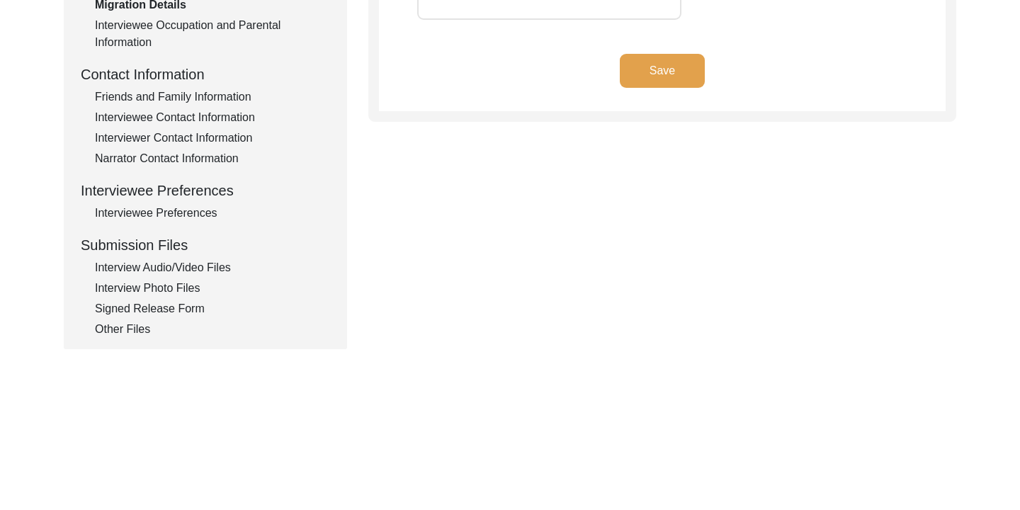
type input "None"
type input "Food and medical necessities"
type input "Not Applicable"
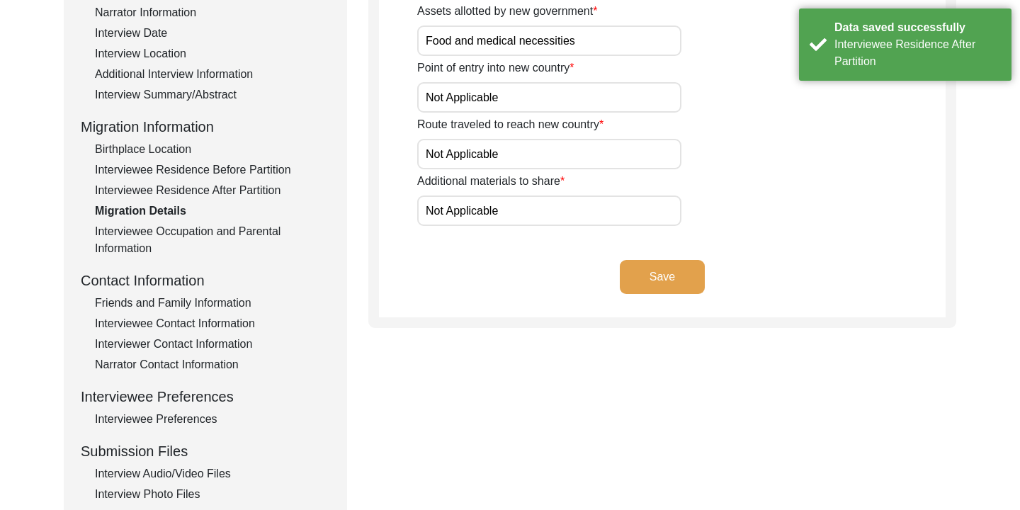
scroll to position [265, 0]
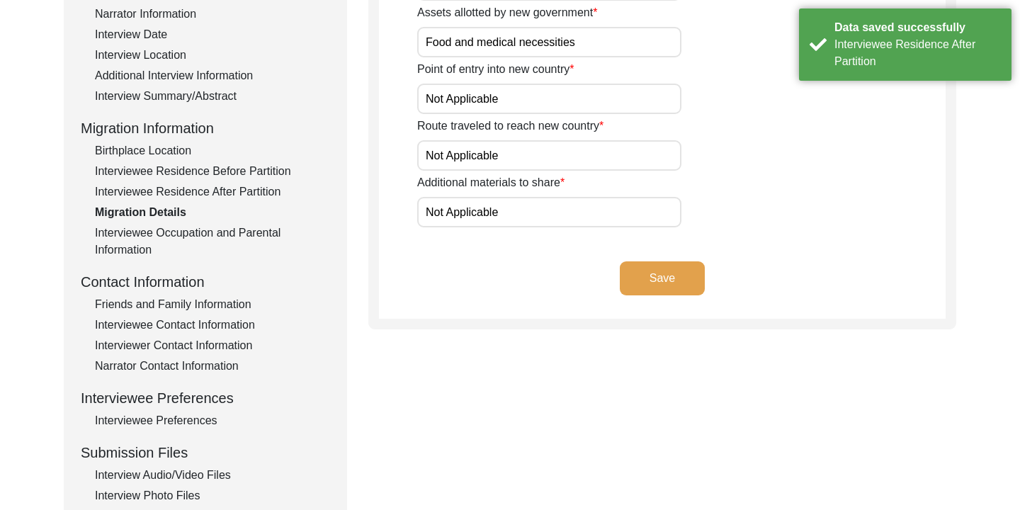
click at [640, 276] on button "Save" at bounding box center [662, 278] width 85 height 34
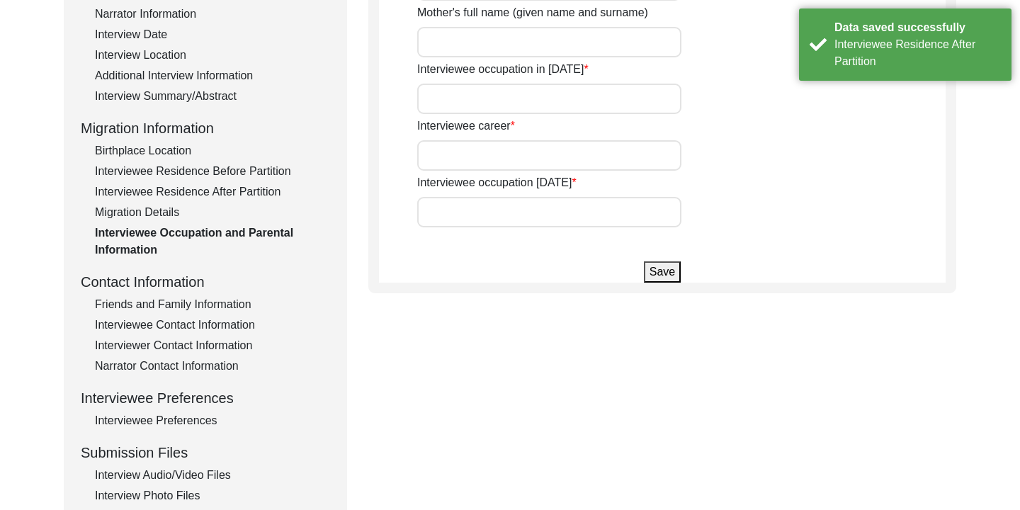
type input "[PERSON_NAME] [PERSON_NAME]"
type input "[MEDICAL_DATA][PERSON_NAME]"
type input "None"
type input "Retired Foreign Exchange Officer at [PERSON_NAME] Bank Limited"
type input "Retired"
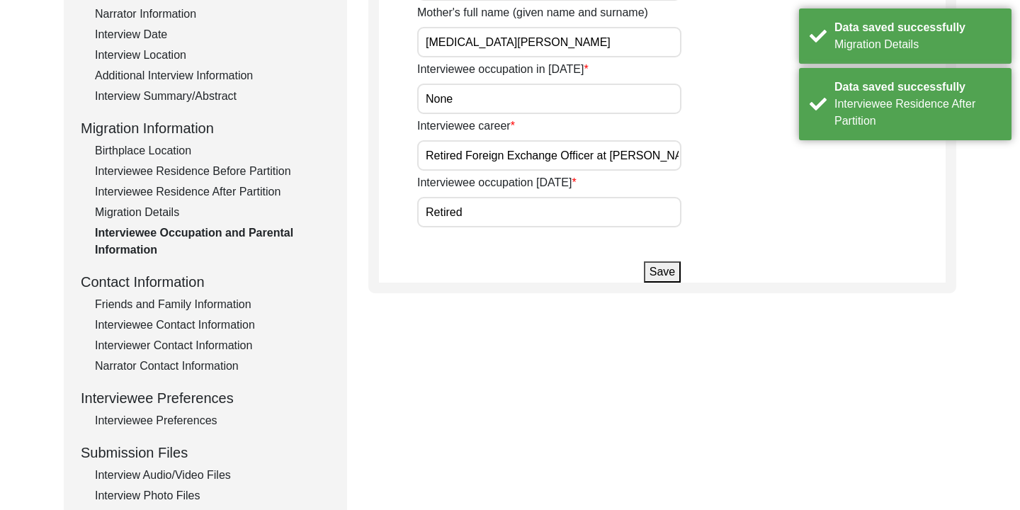
click at [660, 273] on button "Save" at bounding box center [662, 271] width 37 height 21
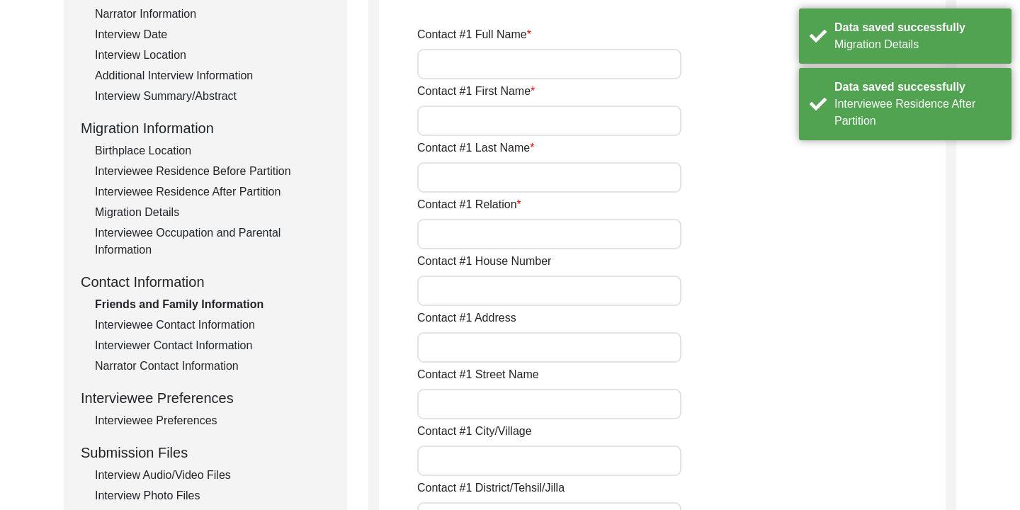
type input "[PERSON_NAME] Ishreka [PERSON_NAME]"
type input "[PERSON_NAME]"
type input "Elder Daughter"
type input "304"
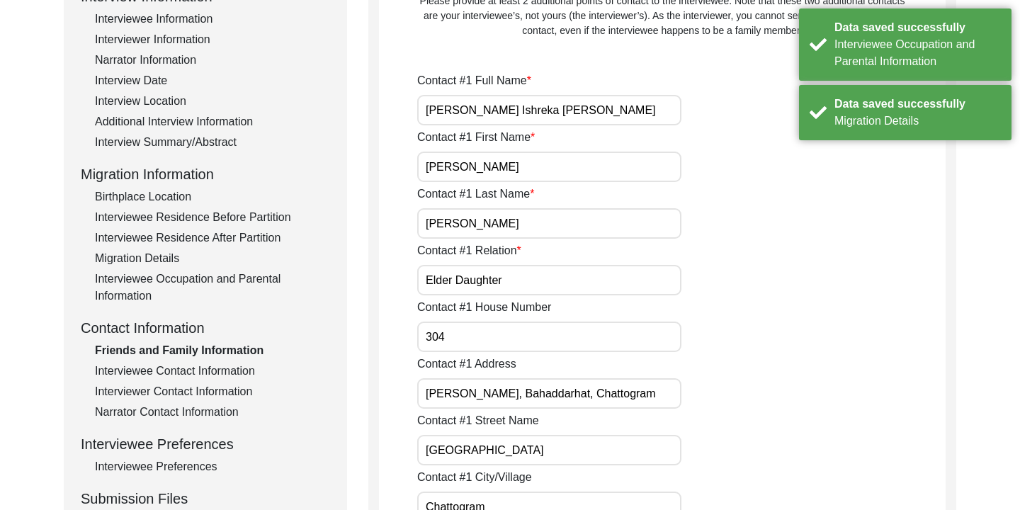
scroll to position [218, 0]
click at [222, 141] on div "Interview Summary/Abstract" at bounding box center [212, 143] width 235 height 17
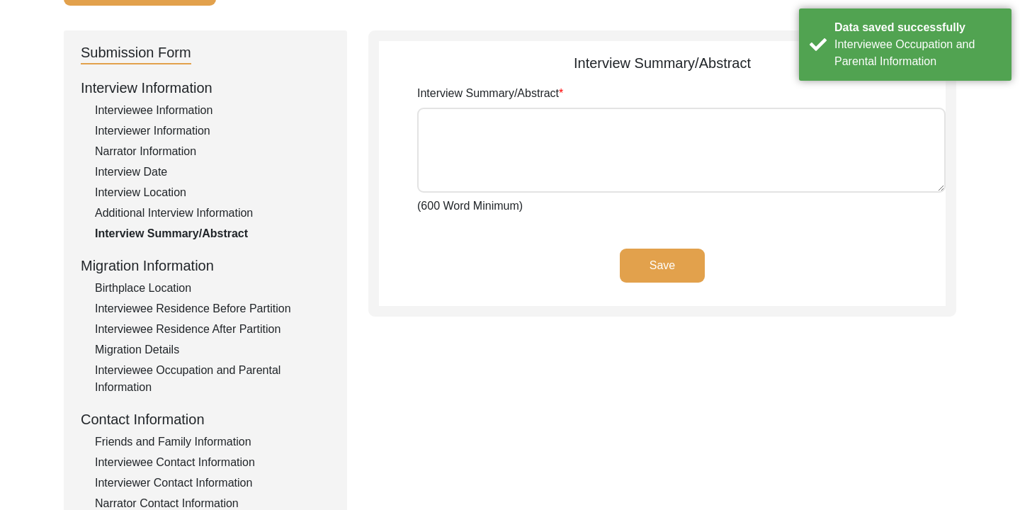
scroll to position [103, 0]
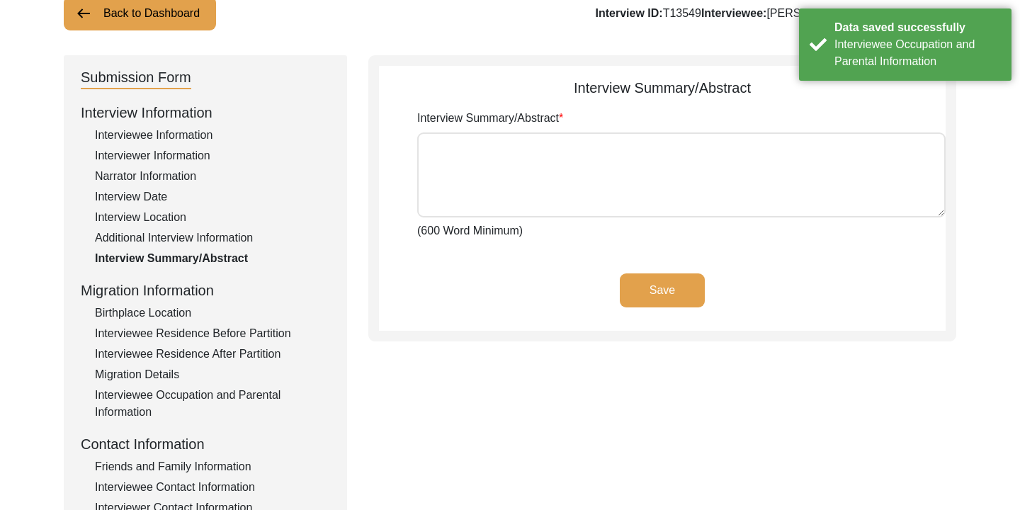
click at [510, 172] on textarea "Interview Summary/Abstract" at bounding box center [681, 174] width 528 height 85
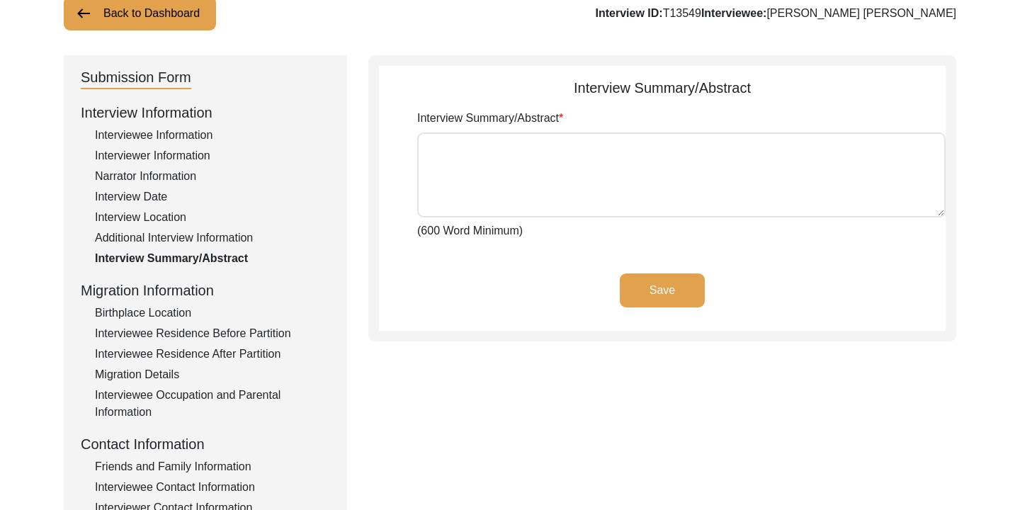
click at [454, 149] on textarea "Interview Summary/Abstract" at bounding box center [681, 174] width 528 height 85
paste textarea "L ips dol sitametcons ad elitseddo Eius Temporin Utl, etd ma Aliq Enima Minim v…"
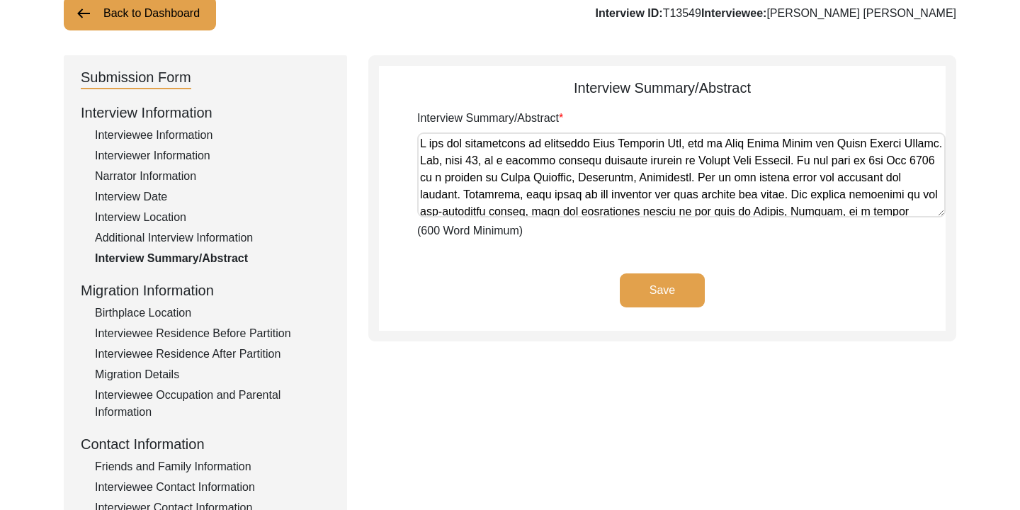
scroll to position [801, 0]
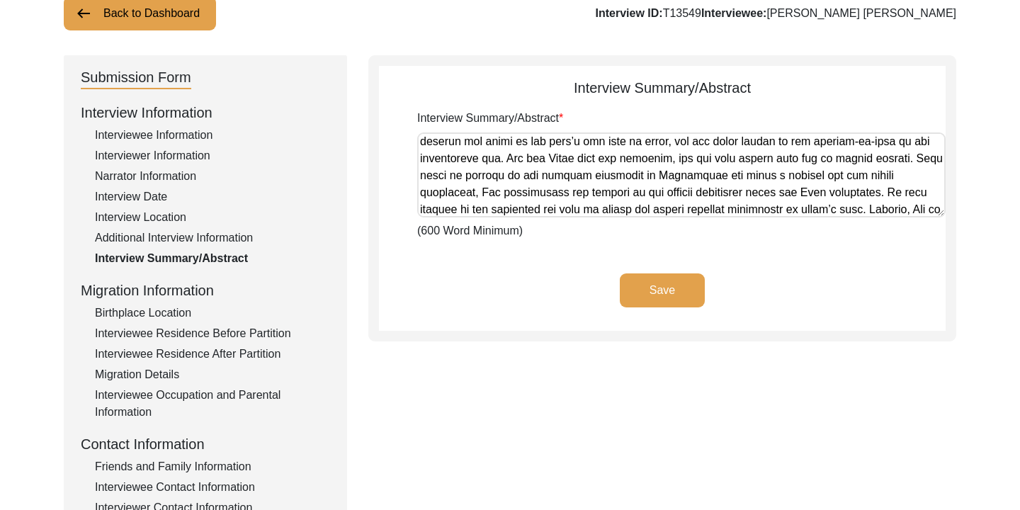
click at [669, 288] on button "Save" at bounding box center [662, 290] width 85 height 34
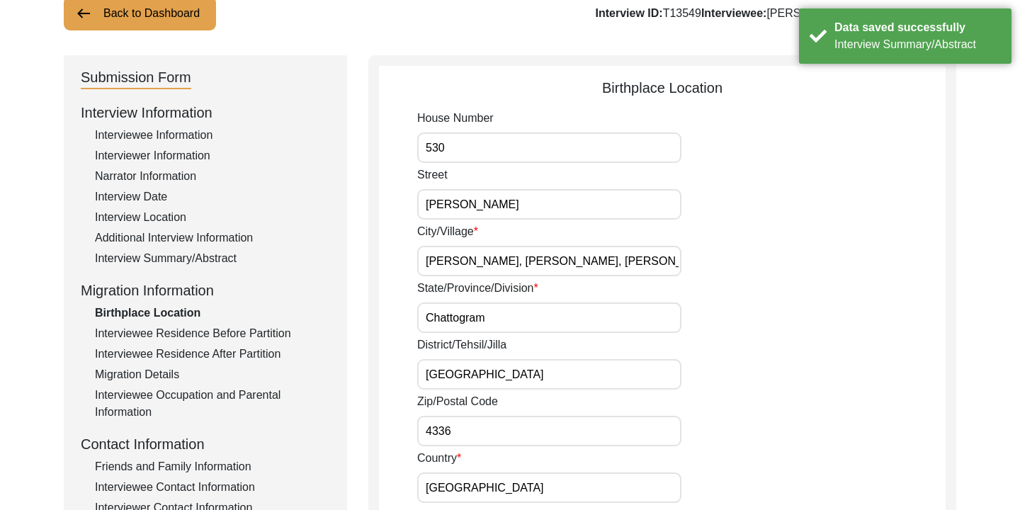
click at [204, 255] on div "Interview Summary/Abstract" at bounding box center [212, 258] width 235 height 17
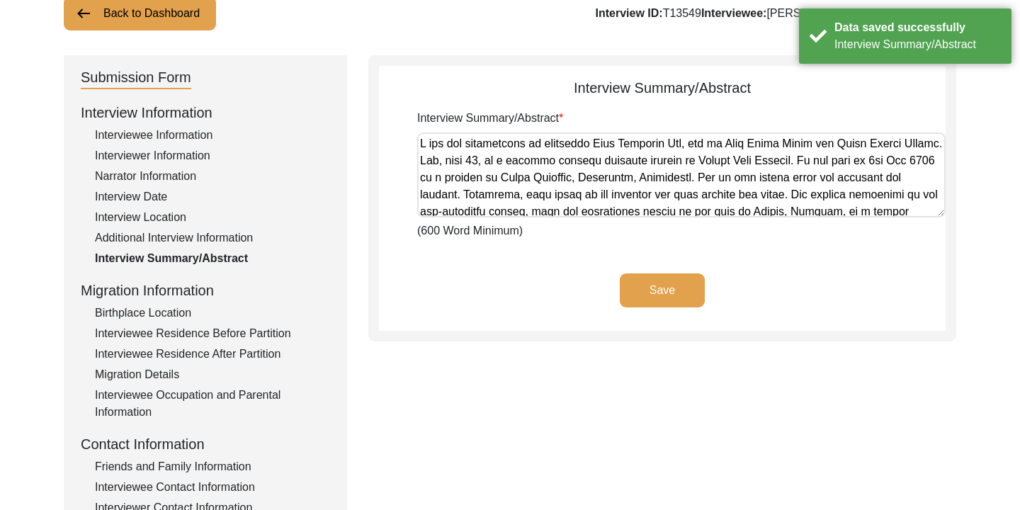
click at [224, 234] on div "Additional Interview Information" at bounding box center [212, 237] width 235 height 17
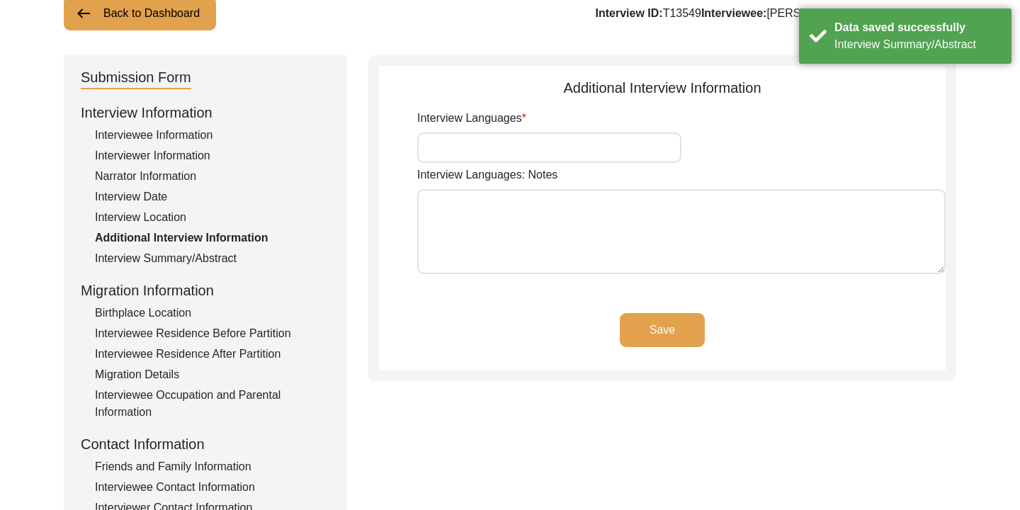
click at [496, 147] on input "Interview Languages" at bounding box center [549, 147] width 264 height 30
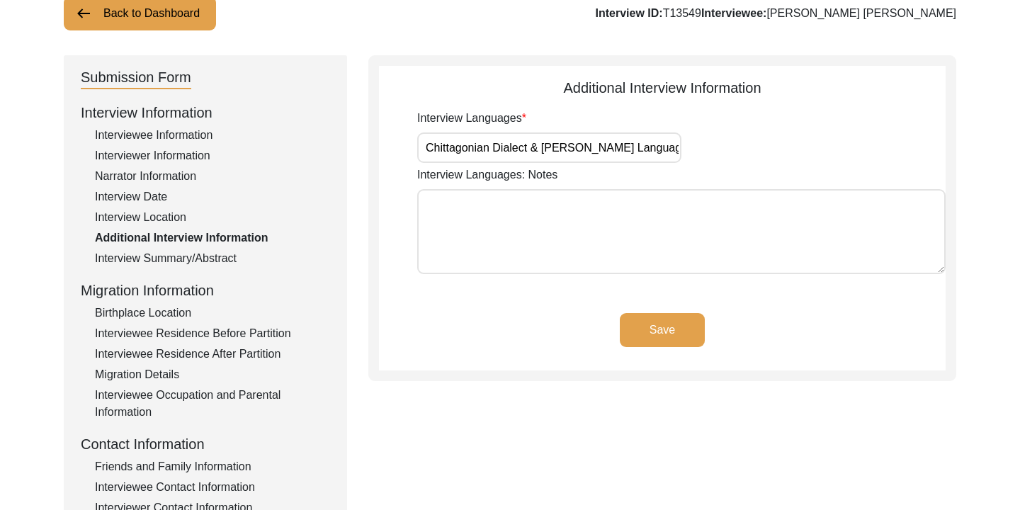
drag, startPoint x: 652, startPoint y: 146, endPoint x: 540, endPoint y: 149, distance: 111.2
click at [540, 149] on input "Chittagonian Dialect & [PERSON_NAME] Language" at bounding box center [549, 147] width 264 height 30
click at [666, 330] on button "Save" at bounding box center [662, 330] width 85 height 34
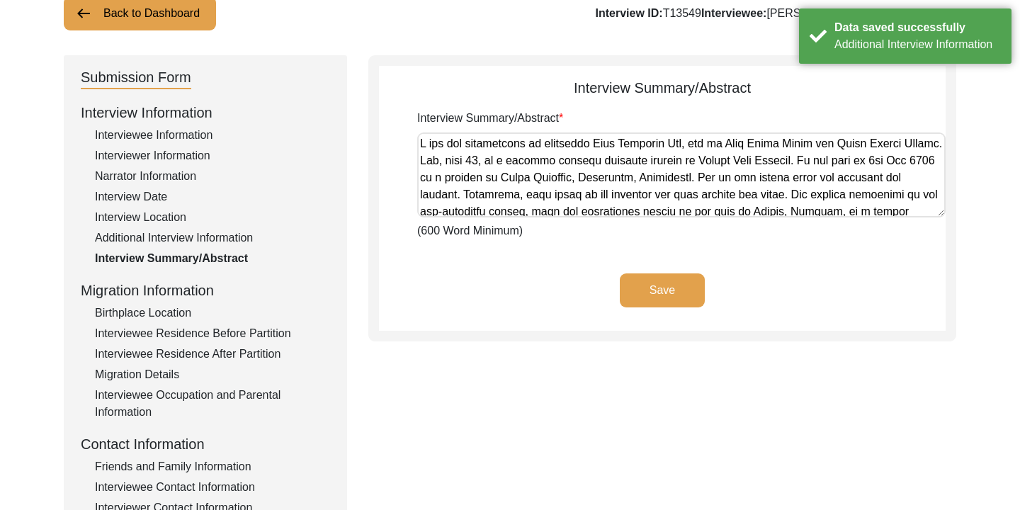
click at [169, 212] on div "Interview Location" at bounding box center [212, 217] width 235 height 17
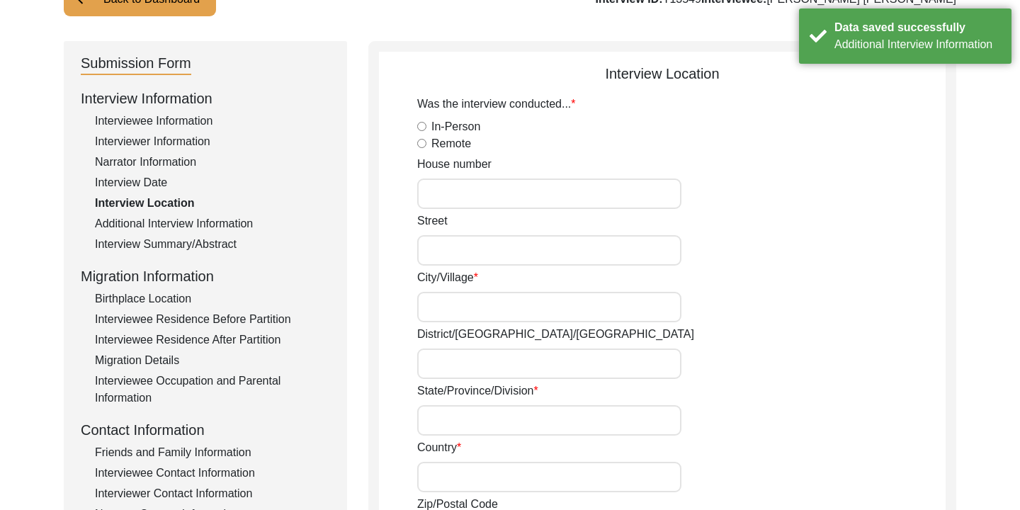
scroll to position [118, 0]
click at [154, 181] on div "Interview Date" at bounding box center [212, 181] width 235 height 17
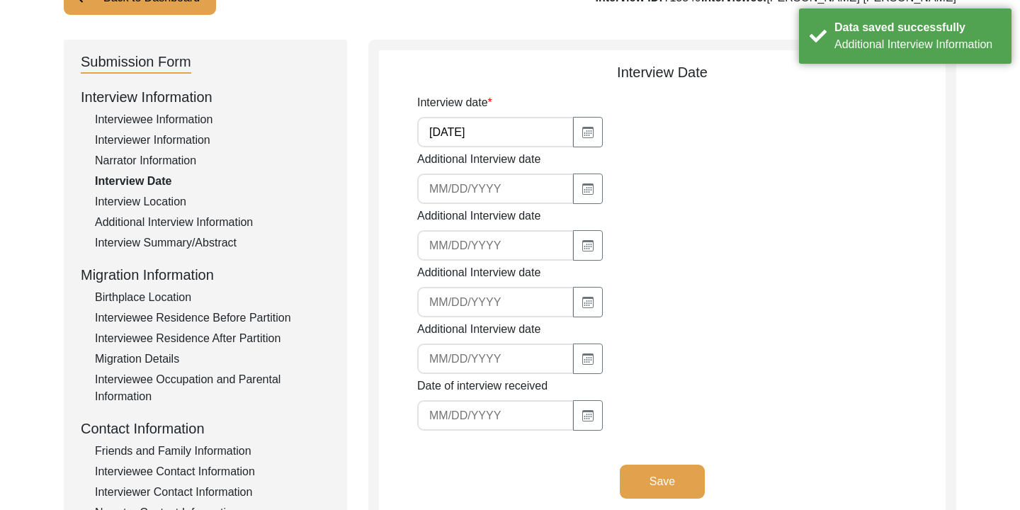
click at [159, 200] on div "Interview Location" at bounding box center [212, 201] width 235 height 17
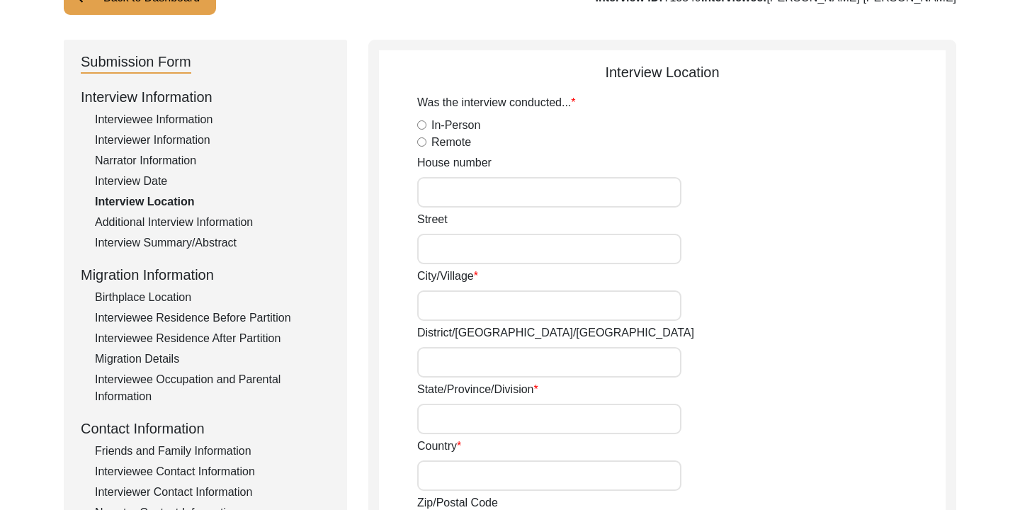
click at [424, 124] on input "In-Person" at bounding box center [421, 124] width 9 height 9
click at [449, 197] on input "House number" at bounding box center [549, 192] width 264 height 30
click at [480, 248] on input "Street" at bounding box center [549, 249] width 264 height 30
drag, startPoint x: 513, startPoint y: 186, endPoint x: 433, endPoint y: 193, distance: 79.6
click at [433, 193] on input "570" at bounding box center [549, 192] width 264 height 30
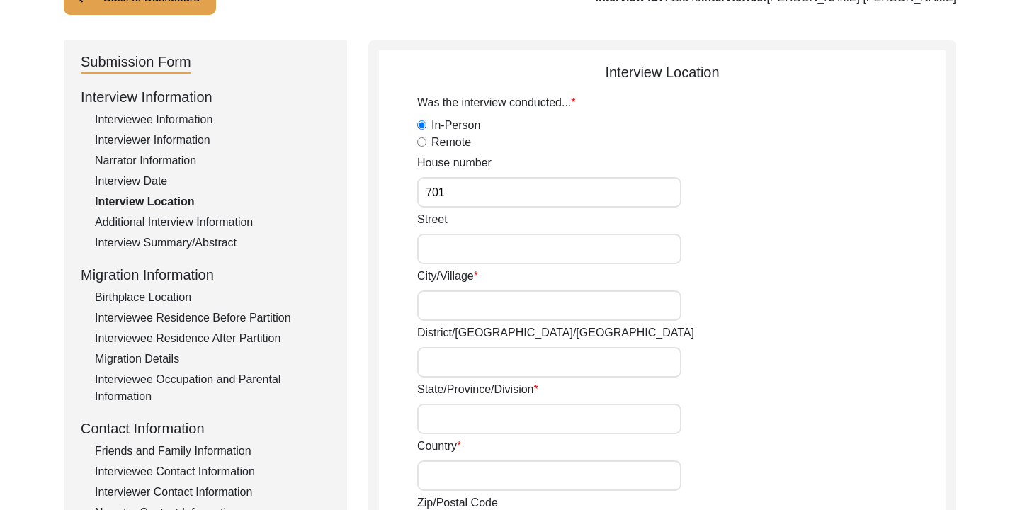
click at [509, 245] on input "Street" at bounding box center [549, 249] width 264 height 30
click at [489, 305] on input "City/Village" at bounding box center [549, 305] width 264 height 30
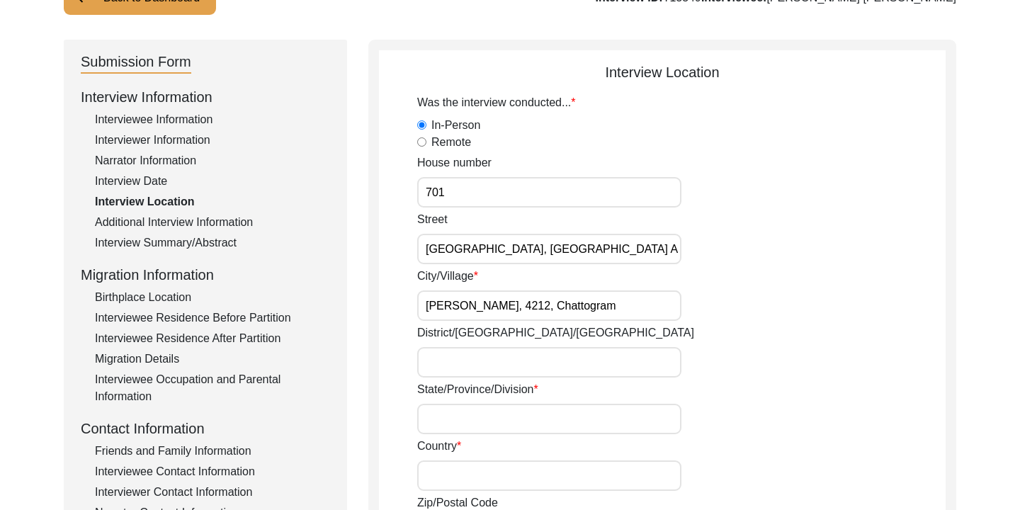
click at [476, 353] on input "District/[GEOGRAPHIC_DATA]/[GEOGRAPHIC_DATA]" at bounding box center [549, 362] width 264 height 30
click at [520, 428] on input "State/Province/Division" at bounding box center [549, 419] width 264 height 30
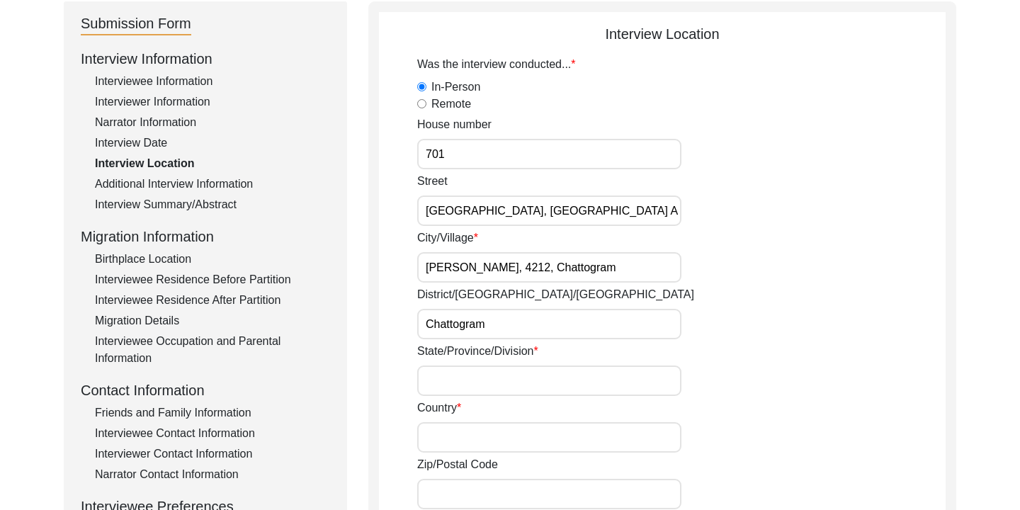
scroll to position [159, 0]
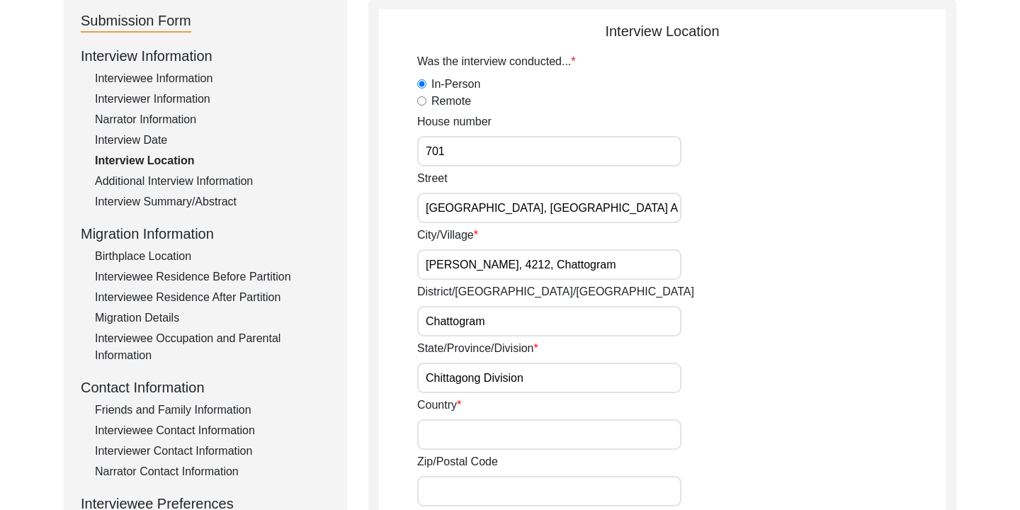
drag, startPoint x: 478, startPoint y: 376, endPoint x: 443, endPoint y: 377, distance: 35.4
click at [443, 377] on input "Chittagong Division" at bounding box center [549, 378] width 264 height 30
click at [444, 445] on input "Country" at bounding box center [549, 434] width 264 height 30
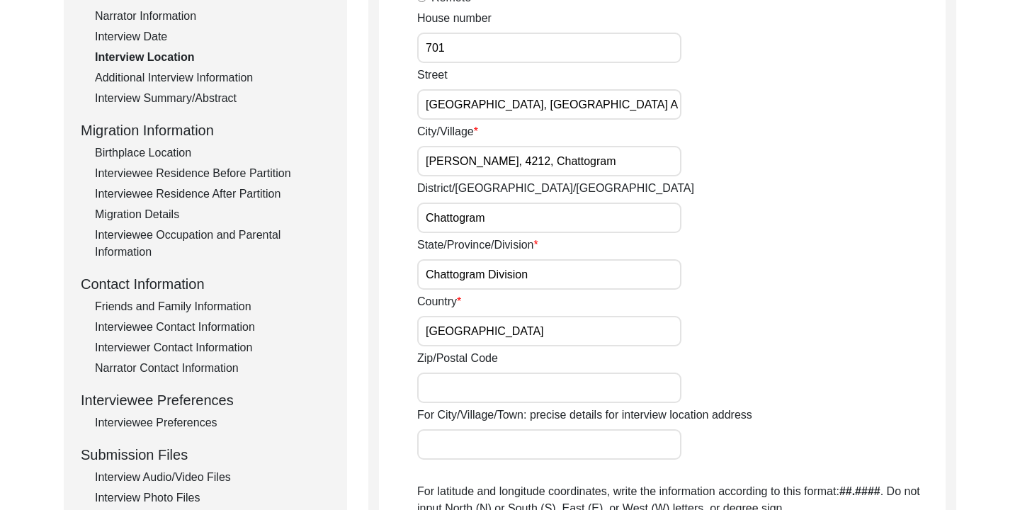
scroll to position [307, 0]
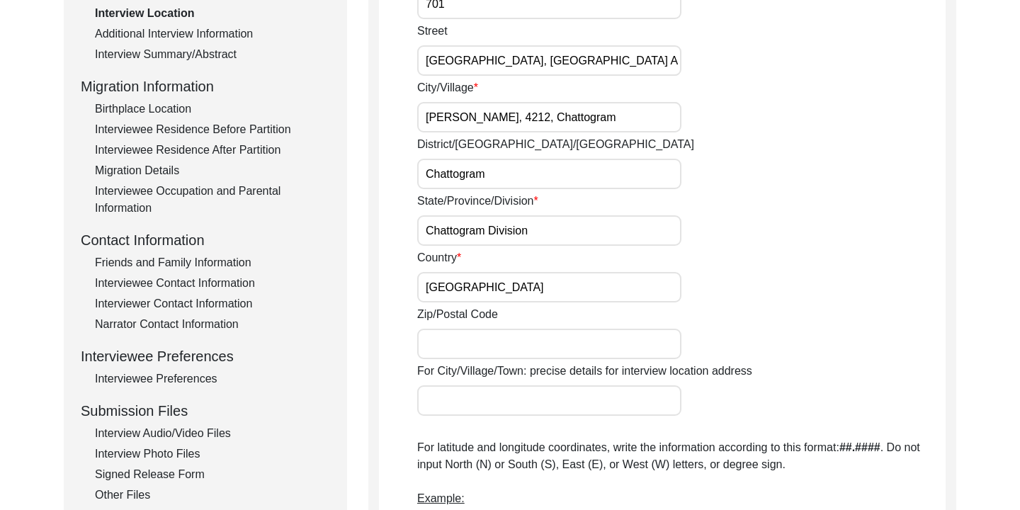
click at [483, 335] on input "Zip/Postal Code" at bounding box center [549, 344] width 264 height 30
click at [703, 375] on label "For City/Village/Town: precise details for interview location address" at bounding box center [584, 371] width 335 height 17
click at [681, 385] on input "For City/Village/Town: precise details for interview location address" at bounding box center [549, 400] width 264 height 30
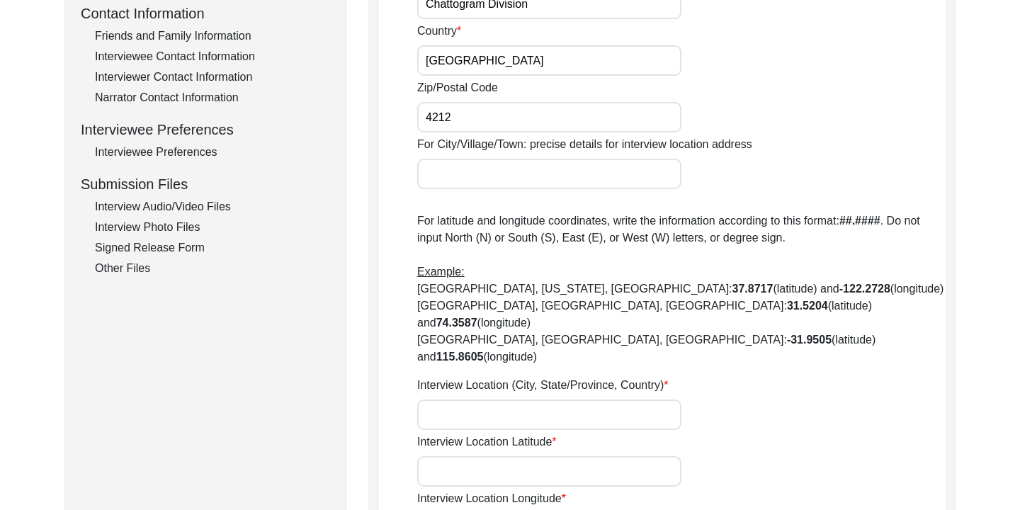
scroll to position [534, 0]
click at [674, 399] on input "Interview Location (City, State/Province, Country)" at bounding box center [549, 414] width 264 height 30
click at [661, 169] on input "For City/Village/Town: precise details for interview location address" at bounding box center [549, 173] width 264 height 30
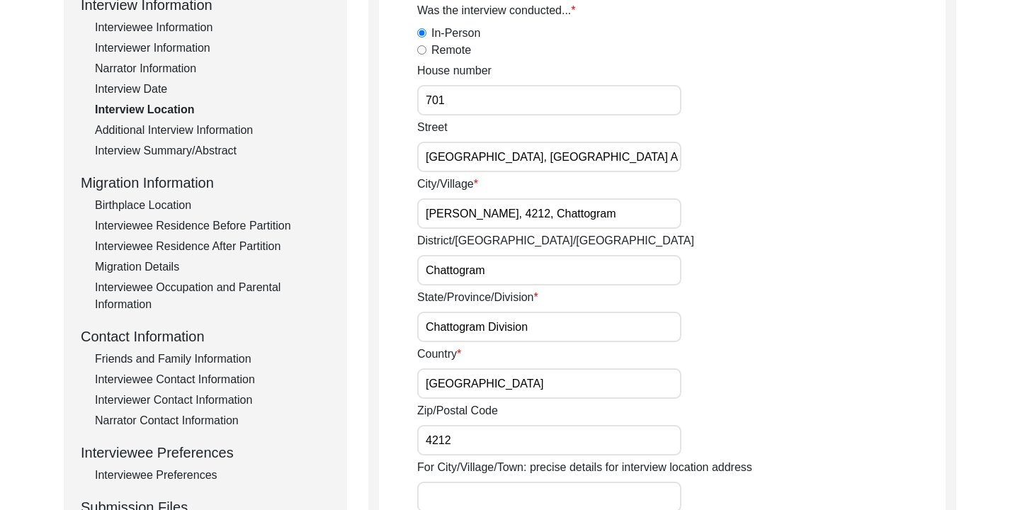
scroll to position [193, 0]
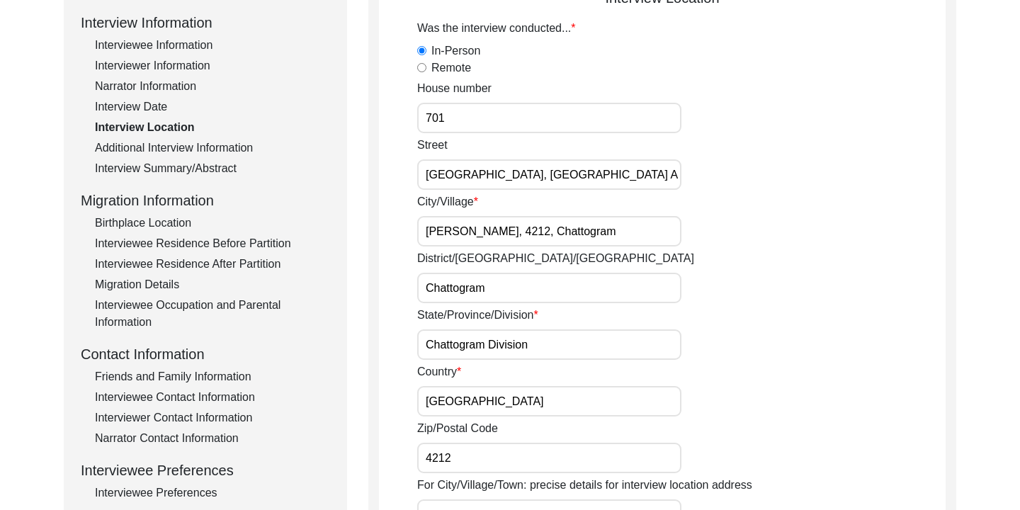
drag, startPoint x: 426, startPoint y: 114, endPoint x: 448, endPoint y: 115, distance: 21.3
click at [448, 115] on input "701" at bounding box center [549, 118] width 264 height 30
click at [568, 148] on div "[GEOGRAPHIC_DATA], Athurar [PERSON_NAME]" at bounding box center [681, 163] width 528 height 53
drag, startPoint x: 426, startPoint y: 173, endPoint x: 671, endPoint y: 181, distance: 244.4
click at [671, 181] on input "[GEOGRAPHIC_DATA], [GEOGRAPHIC_DATA] Abashik, Athurar [PERSON_NAME]" at bounding box center [549, 174] width 264 height 30
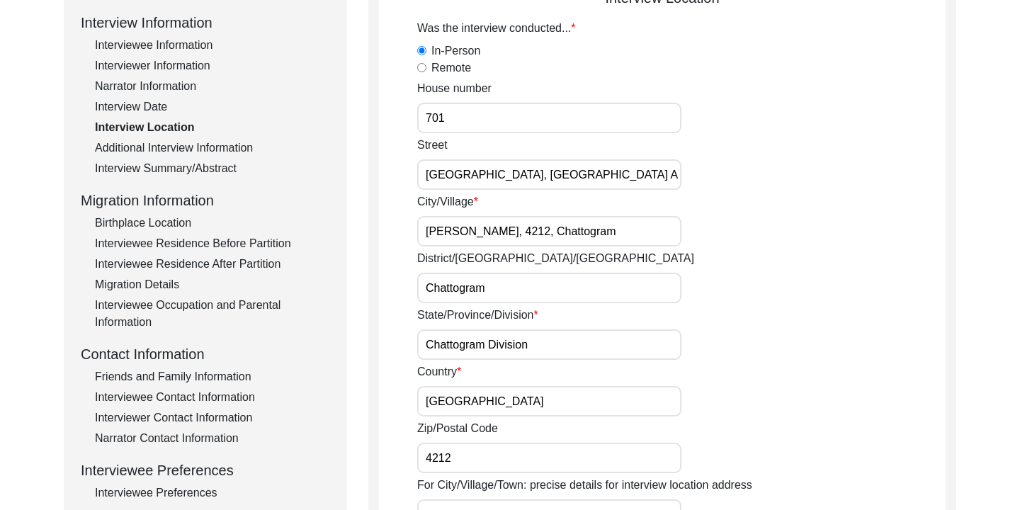
click at [797, 217] on div "City/[GEOGRAPHIC_DATA], 4212, [GEOGRAPHIC_DATA]" at bounding box center [681, 219] width 528 height 53
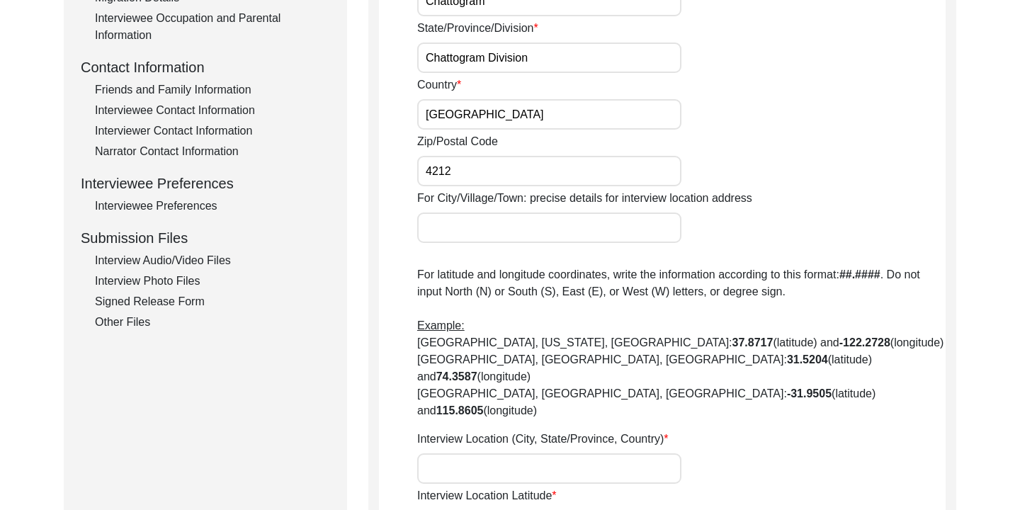
scroll to position [478, 0]
click at [625, 235] on input "For City/Village/Town: precise details for interview location address" at bounding box center [549, 229] width 264 height 30
paste input "[GEOGRAPHIC_DATA], [GEOGRAPHIC_DATA] Abashik, Athurar [PERSON_NAME]"
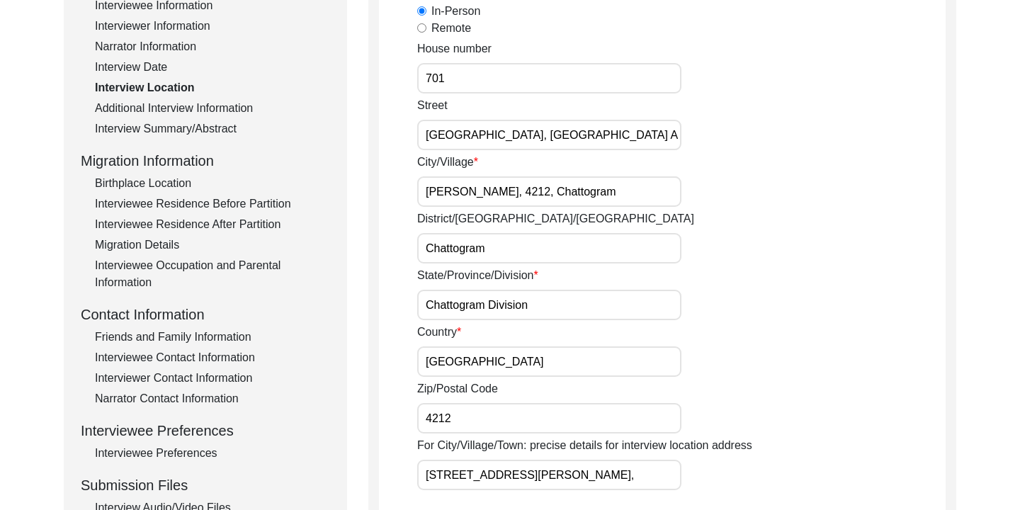
scroll to position [0, 0]
drag, startPoint x: 425, startPoint y: 193, endPoint x: 608, endPoint y: 195, distance: 183.4
click at [608, 195] on input "[PERSON_NAME], 4212, Chattogram" at bounding box center [549, 191] width 264 height 30
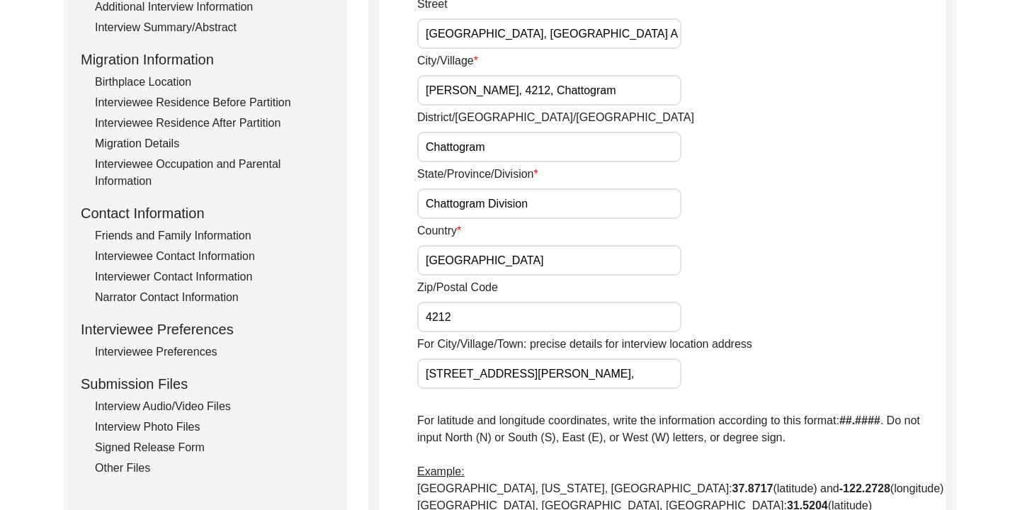
scroll to position [334, 0]
click at [664, 363] on input "[STREET_ADDRESS][PERSON_NAME]," at bounding box center [549, 373] width 264 height 30
click at [673, 370] on input "[STREET_ADDRESS][PERSON_NAME]," at bounding box center [549, 373] width 264 height 30
paste input "[PERSON_NAME], 4212, Chattogram"
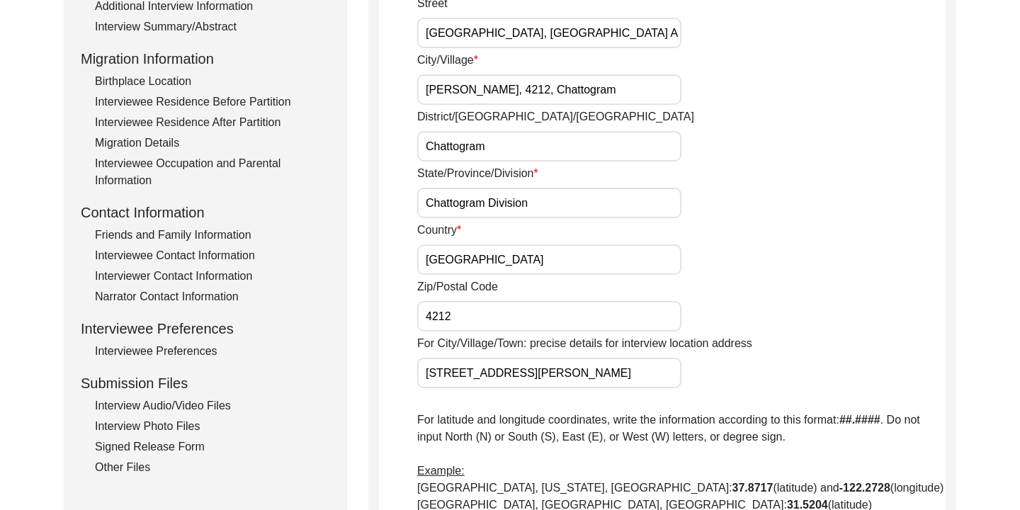
scroll to position [0, 270]
click at [930, 405] on div "Was the interview conducted... In-Person Remote House number [STREET_ADDRESS] A…" at bounding box center [681, 310] width 528 height 864
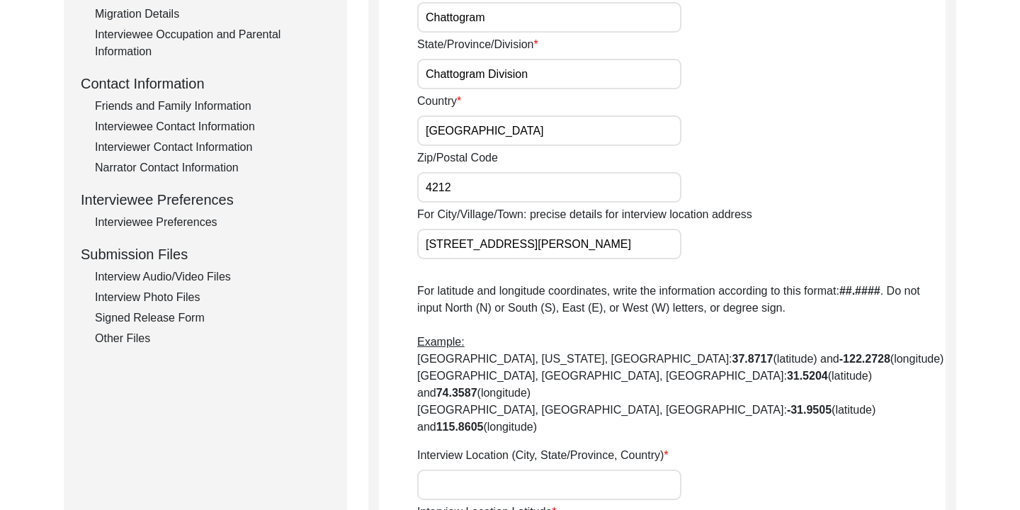
scroll to position [0, 271]
drag, startPoint x: 428, startPoint y: 244, endPoint x: 704, endPoint y: 260, distance: 276.6
click at [704, 260] on div "Was the interview conducted... In-Person Remote House number [STREET_ADDRESS] A…" at bounding box center [681, 181] width 528 height 864
click at [552, 470] on input "Interview Location (City, State/Province, Country)" at bounding box center [549, 485] width 264 height 30
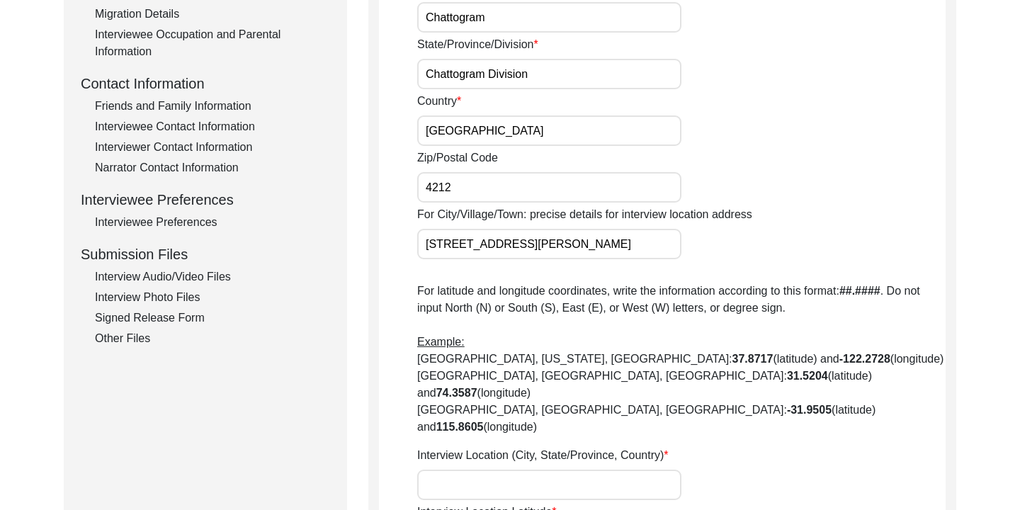
paste input "[STREET_ADDRESS][PERSON_NAME]"
click at [790, 447] on div "Interview Location (City, State/Province, Country) [STREET_ADDRESS][PERSON_NAME]" at bounding box center [681, 473] width 528 height 53
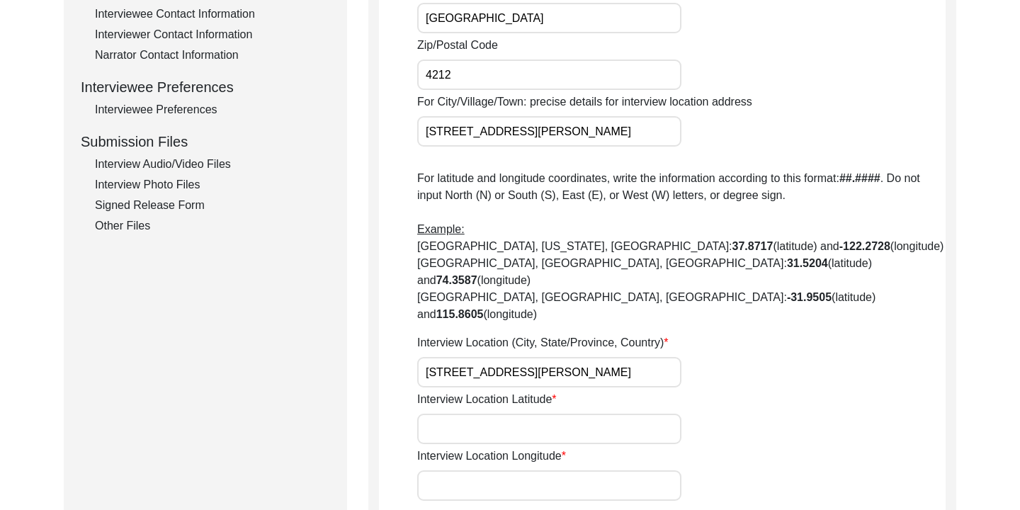
scroll to position [575, 0]
click at [622, 414] on input "Interview Location Latitude" at bounding box center [549, 429] width 264 height 30
click at [467, 414] on input "Interview Location Latitude" at bounding box center [549, 429] width 264 height 30
paste input "22.371234"
click at [473, 471] on input "Interview Location Longitude" at bounding box center [549, 486] width 264 height 30
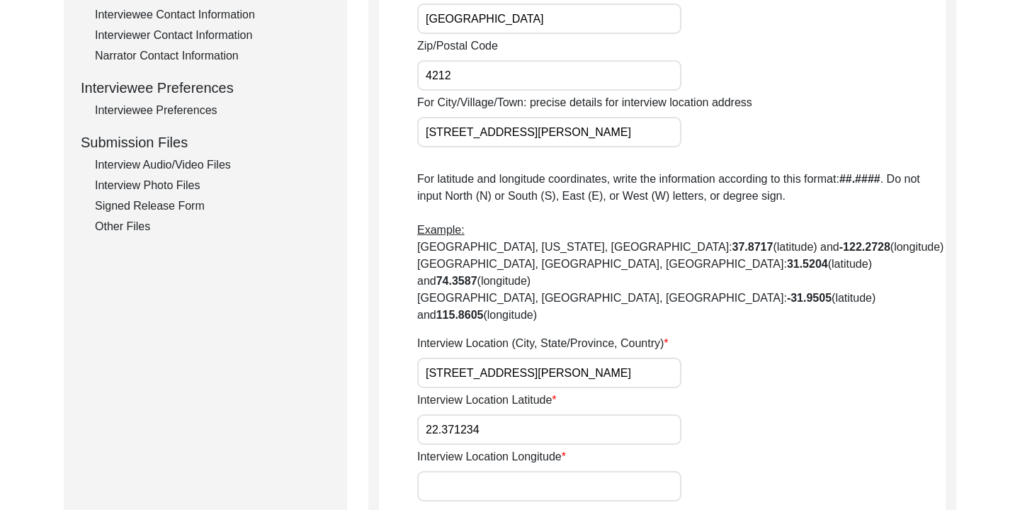
click at [445, 471] on input "Interview Location Longitude" at bounding box center [549, 486] width 264 height 30
paste input "91.816261"
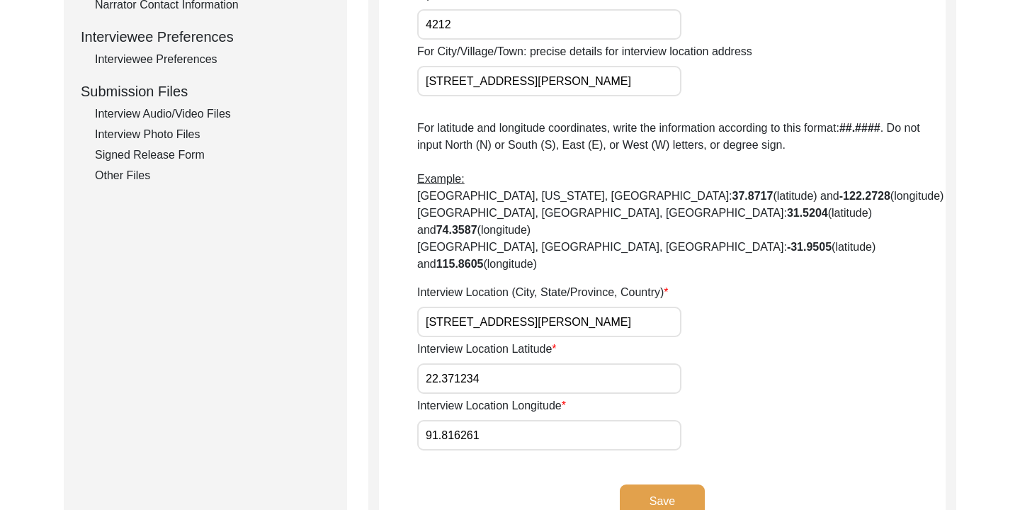
click at [681, 484] on button "Save" at bounding box center [662, 501] width 85 height 34
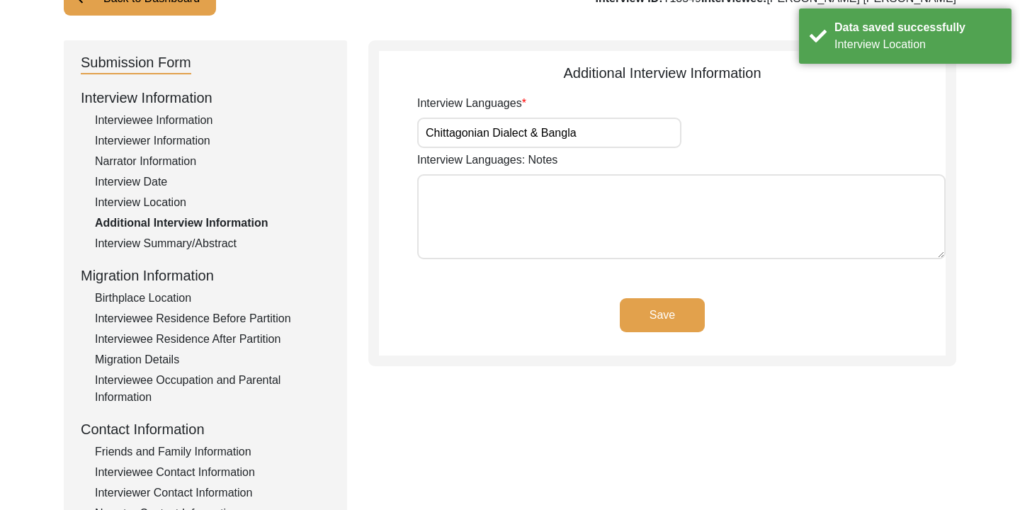
scroll to position [117, 0]
click at [154, 161] on div "Narrator Information" at bounding box center [212, 162] width 235 height 17
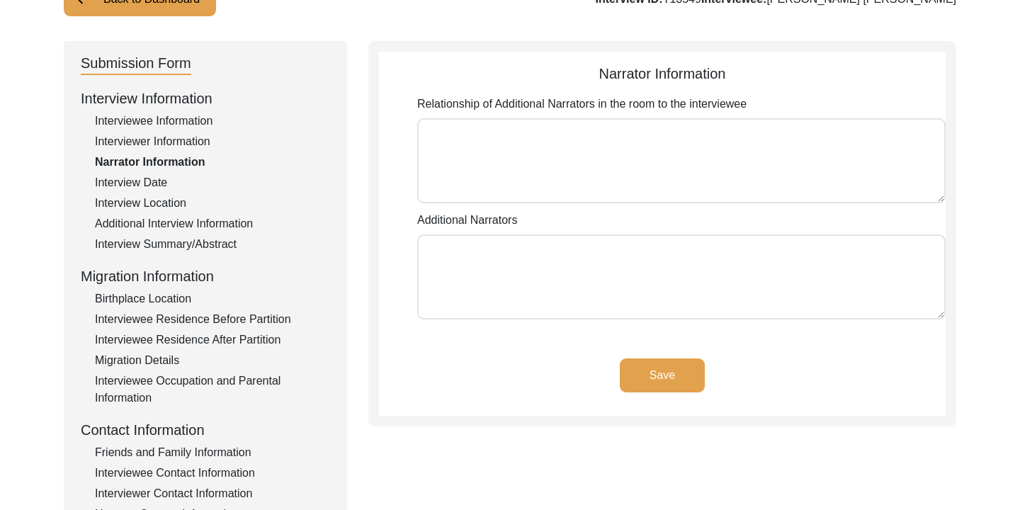
click at [197, 114] on div "Interviewee Information" at bounding box center [212, 121] width 235 height 17
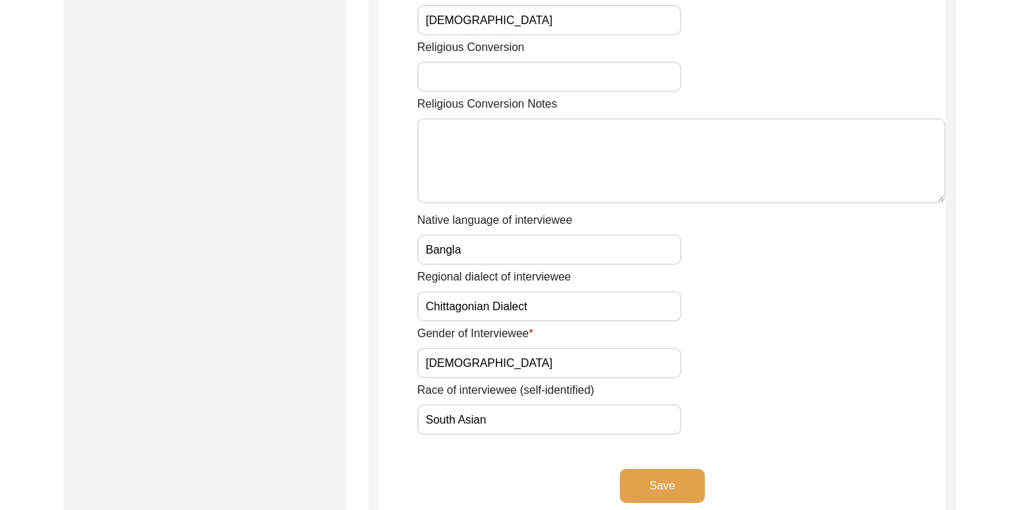
scroll to position [865, 0]
click at [494, 89] on input "Religious Conversion" at bounding box center [549, 78] width 264 height 30
click at [671, 494] on button "Save" at bounding box center [662, 487] width 85 height 34
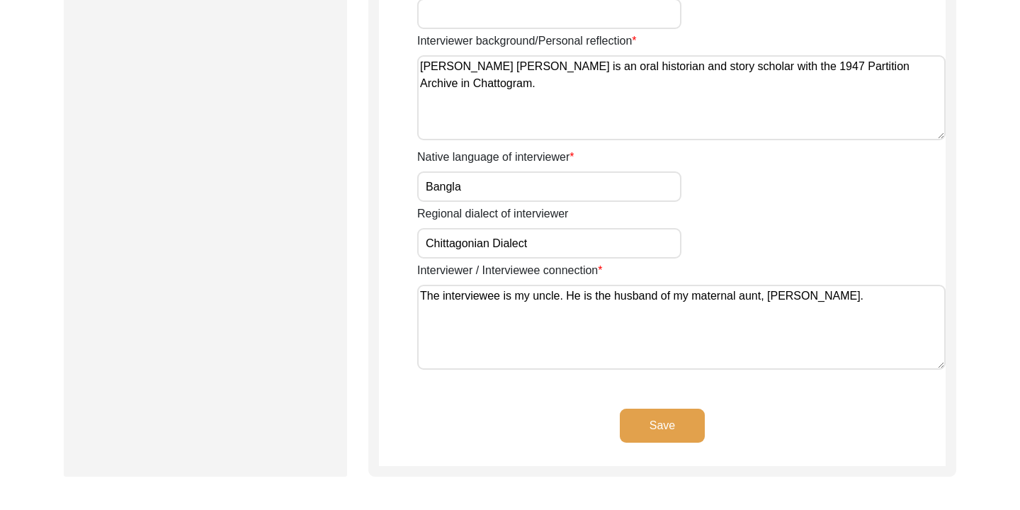
scroll to position [1031, 0]
click at [666, 421] on button "Save" at bounding box center [662, 425] width 85 height 34
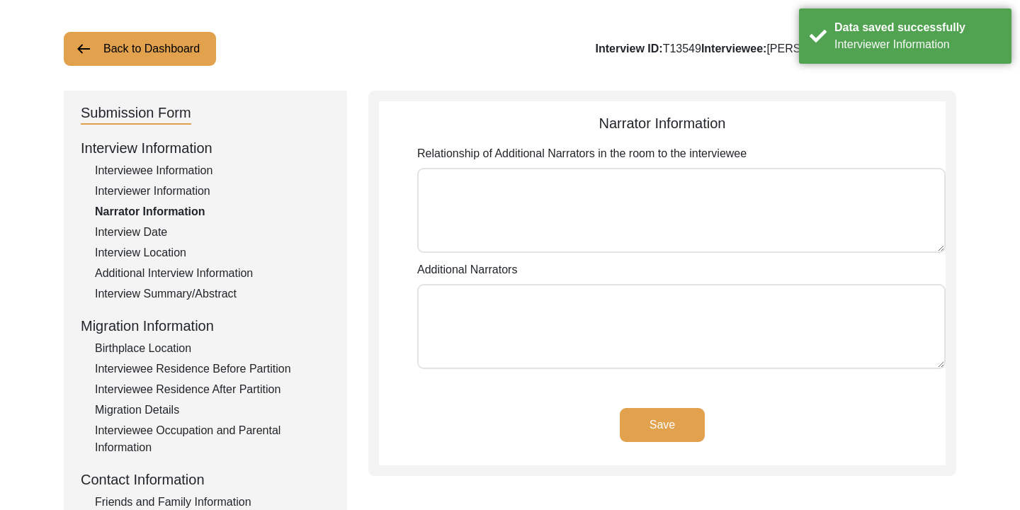
scroll to position [61, 0]
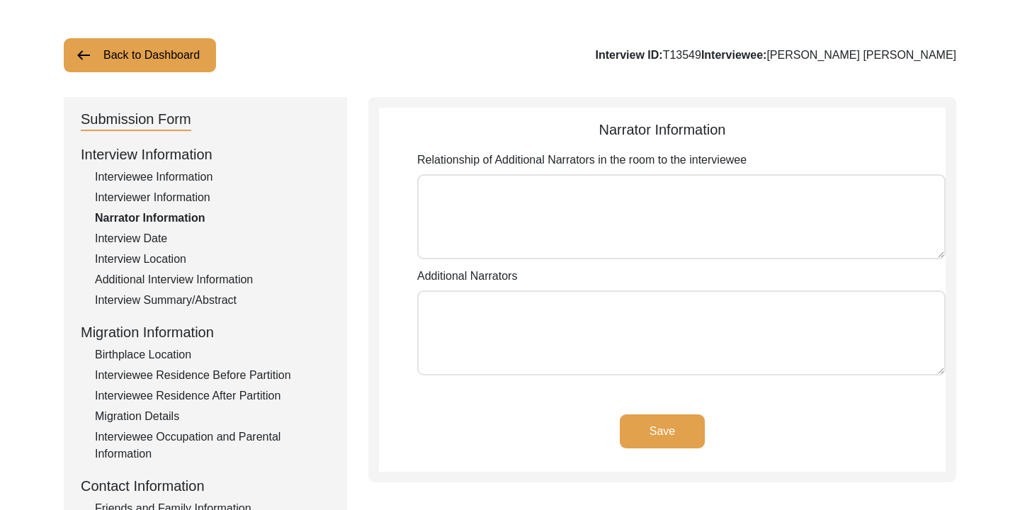
click at [657, 445] on button "Save" at bounding box center [662, 431] width 85 height 34
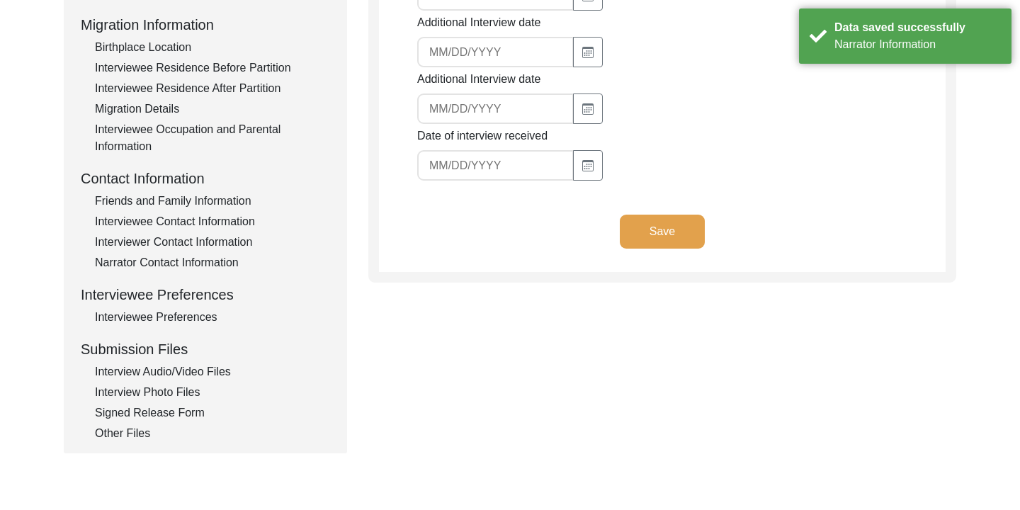
scroll to position [395, 0]
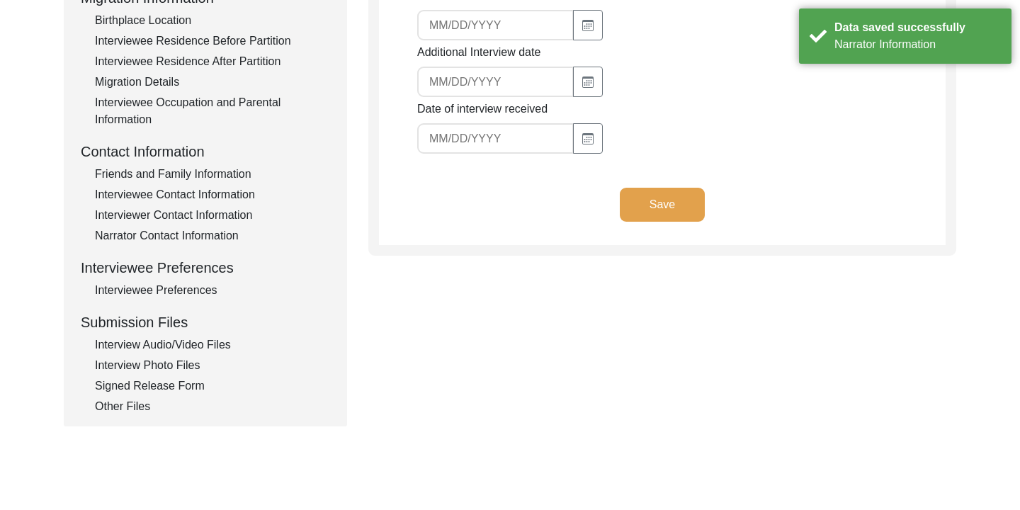
click at [132, 401] on div "Other Files" at bounding box center [212, 406] width 235 height 17
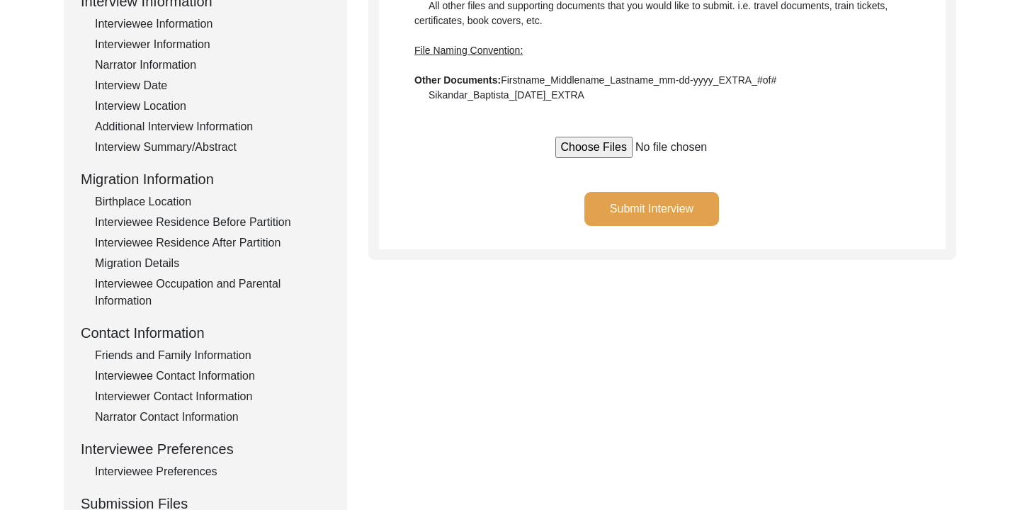
scroll to position [197, 0]
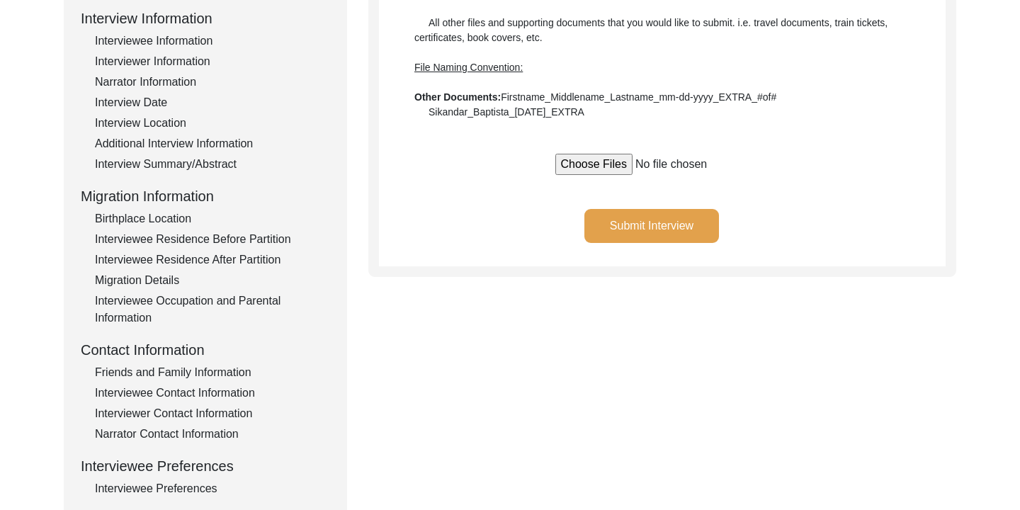
click at [666, 231] on button "Submit Interview" at bounding box center [651, 226] width 135 height 34
click at [225, 261] on div "Interviewee Residence After Partition" at bounding box center [212, 259] width 235 height 17
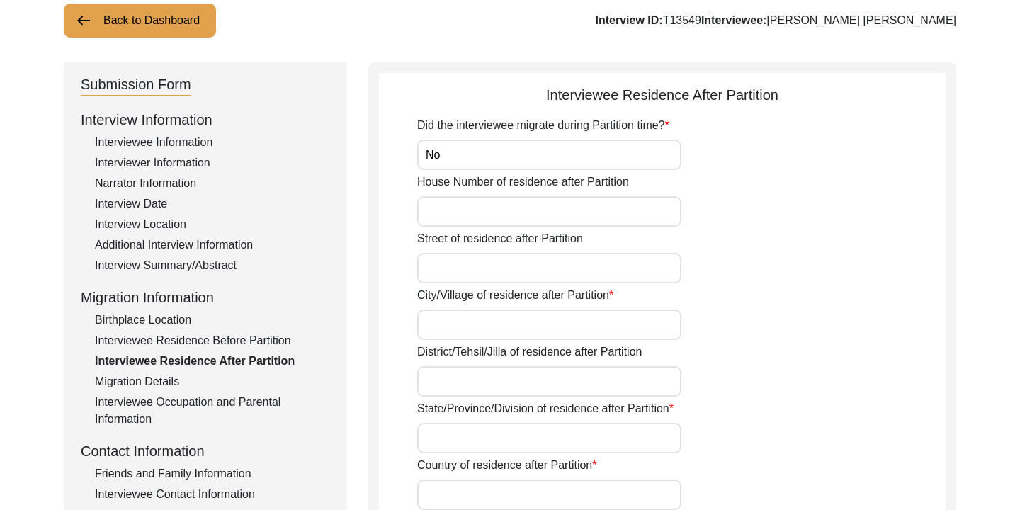
scroll to position [95, 0]
click at [506, 217] on input "House Number of residence after Partition" at bounding box center [549, 212] width 264 height 30
click at [202, 337] on div "Interviewee Residence Before Partition" at bounding box center [212, 341] width 235 height 17
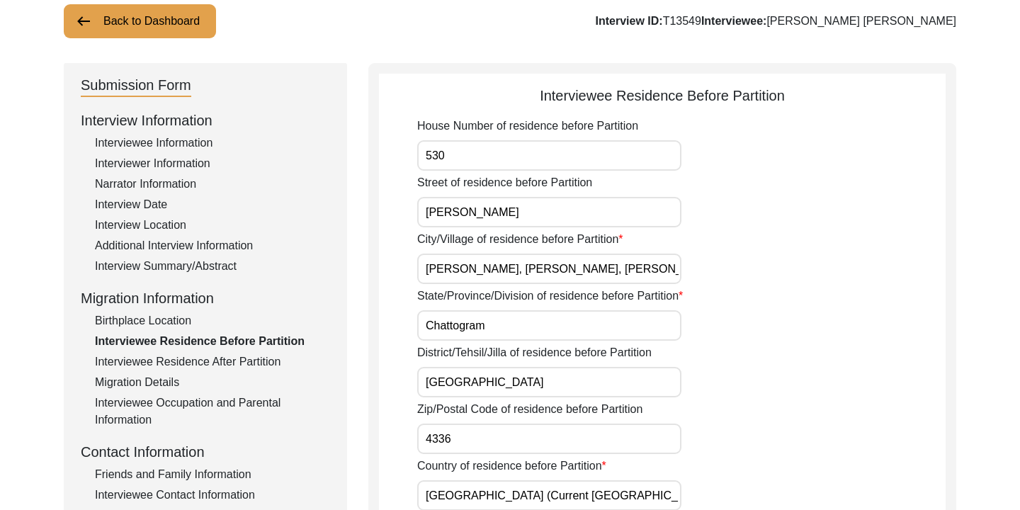
drag, startPoint x: 426, startPoint y: 266, endPoint x: 603, endPoint y: 277, distance: 176.7
click at [603, 277] on input "[PERSON_NAME], [PERSON_NAME], [PERSON_NAME]" at bounding box center [549, 269] width 264 height 30
click at [278, 357] on div "Interviewee Residence After Partition" at bounding box center [212, 361] width 235 height 17
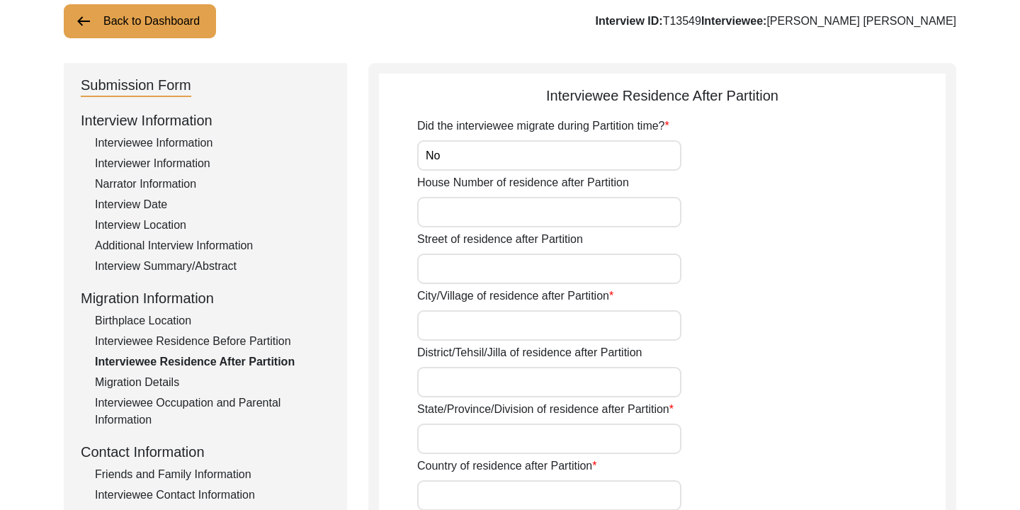
click at [506, 215] on input "House Number of residence after Partition" at bounding box center [549, 212] width 264 height 30
click at [500, 269] on input "Street of residence after Partition" at bounding box center [549, 269] width 264 height 30
click at [477, 322] on input "City/Village of residence after Partition" at bounding box center [549, 325] width 264 height 30
paste input "[PERSON_NAME], [PERSON_NAME], [PERSON_NAME]"
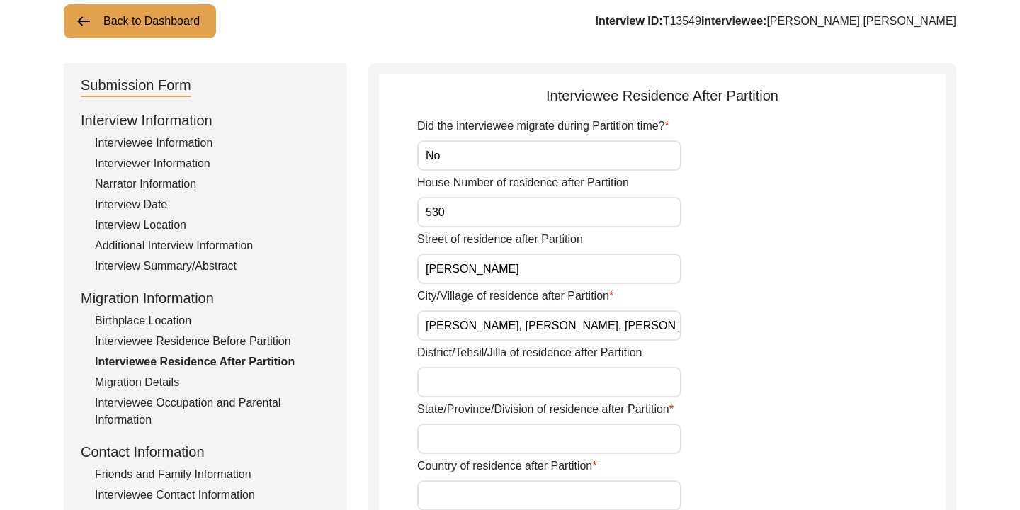
click at [710, 346] on div "District/Tehsil/Jilla of residence after Partition" at bounding box center [681, 370] width 528 height 53
click at [629, 370] on input "District/Tehsil/Jilla of residence after Partition" at bounding box center [549, 382] width 264 height 30
click at [543, 442] on input "State/Province/Division of residence after Partition" at bounding box center [549, 438] width 264 height 30
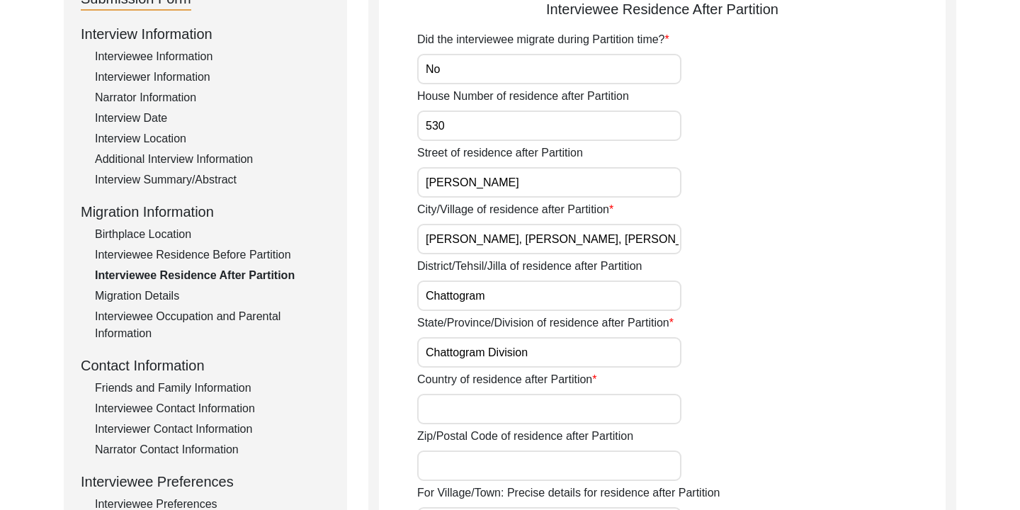
scroll to position [183, 0]
click at [552, 414] on input "Country of residence after Partition" at bounding box center [549, 407] width 264 height 30
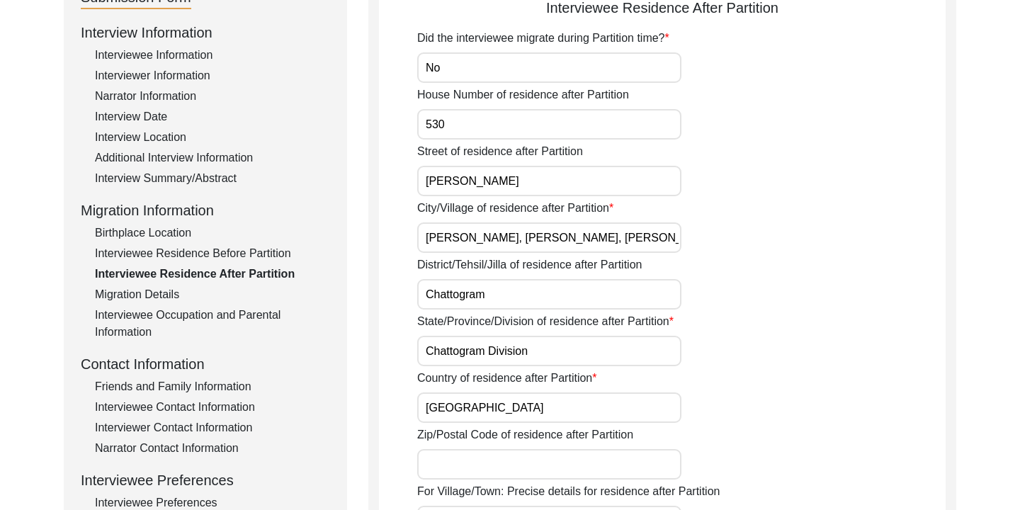
click at [686, 418] on div "Country of residence after Partition [DEMOGRAPHIC_DATA]" at bounding box center [681, 396] width 528 height 53
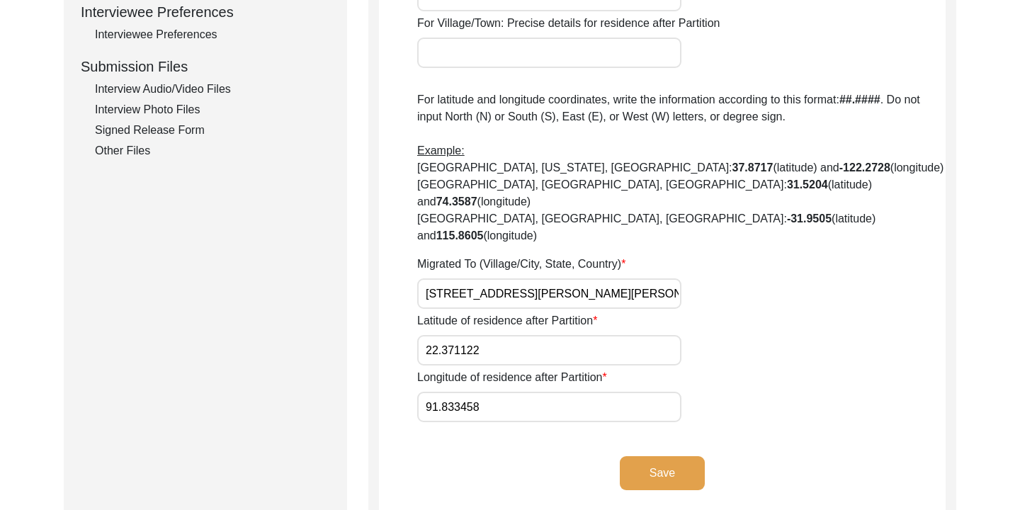
scroll to position [655, 0]
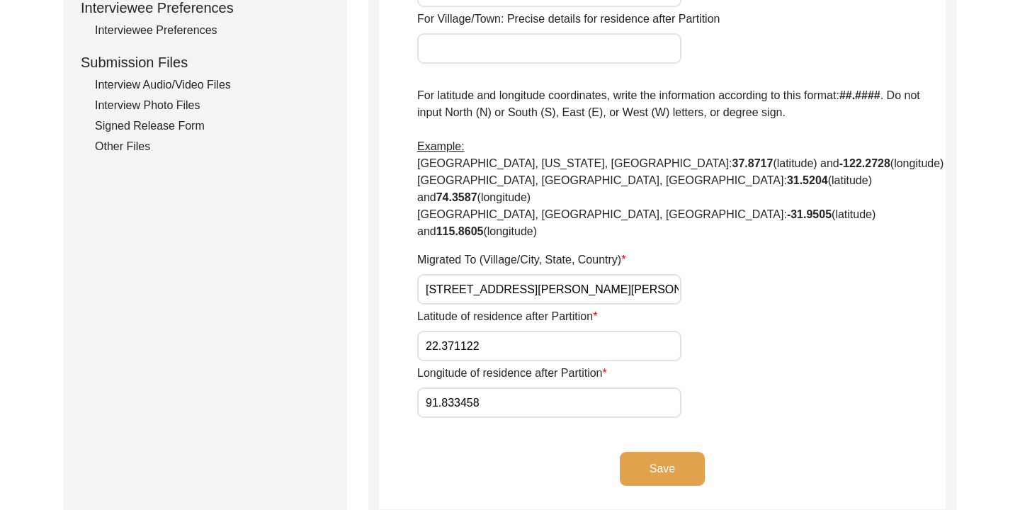
click at [670, 452] on button "Save" at bounding box center [662, 469] width 85 height 34
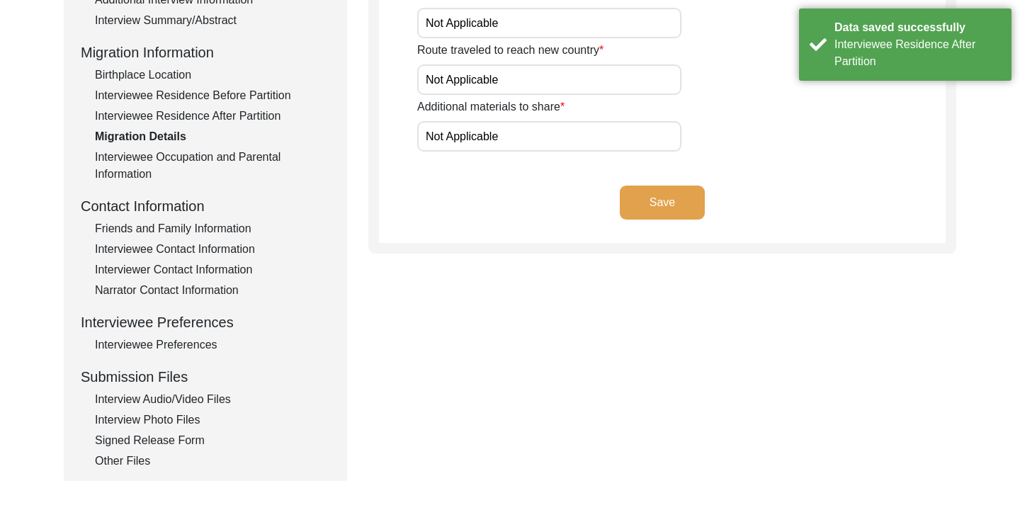
scroll to position [514, 0]
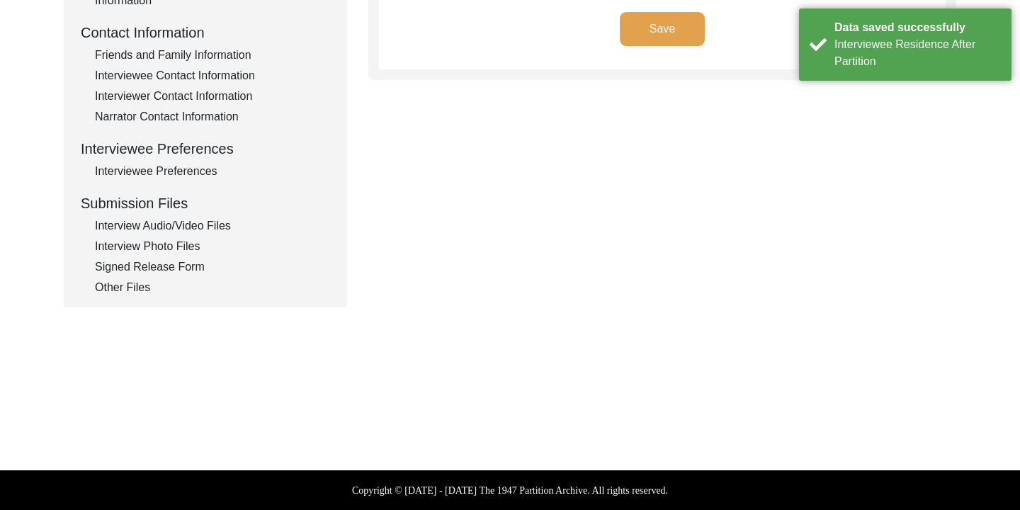
click at [136, 293] on div "Other Files" at bounding box center [212, 287] width 235 height 17
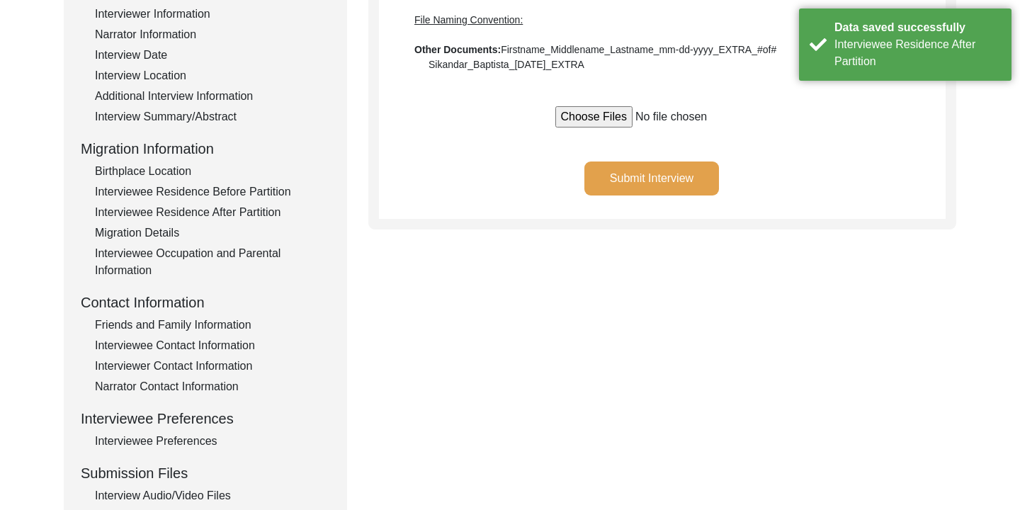
scroll to position [242, 0]
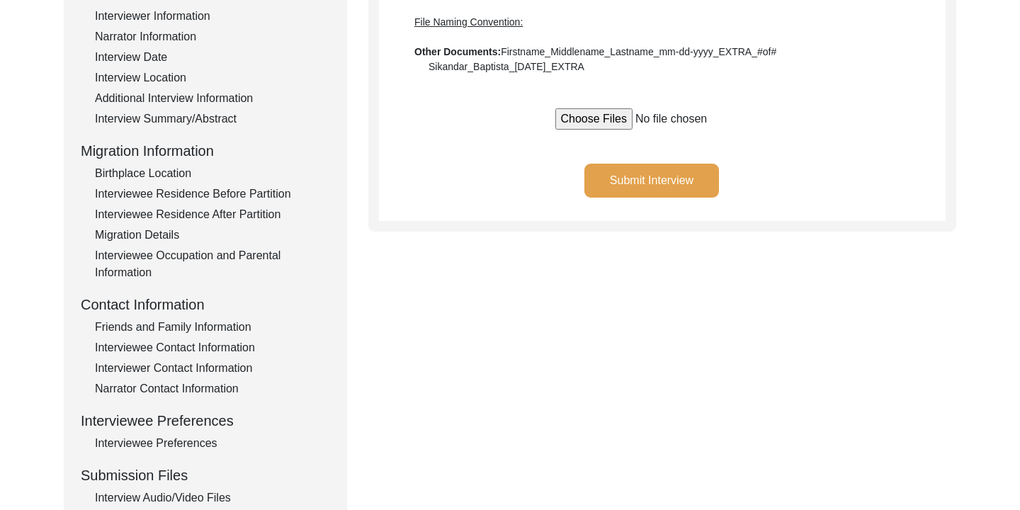
click at [635, 183] on button "Submit Interview" at bounding box center [651, 181] width 135 height 34
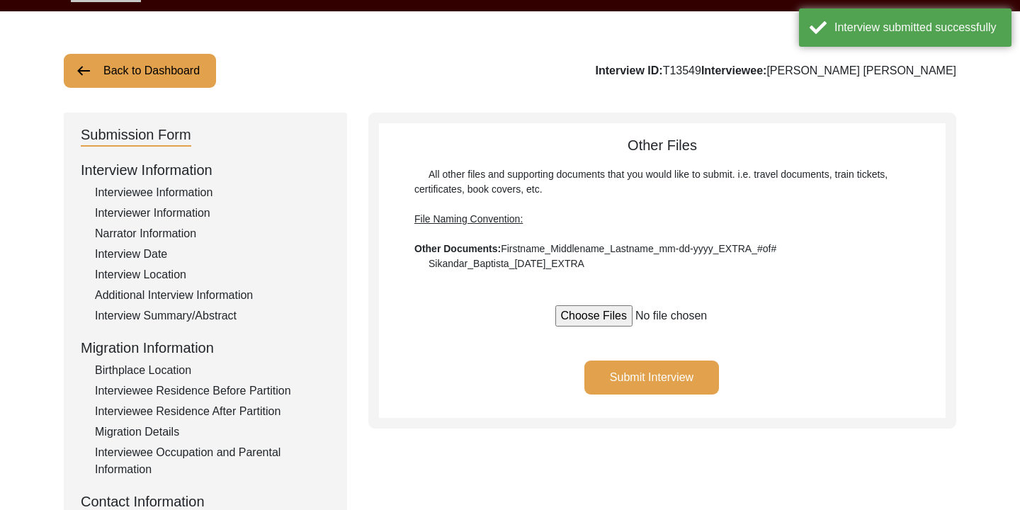
scroll to position [0, 0]
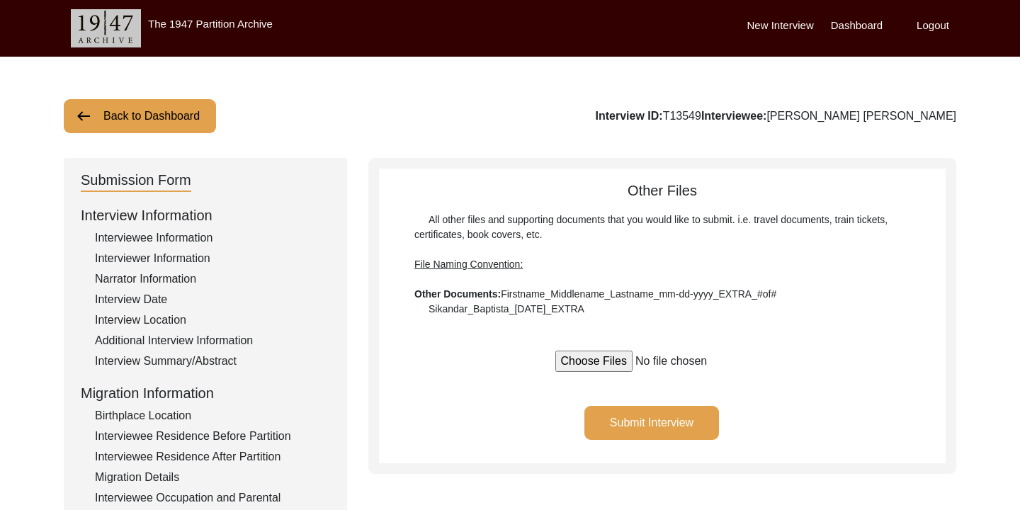
click at [123, 119] on button "Back to Dashboard" at bounding box center [140, 116] width 152 height 34
